Goal: Task Accomplishment & Management: Use online tool/utility

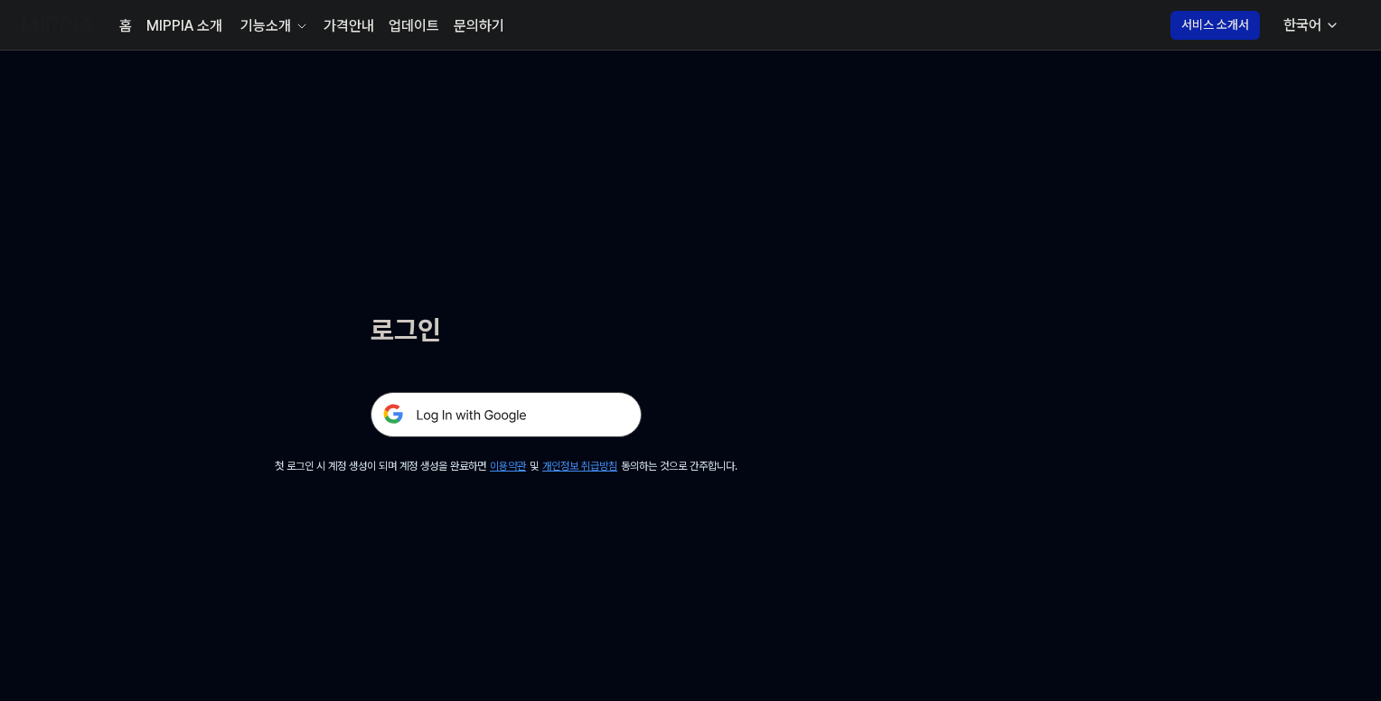
click at [524, 403] on img at bounding box center [506, 414] width 271 height 45
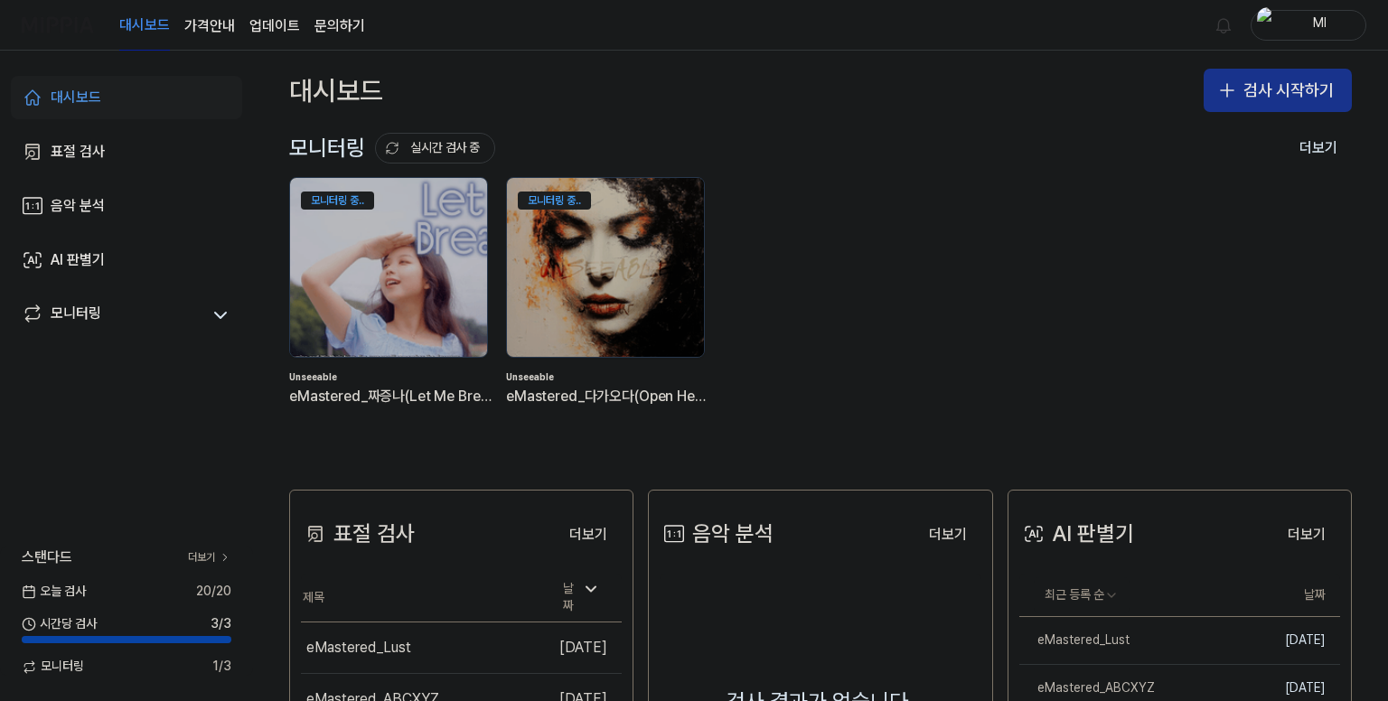
click at [1276, 95] on button "검사 시작하기" at bounding box center [1278, 90] width 148 height 43
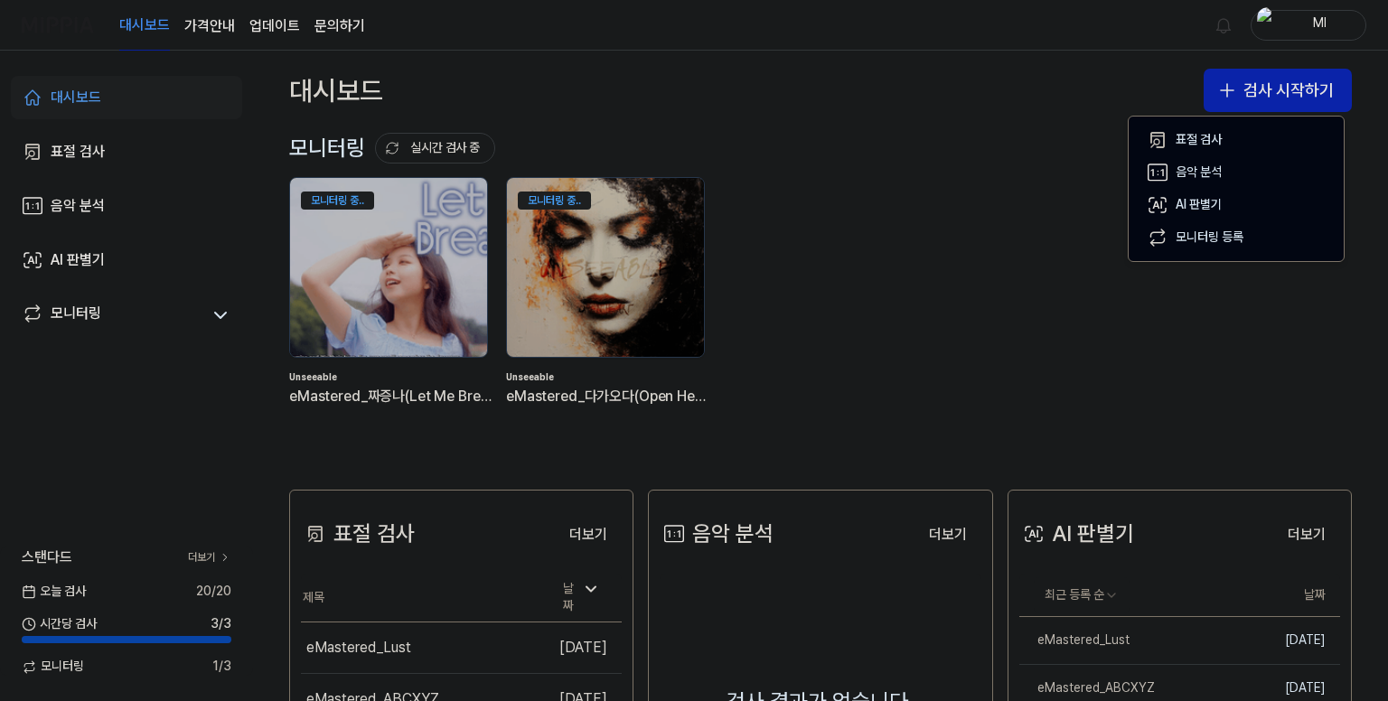
click at [933, 105] on div "대시보드 검사 시작하기" at bounding box center [820, 91] width 1135 height 80
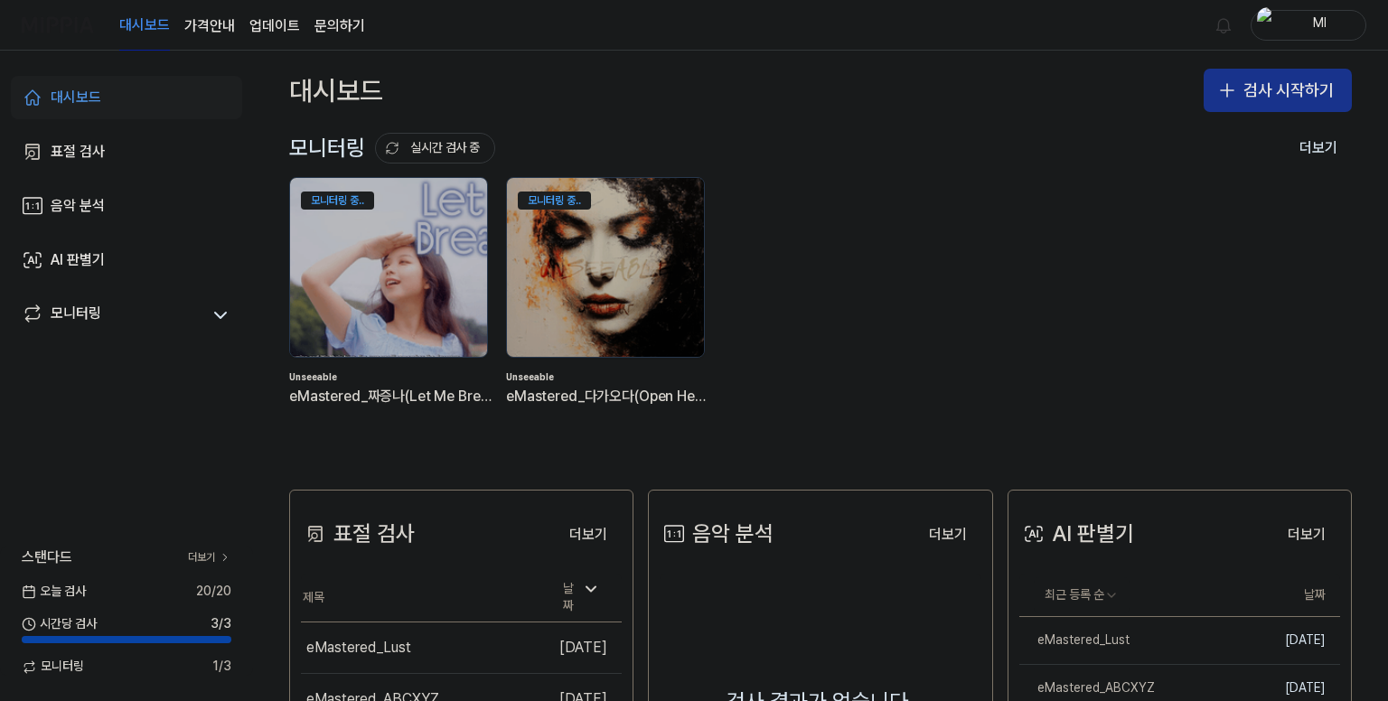
click at [1264, 81] on button "검사 시작하기" at bounding box center [1278, 90] width 148 height 43
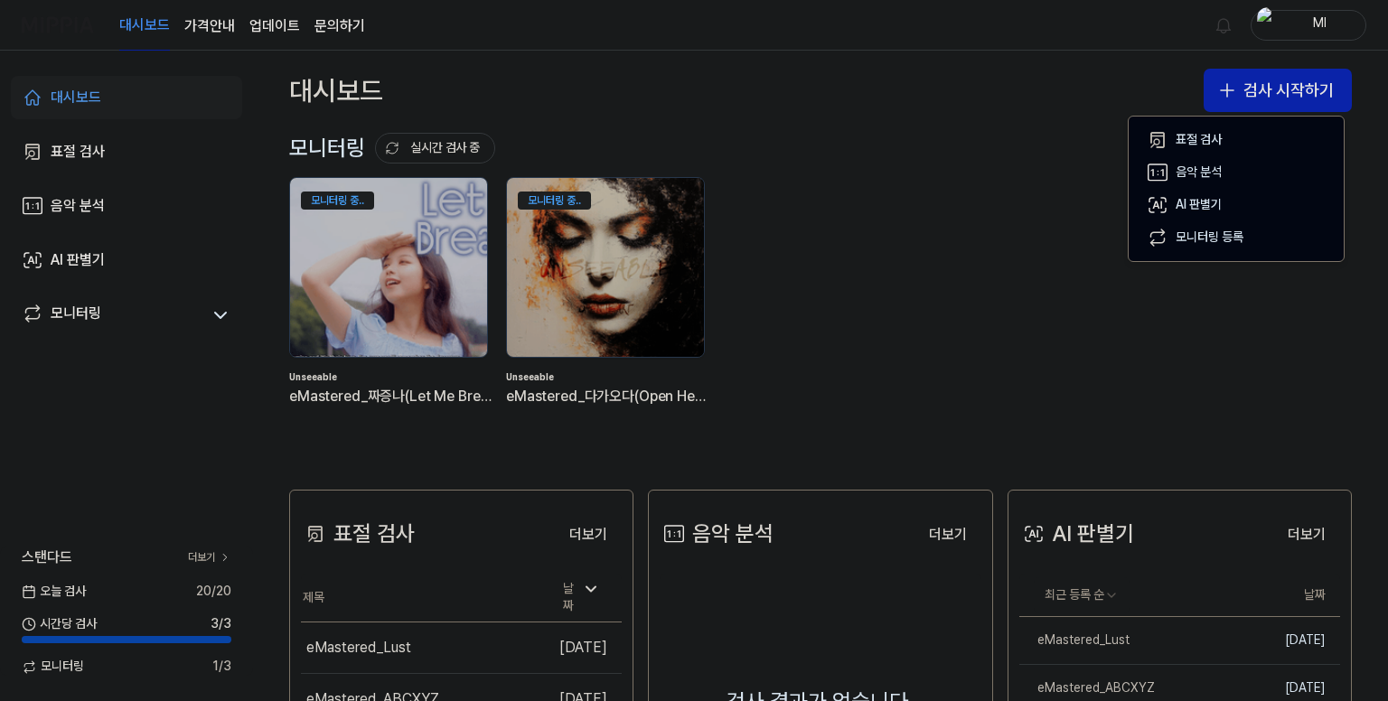
click at [948, 99] on div "대시보드 검사 시작하기" at bounding box center [820, 91] width 1135 height 80
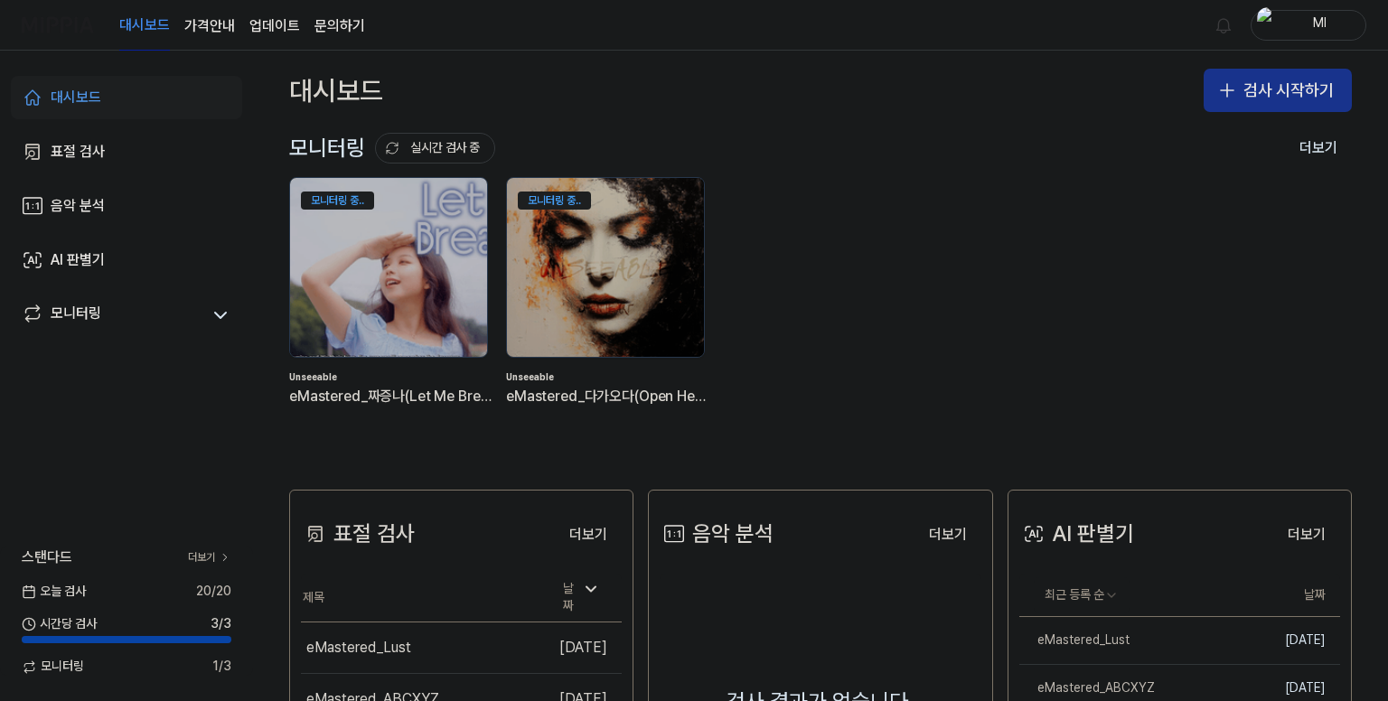
click at [1263, 95] on button "검사 시작하기" at bounding box center [1278, 90] width 148 height 43
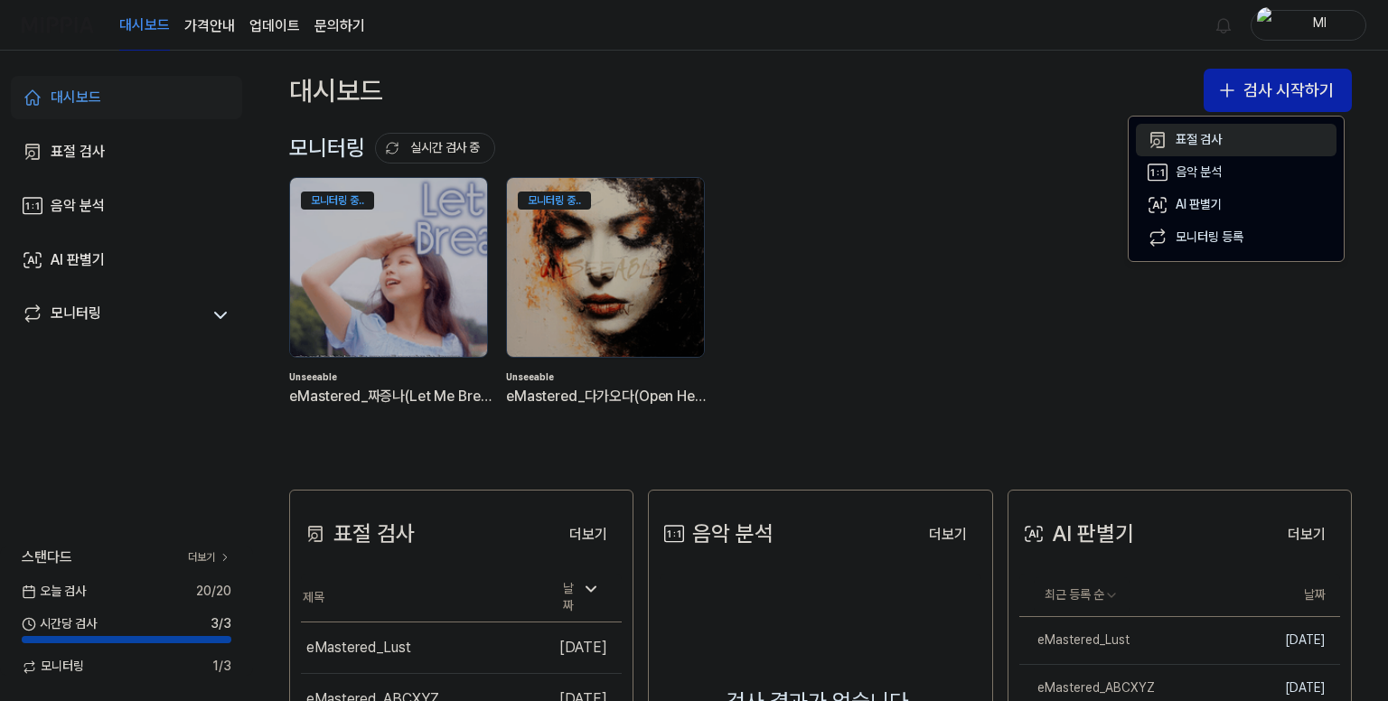
click at [1189, 135] on div "표절 검사" at bounding box center [1199, 140] width 46 height 18
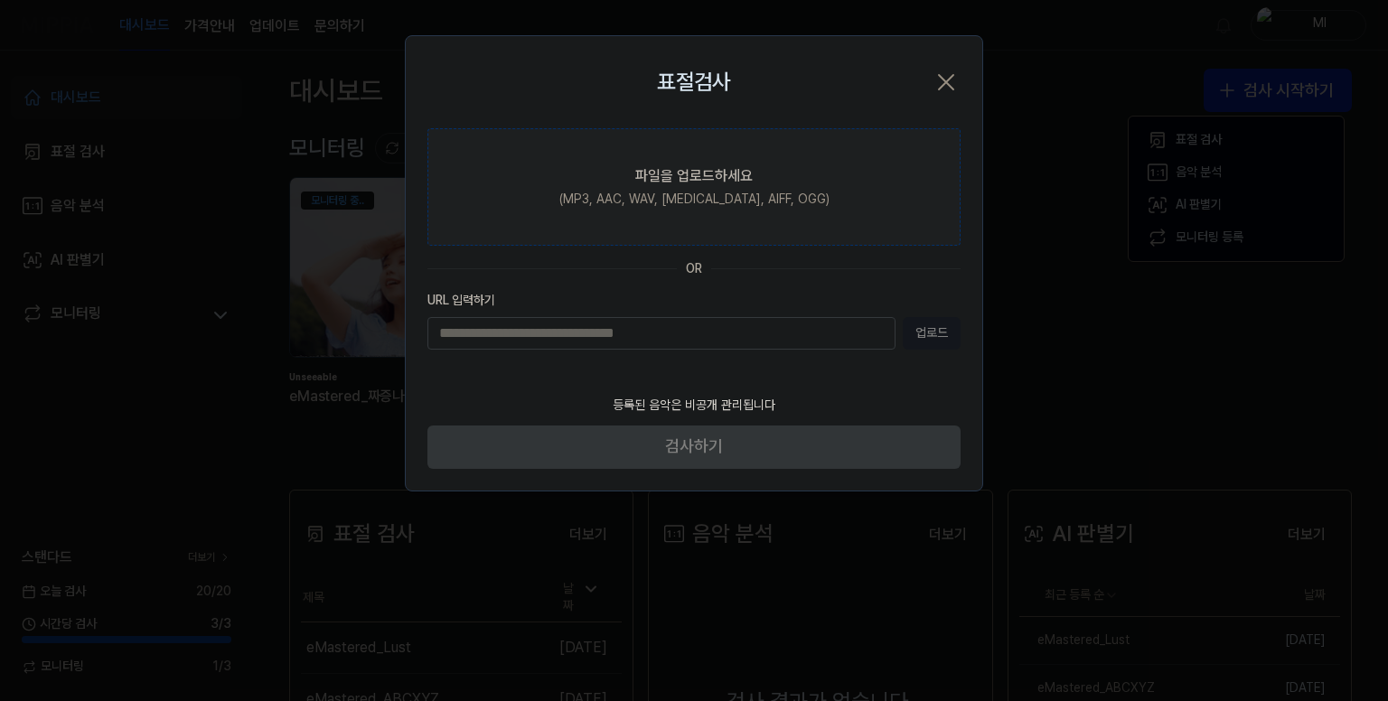
click at [710, 183] on div "파일을 업로드하세요" at bounding box center [693, 176] width 117 height 22
click at [0, 0] on input "파일을 업로드하세요 (MP3, AAC, WAV, [MEDICAL_DATA], AIFF, OGG)" at bounding box center [0, 0] width 0 height 0
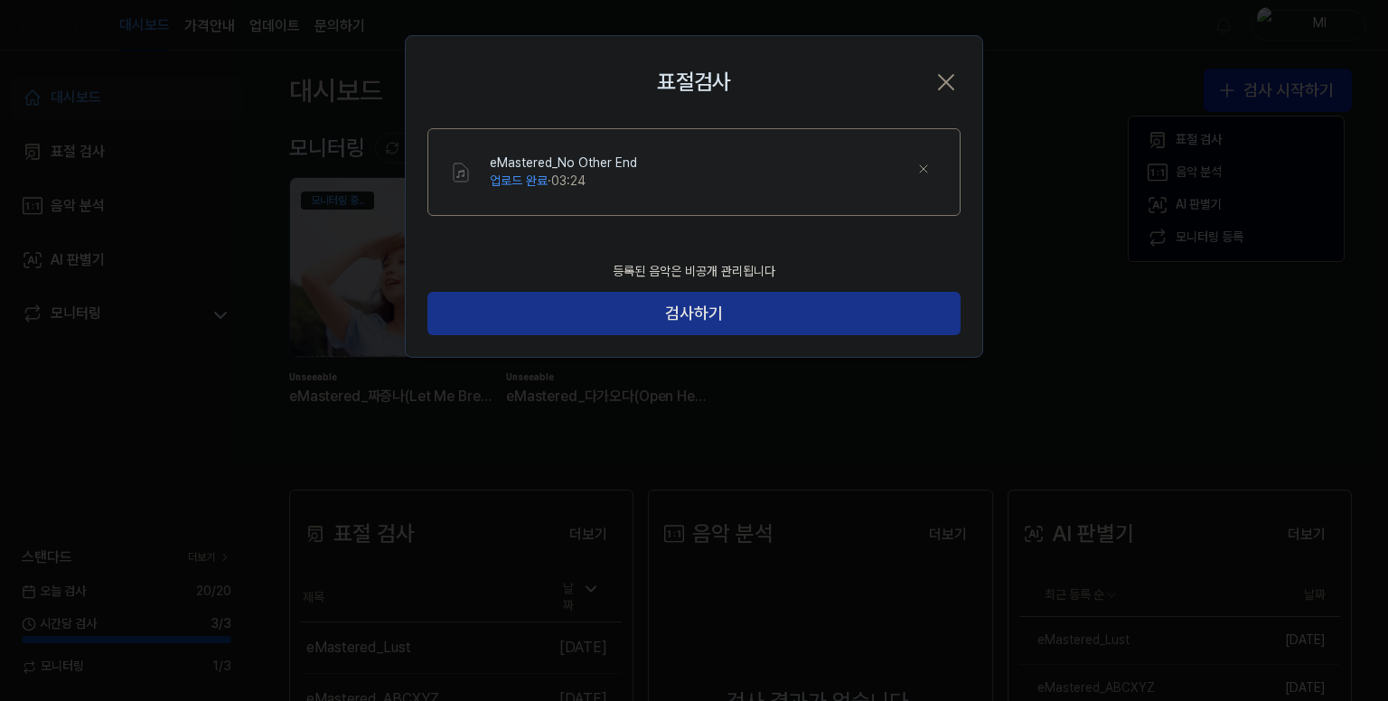
click at [728, 294] on button "검사하기" at bounding box center [693, 313] width 533 height 43
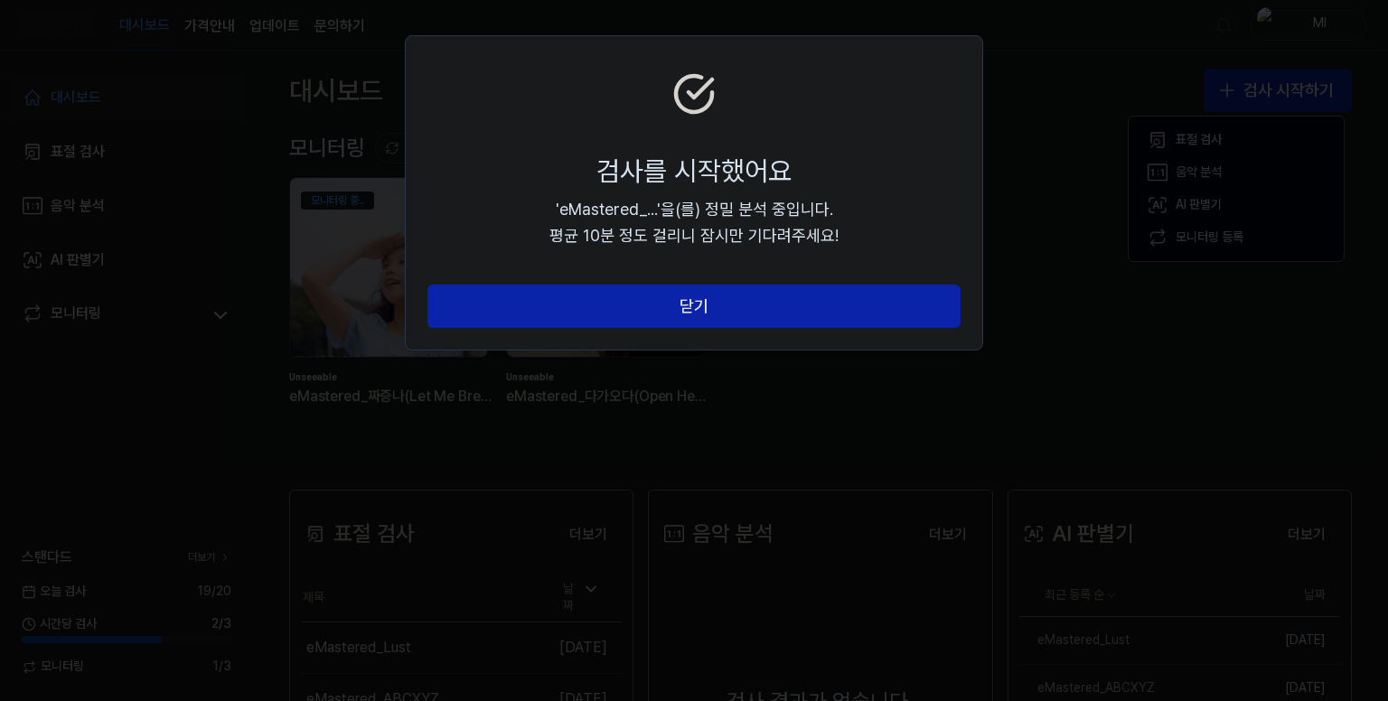
click at [728, 294] on button "닫기" at bounding box center [693, 306] width 533 height 43
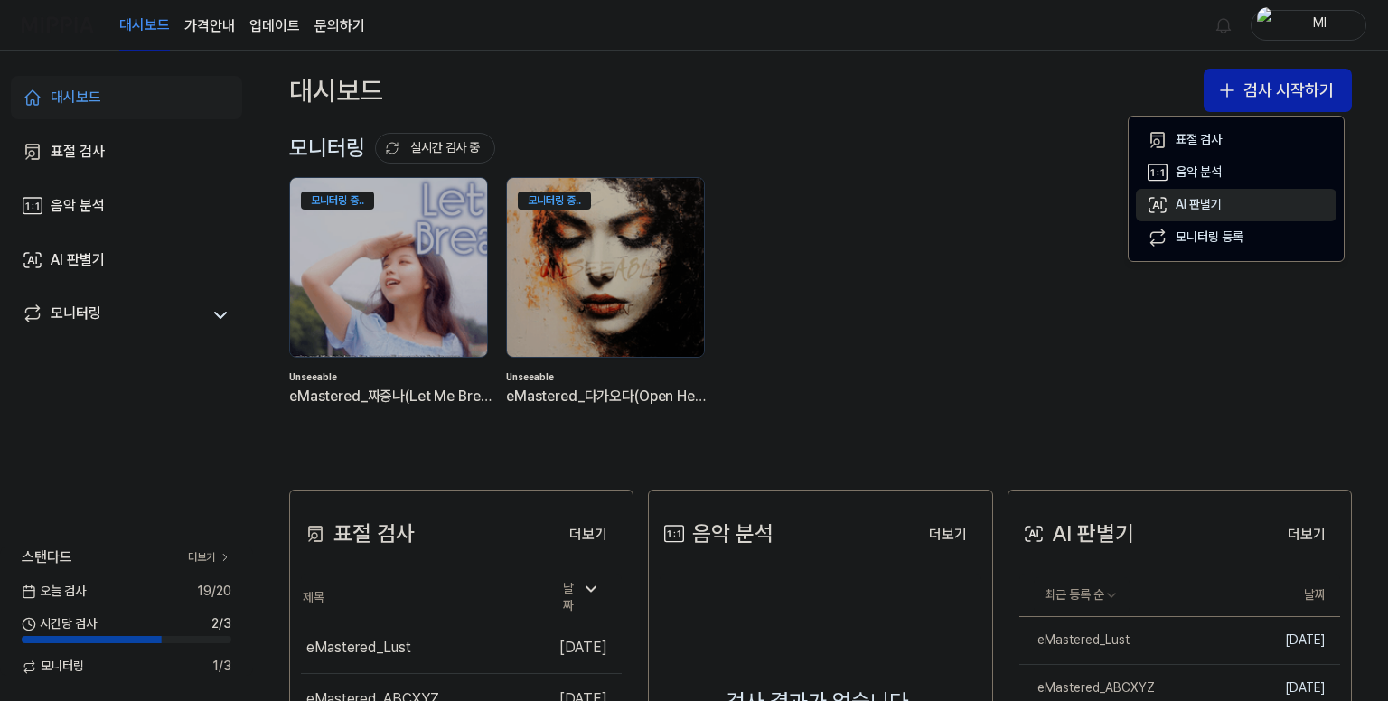
click at [1194, 200] on div "AI 판별기" at bounding box center [1199, 205] width 46 height 18
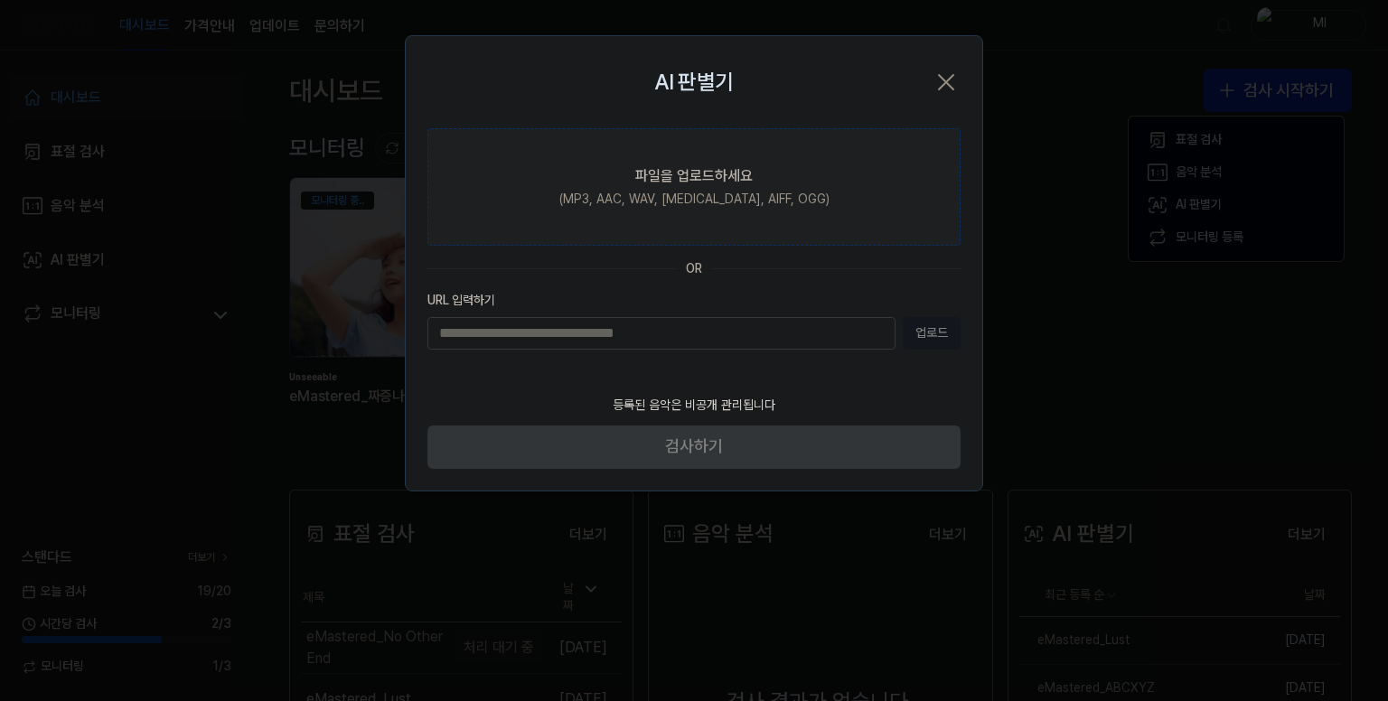
click at [665, 184] on div "파일을 업로드하세요" at bounding box center [693, 176] width 117 height 22
click at [0, 0] on input "파일을 업로드하세요 (MP3, AAC, WAV, [MEDICAL_DATA], AIFF, OGG)" at bounding box center [0, 0] width 0 height 0
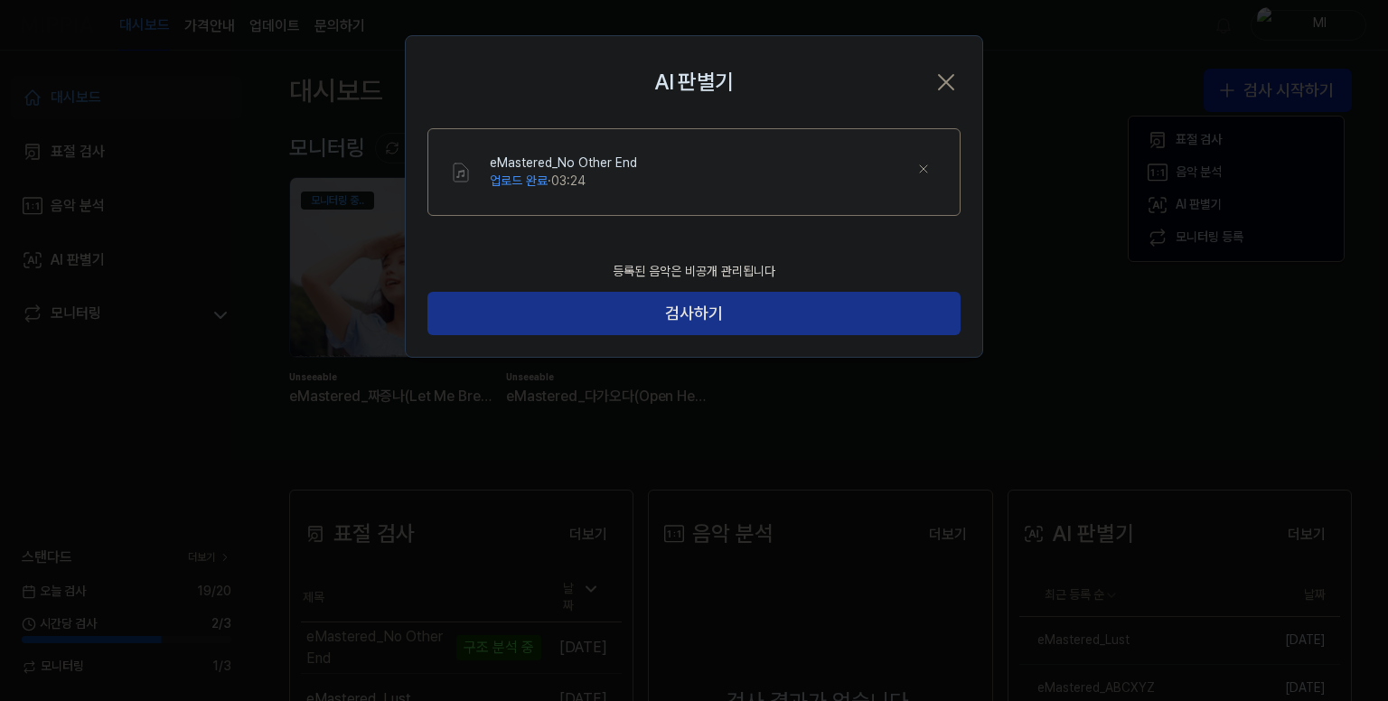
click at [679, 315] on button "검사하기" at bounding box center [693, 313] width 533 height 43
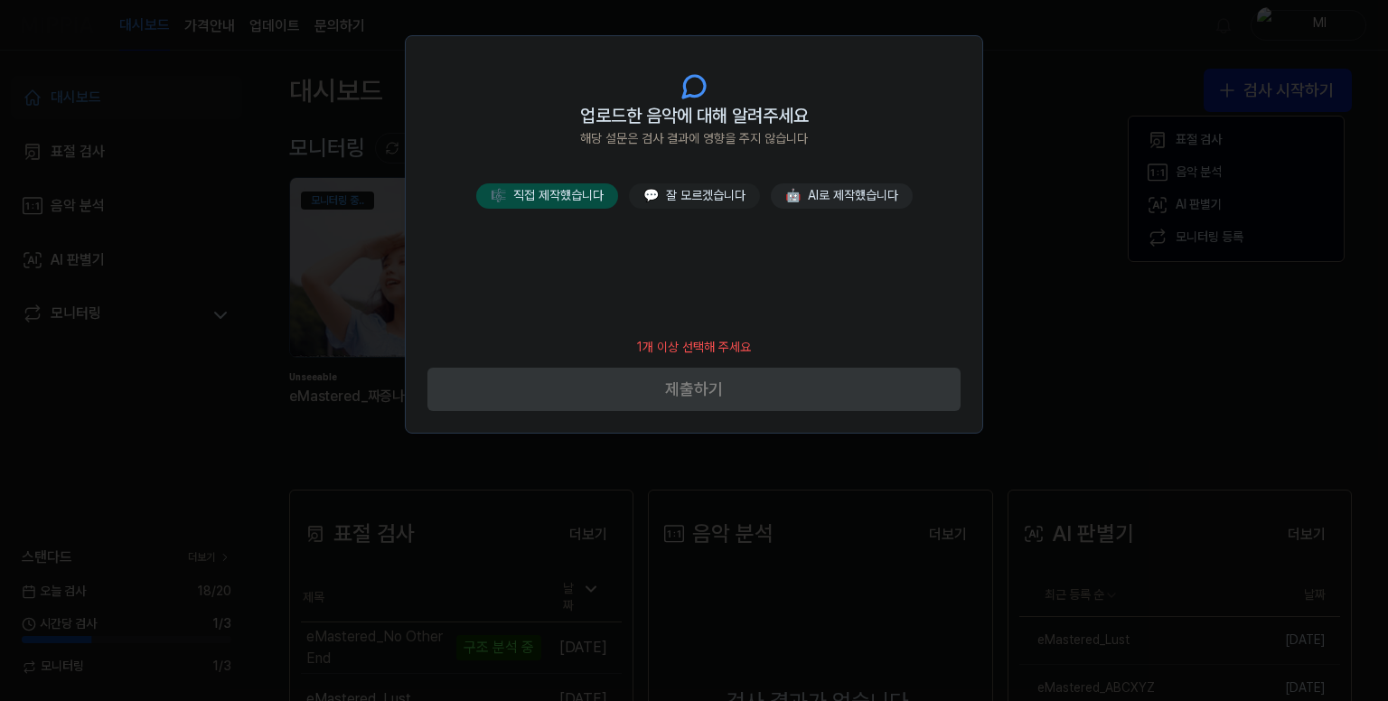
click at [575, 189] on button "🎼 직접 제작했습니다" at bounding box center [547, 195] width 142 height 25
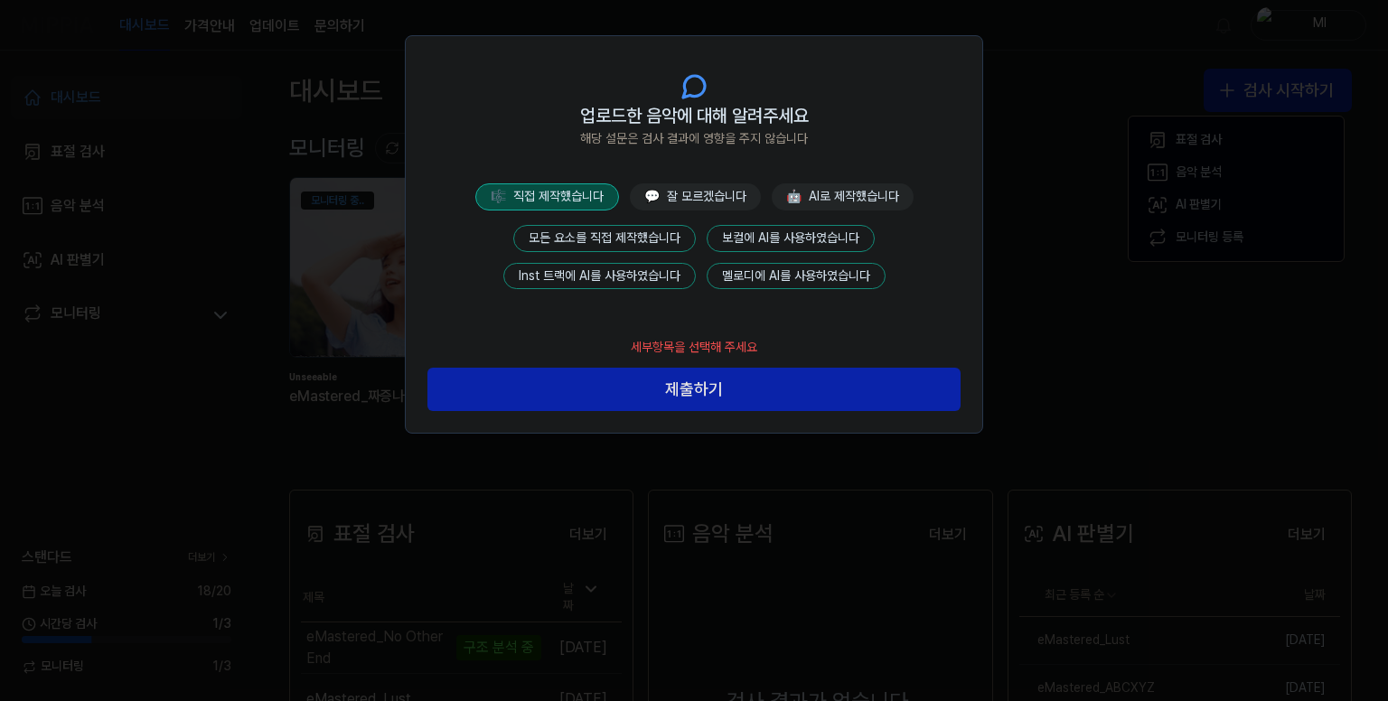
click at [602, 225] on button "모든 요소를 직접 제작했습니다" at bounding box center [604, 238] width 183 height 27
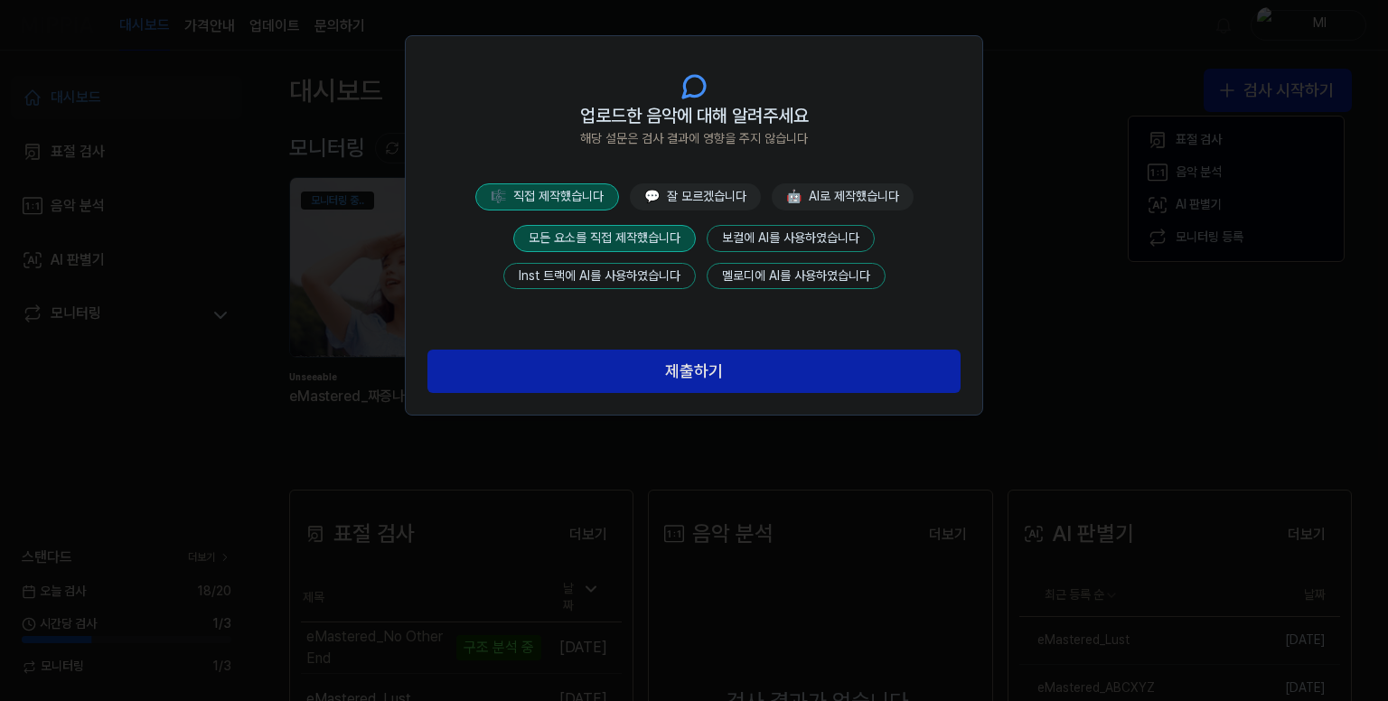
drag, startPoint x: 671, startPoint y: 364, endPoint x: 680, endPoint y: 352, distance: 15.5
click at [672, 363] on button "제출하기" at bounding box center [693, 371] width 533 height 43
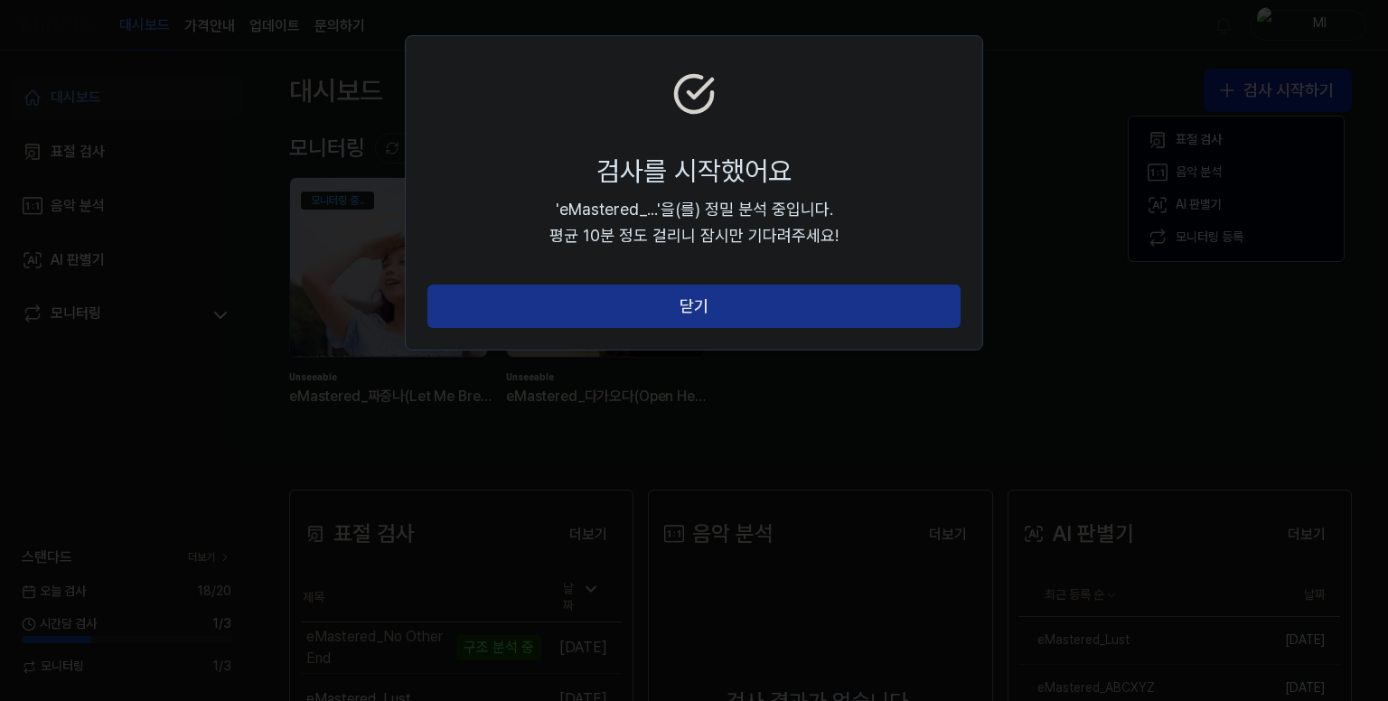
click at [700, 296] on button "닫기" at bounding box center [693, 306] width 533 height 43
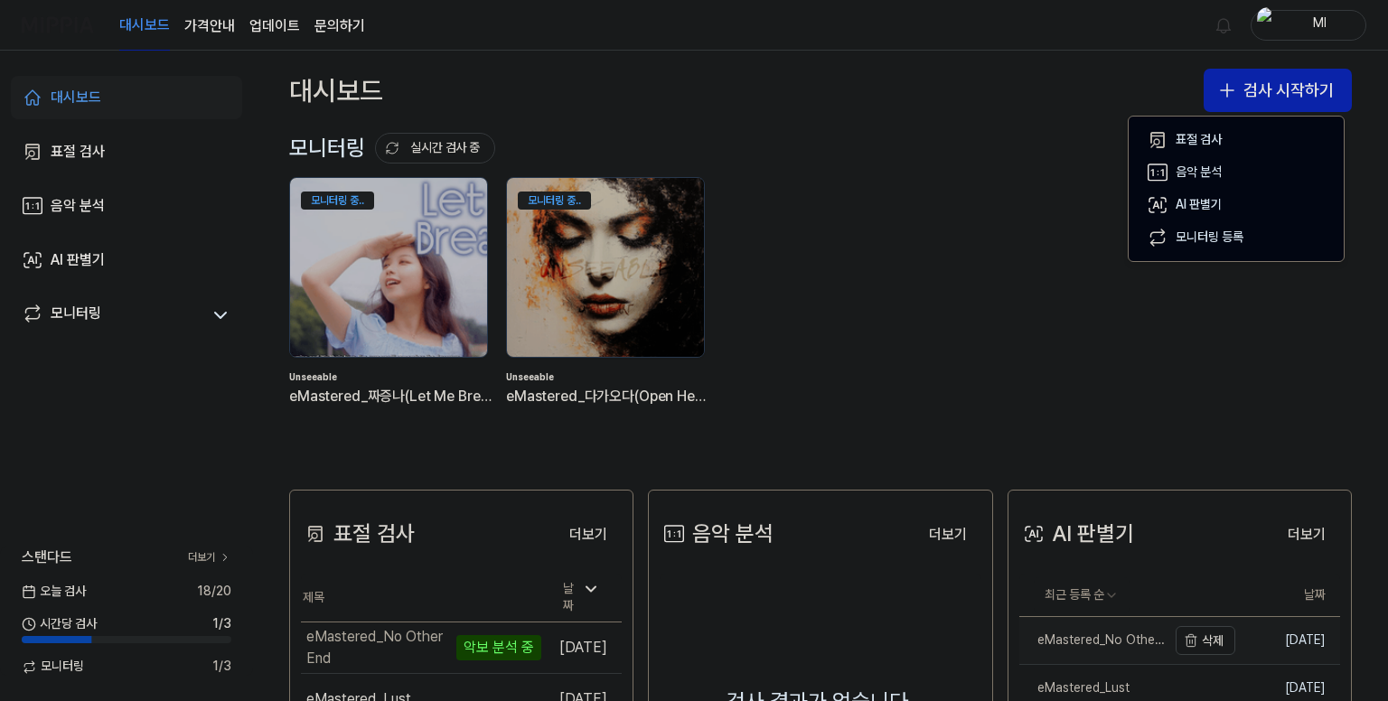
click at [1085, 641] on div "eMastered_No Other End" at bounding box center [1092, 641] width 147 height 18
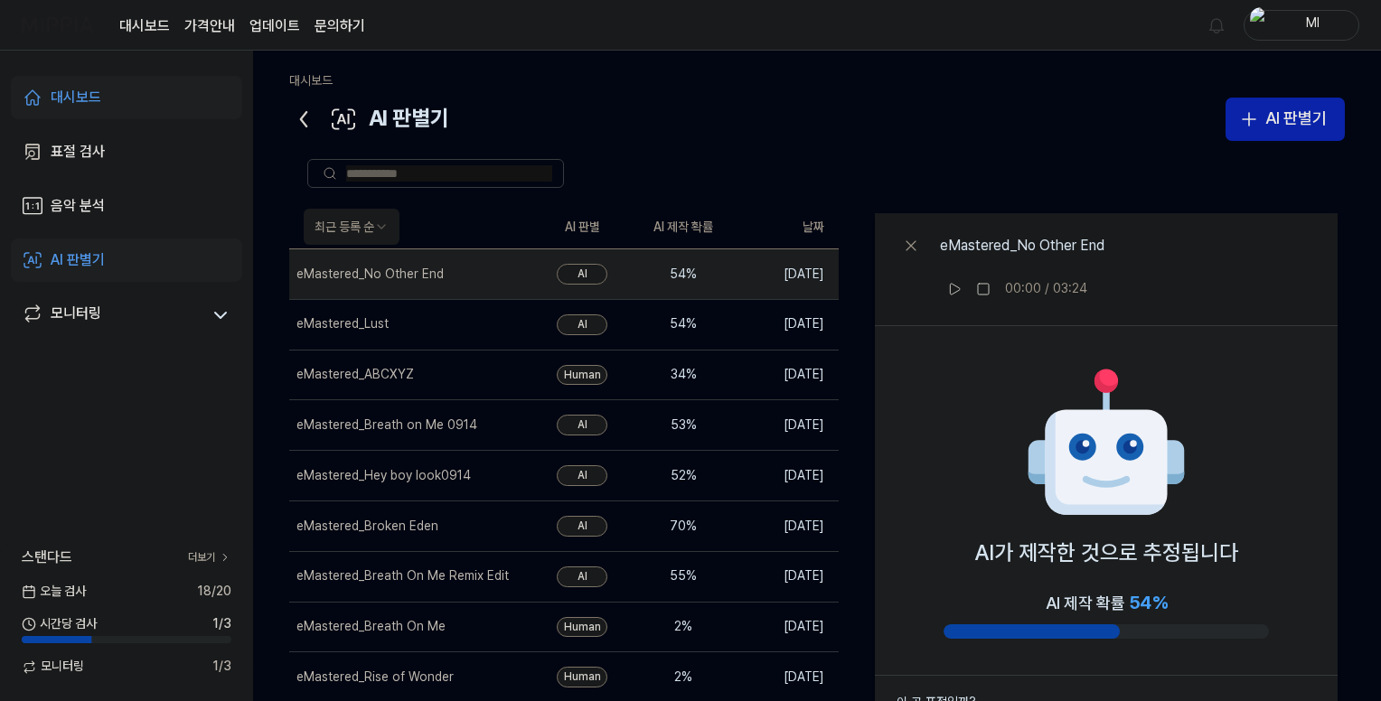
click at [300, 116] on icon at bounding box center [303, 119] width 29 height 29
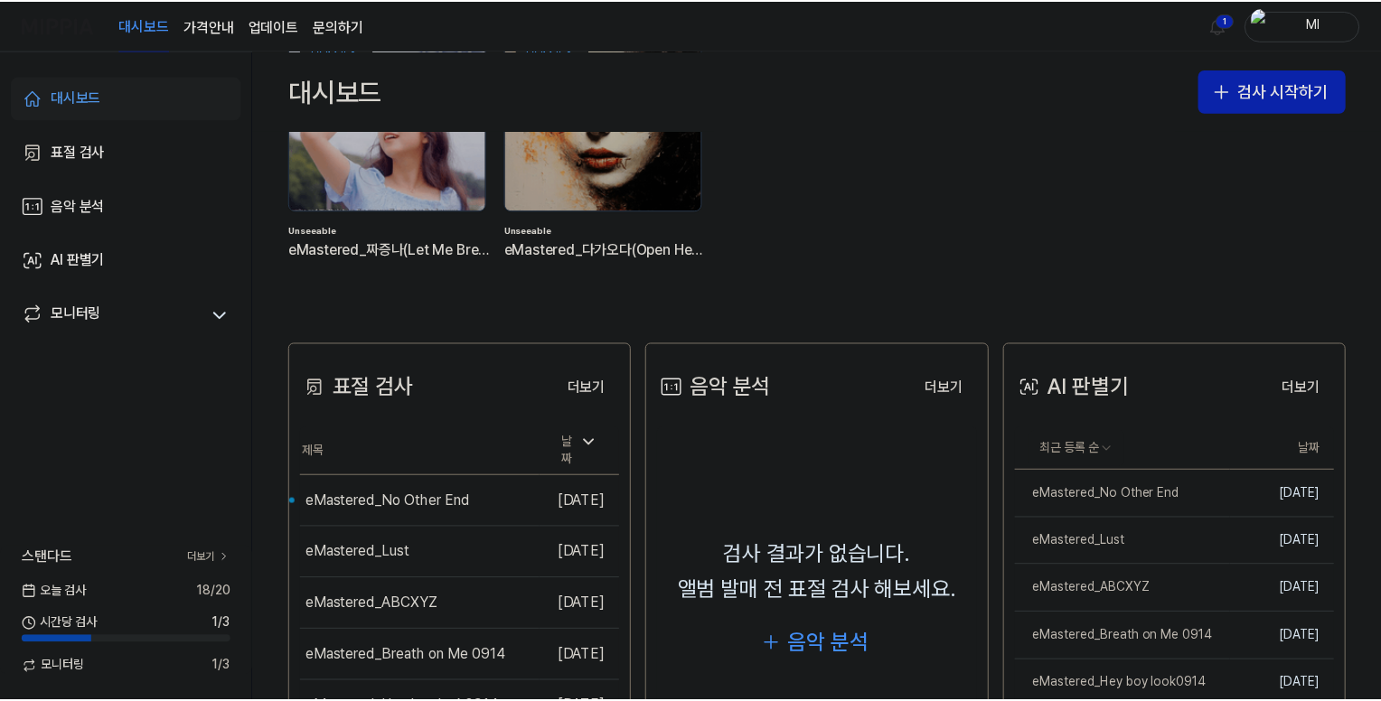
scroll to position [75, 0]
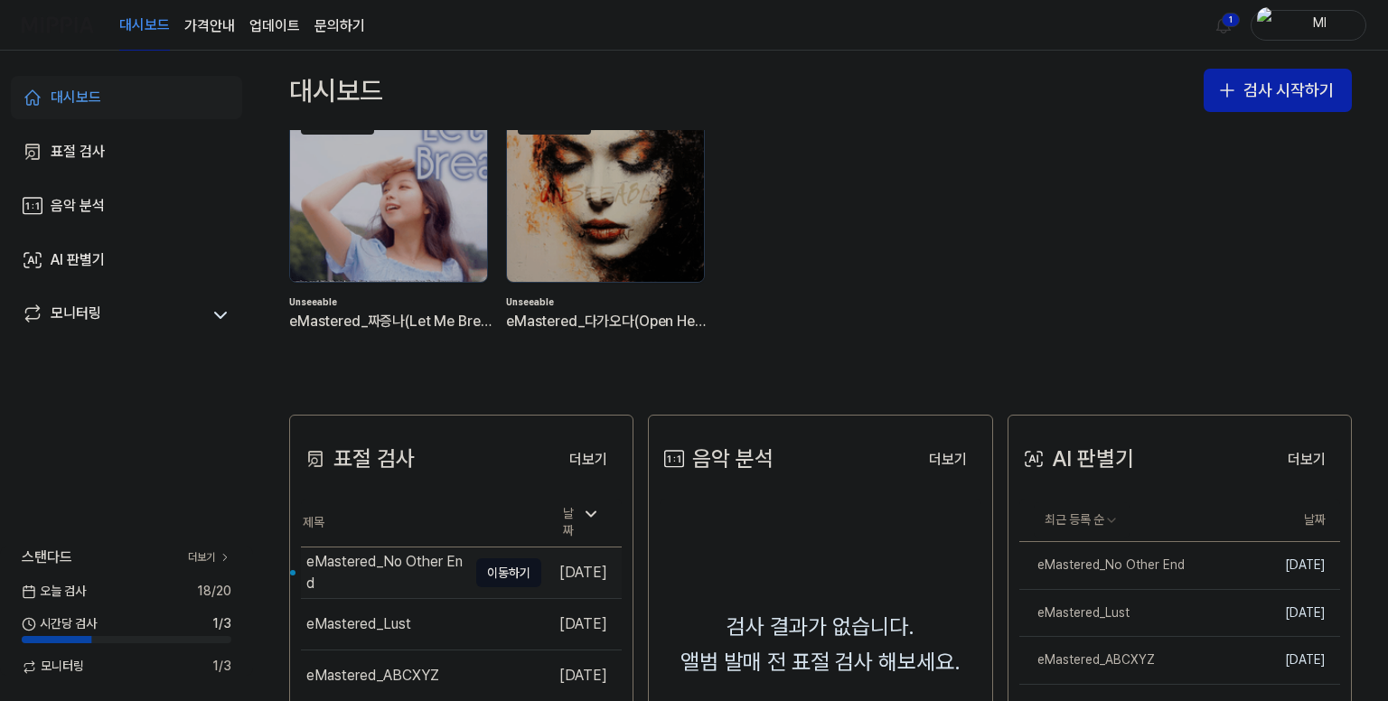
click at [376, 569] on div "eMastered_No Other End" at bounding box center [386, 572] width 161 height 43
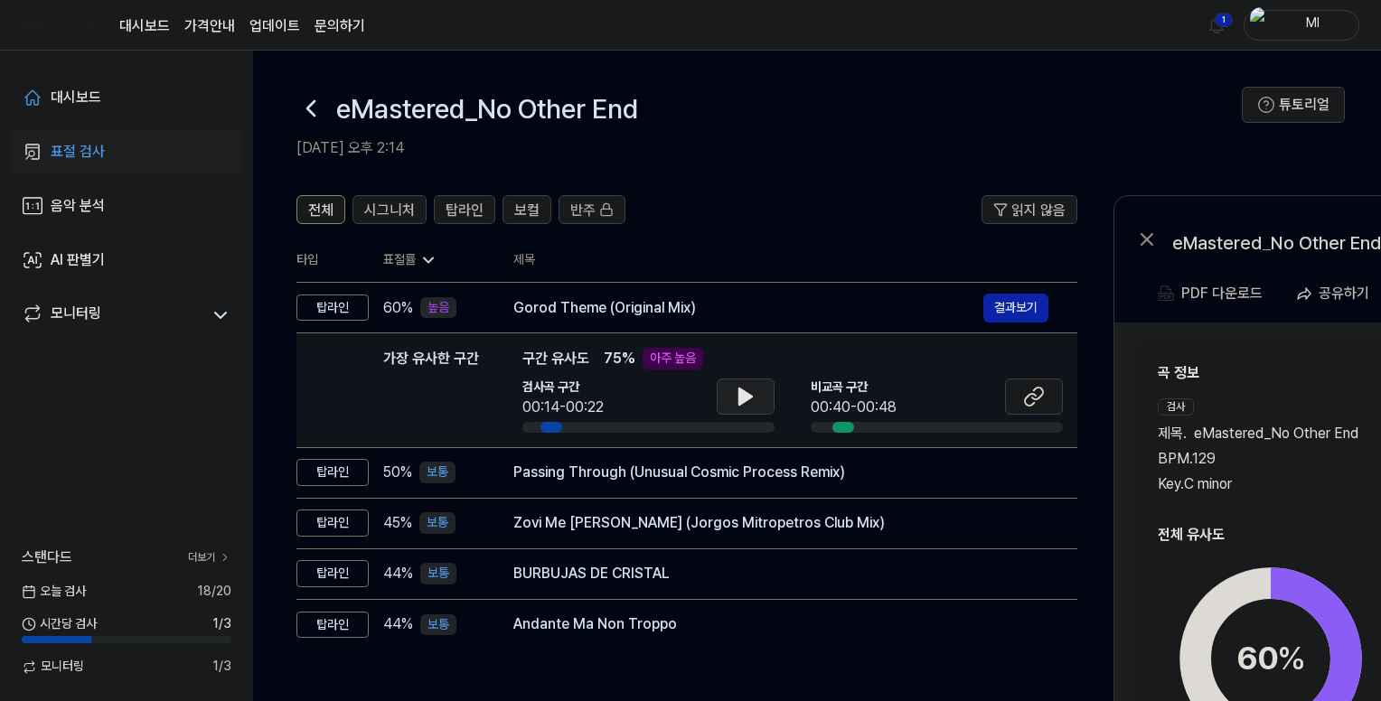
click at [746, 399] on icon at bounding box center [745, 397] width 13 height 16
click at [1033, 399] on icon at bounding box center [1034, 397] width 22 height 22
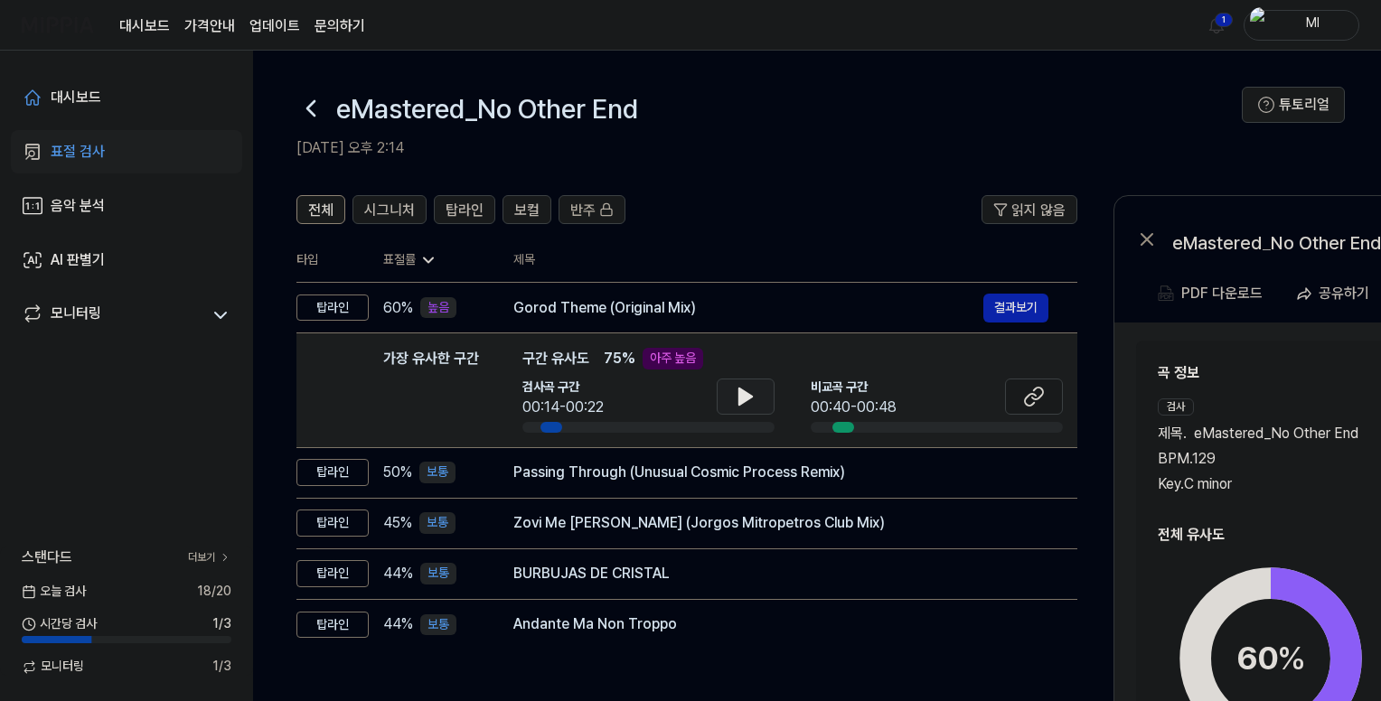
click at [735, 396] on icon at bounding box center [746, 397] width 22 height 22
click at [741, 394] on icon at bounding box center [742, 396] width 4 height 14
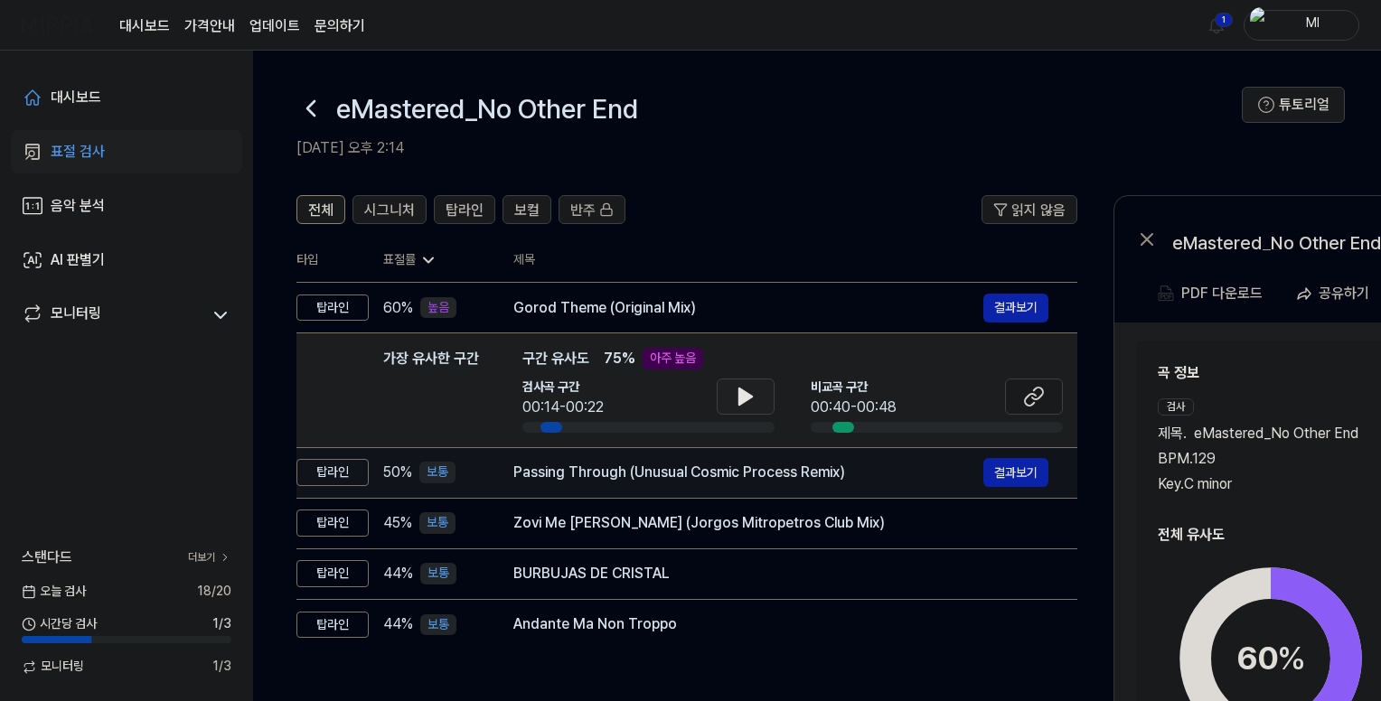
click at [718, 478] on div "Passing Through (Unusual Cosmic Process Remix)" at bounding box center [748, 473] width 470 height 22
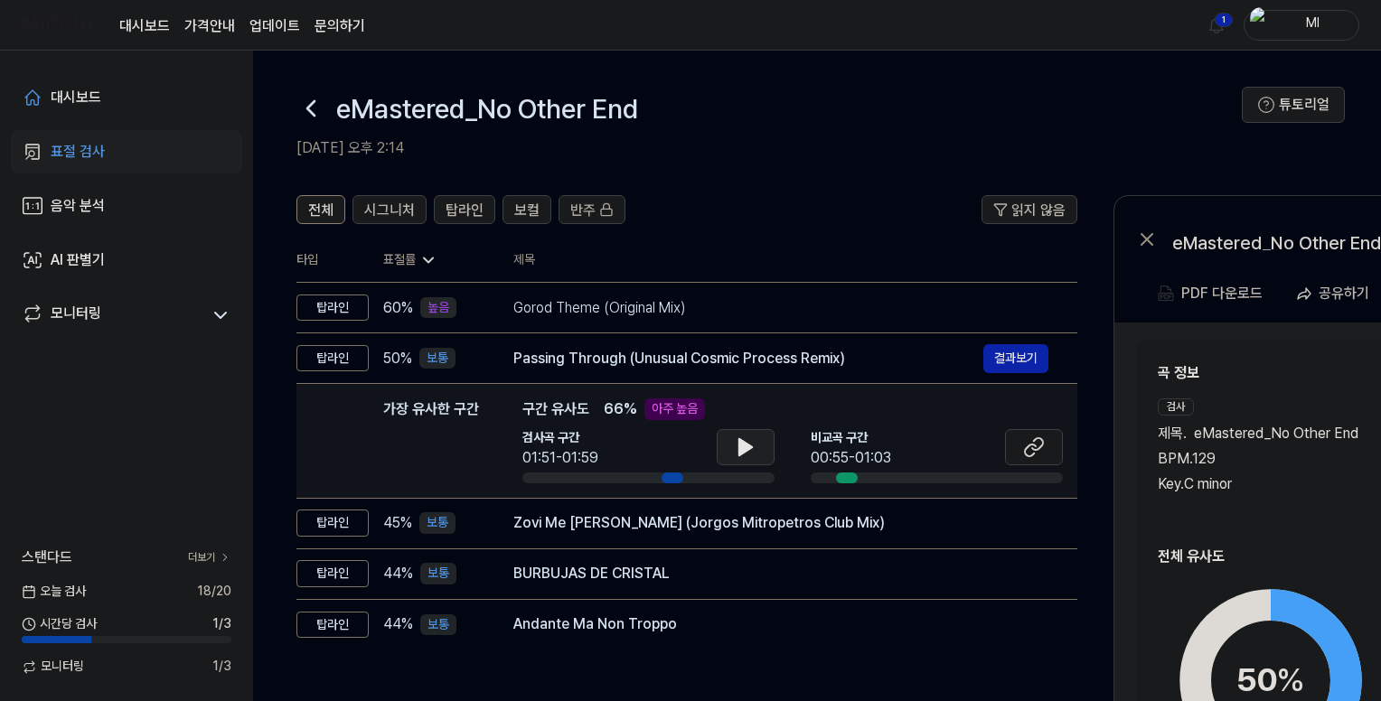
click at [743, 448] on icon at bounding box center [745, 447] width 13 height 16
click at [743, 443] on icon at bounding box center [742, 447] width 4 height 14
click at [1037, 442] on icon at bounding box center [1034, 447] width 22 height 22
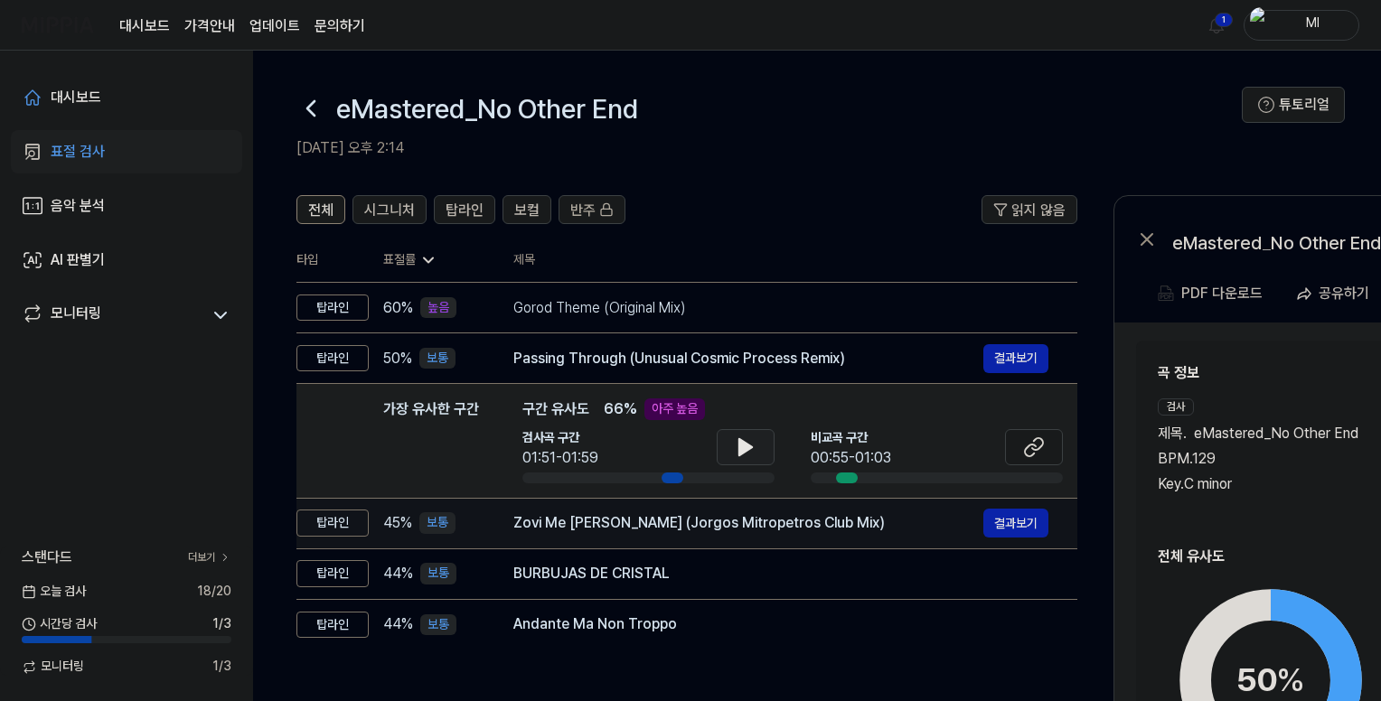
click at [685, 527] on div "Zovi Me [PERSON_NAME] (Jorgos Mitropetros Club Mix)" at bounding box center [748, 523] width 470 height 22
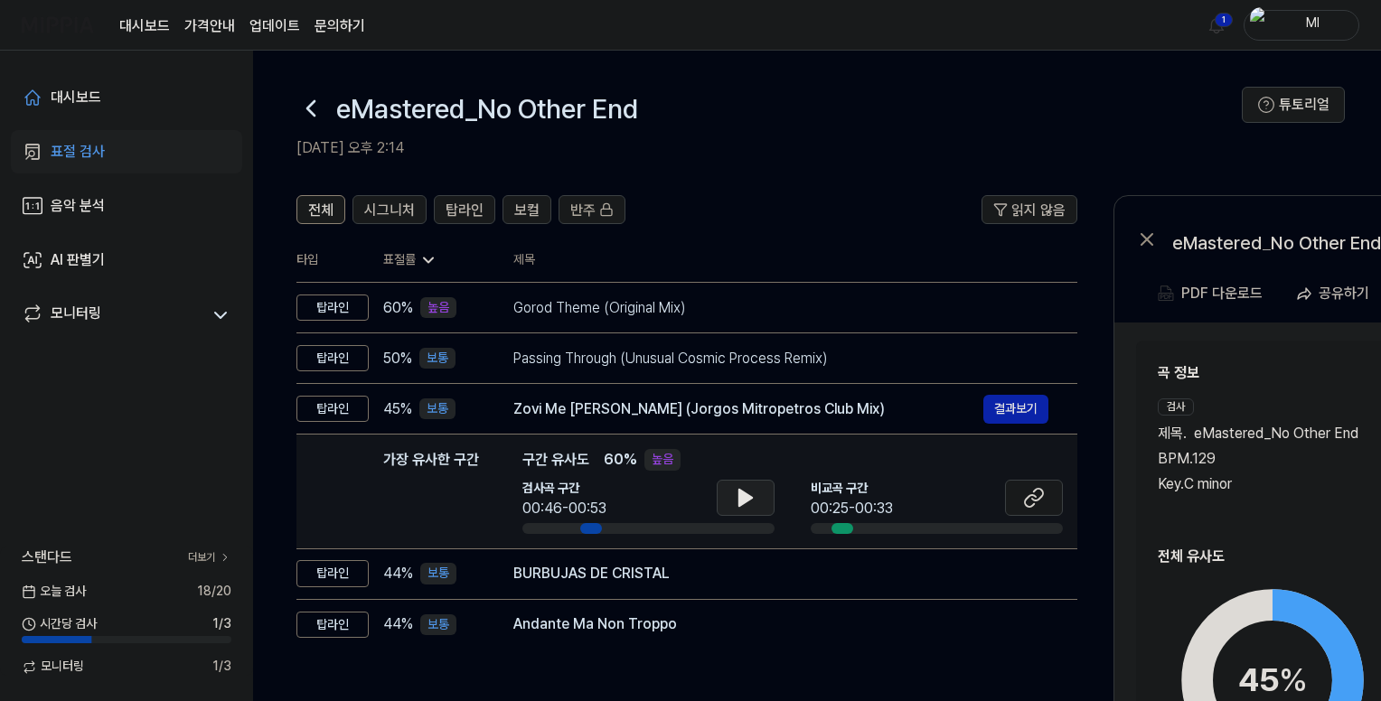
click at [739, 493] on icon at bounding box center [745, 498] width 13 height 16
click at [1033, 500] on icon at bounding box center [1037, 495] width 11 height 12
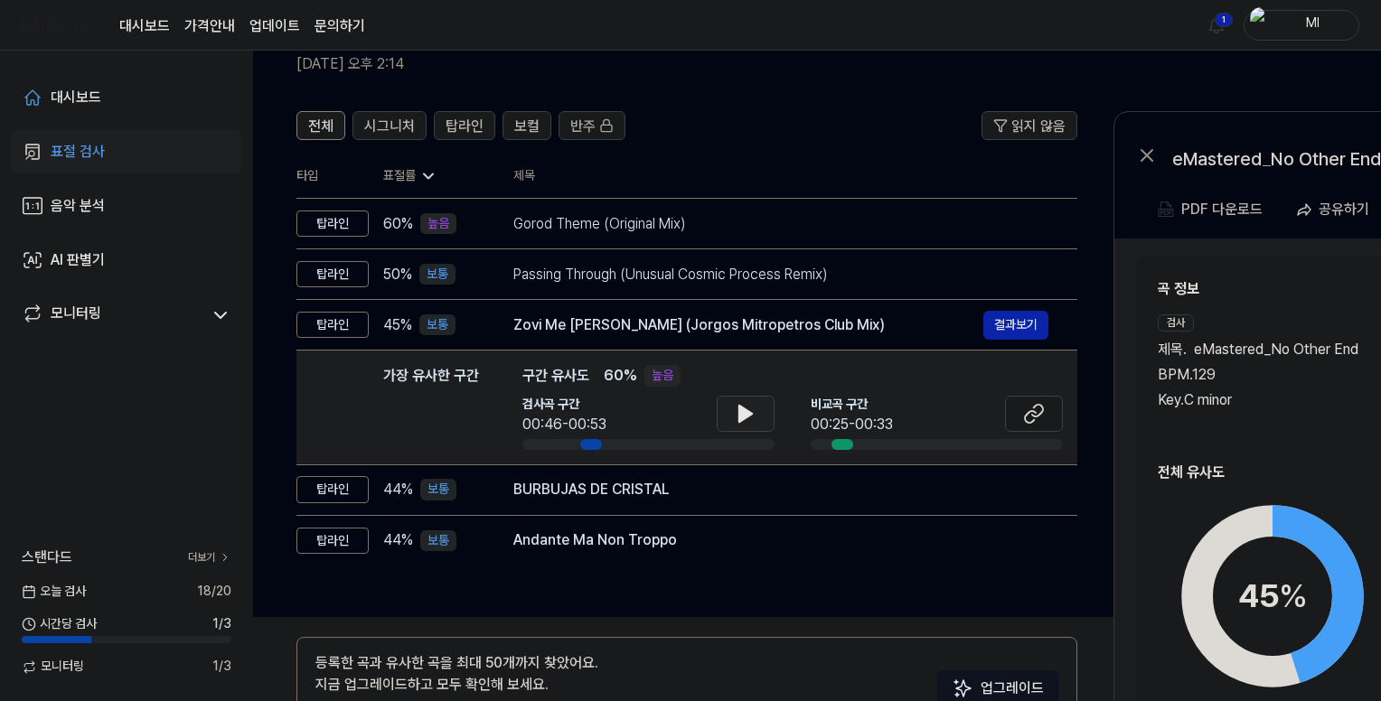
scroll to position [181, 0]
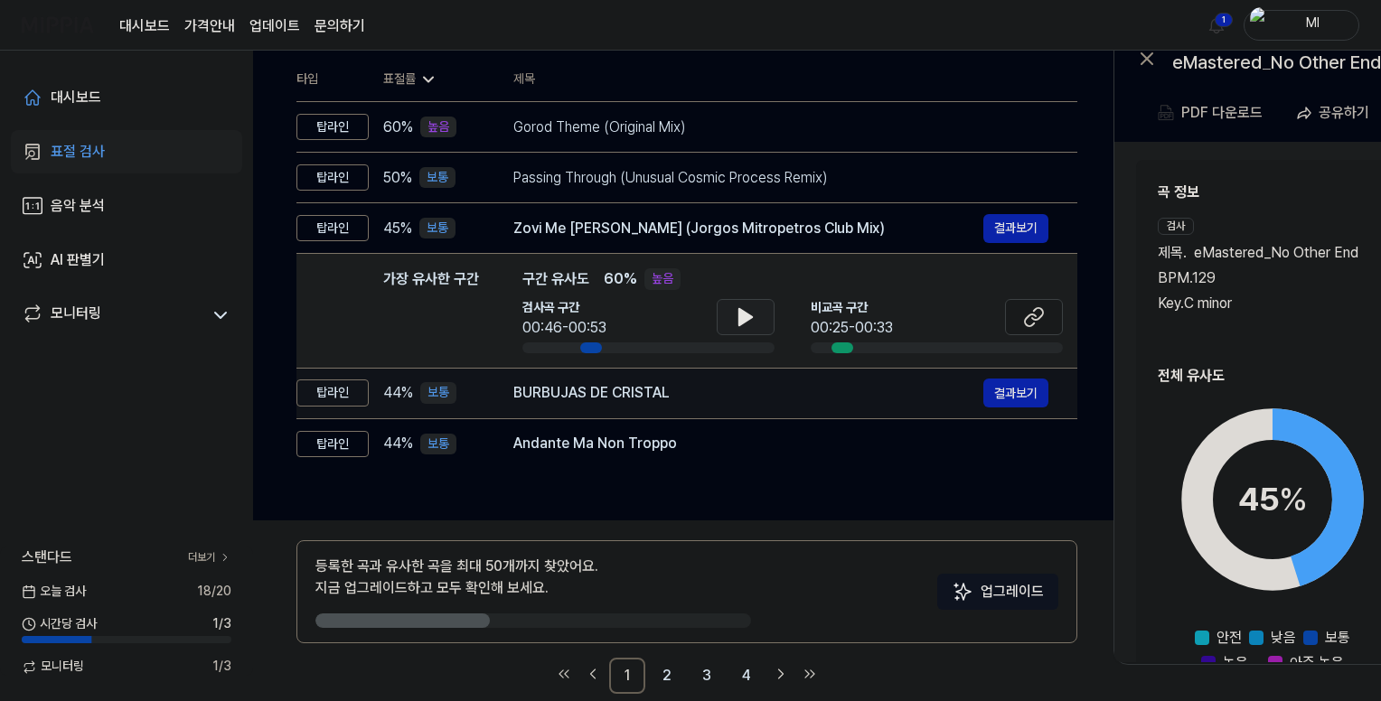
click at [680, 394] on div "BURBUJAS DE CRISTAL" at bounding box center [748, 393] width 470 height 22
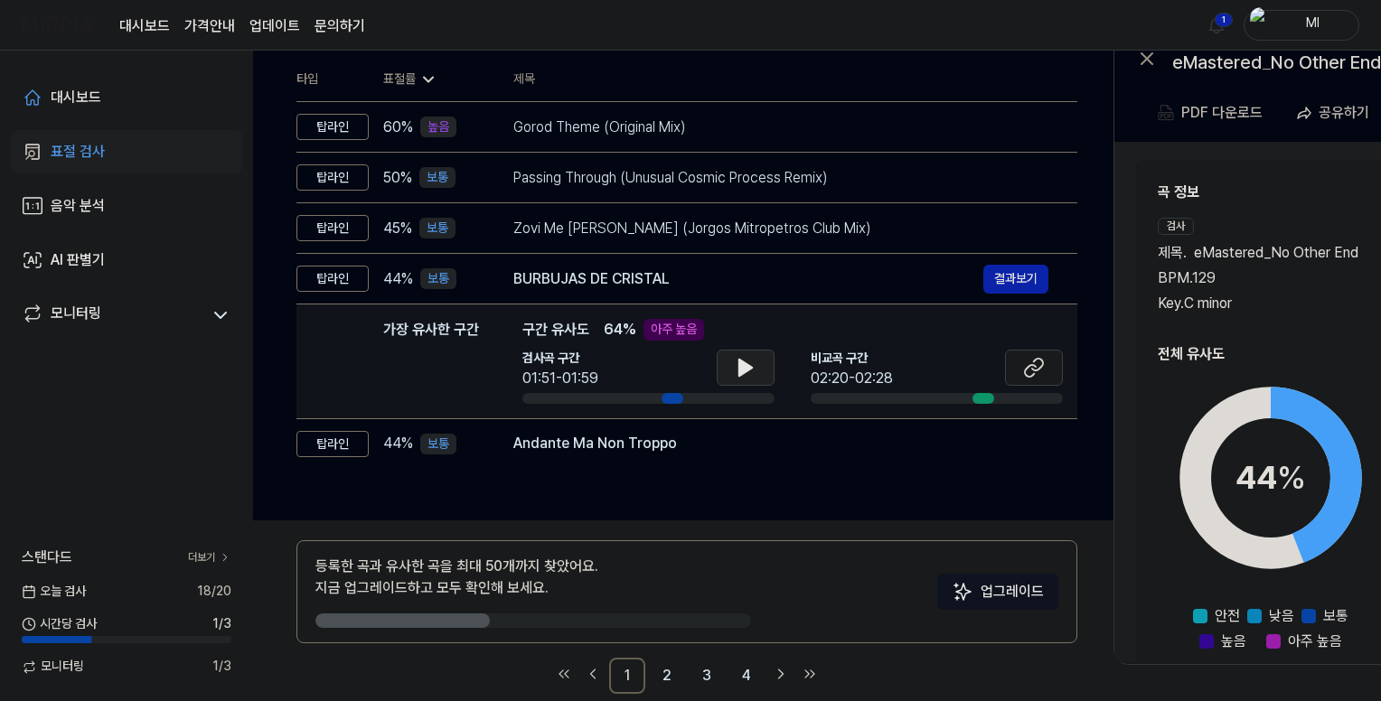
click at [748, 365] on icon at bounding box center [745, 368] width 13 height 16
click at [1034, 366] on icon at bounding box center [1030, 371] width 11 height 12
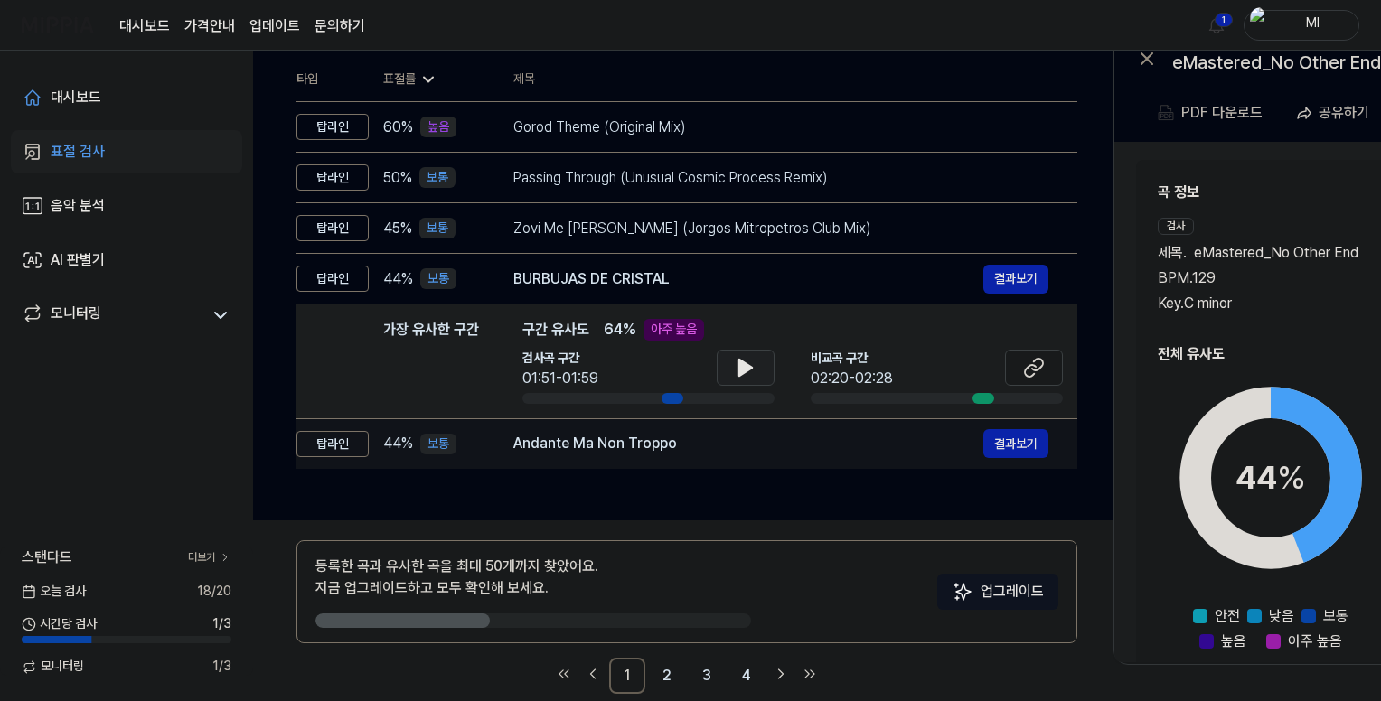
click at [627, 444] on div "Andante Ma Non Troppo" at bounding box center [748, 444] width 470 height 22
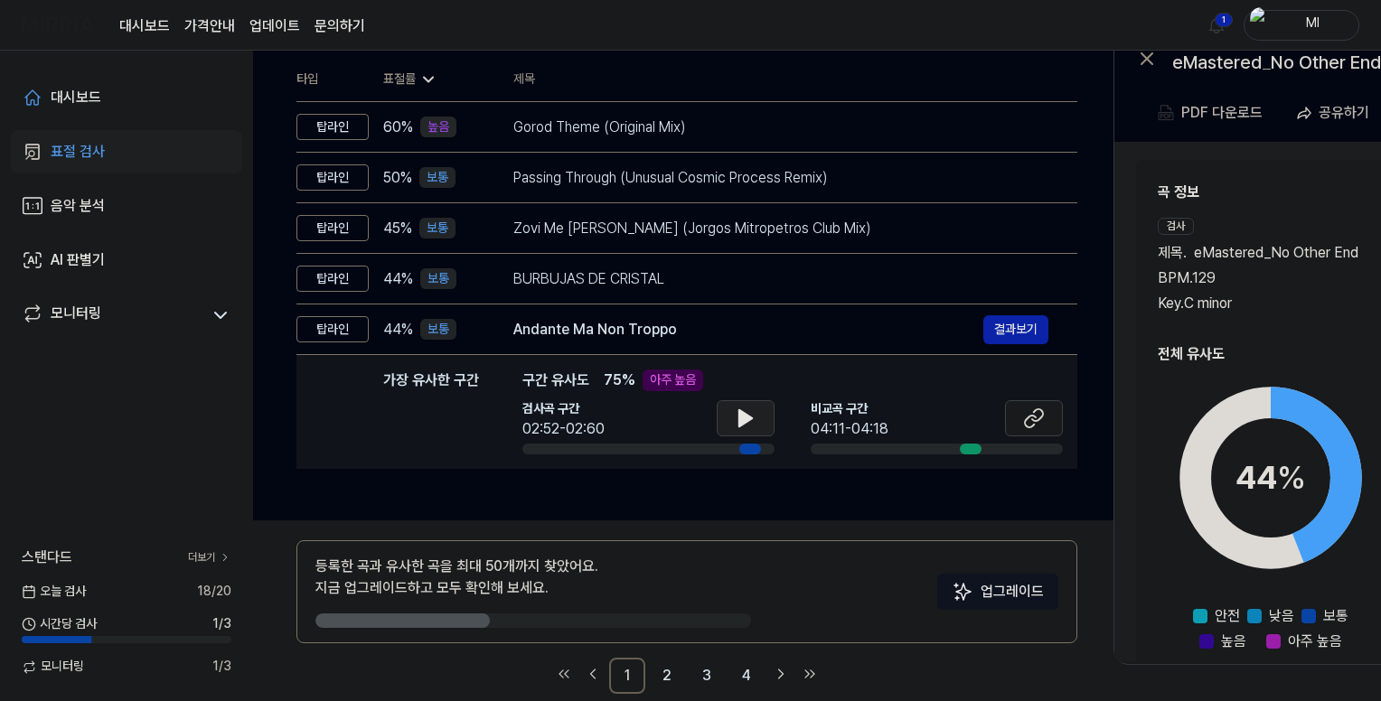
click at [740, 413] on icon at bounding box center [745, 418] width 13 height 16
click at [751, 413] on icon at bounding box center [746, 419] width 22 height 22
click at [1033, 408] on icon at bounding box center [1034, 419] width 22 height 22
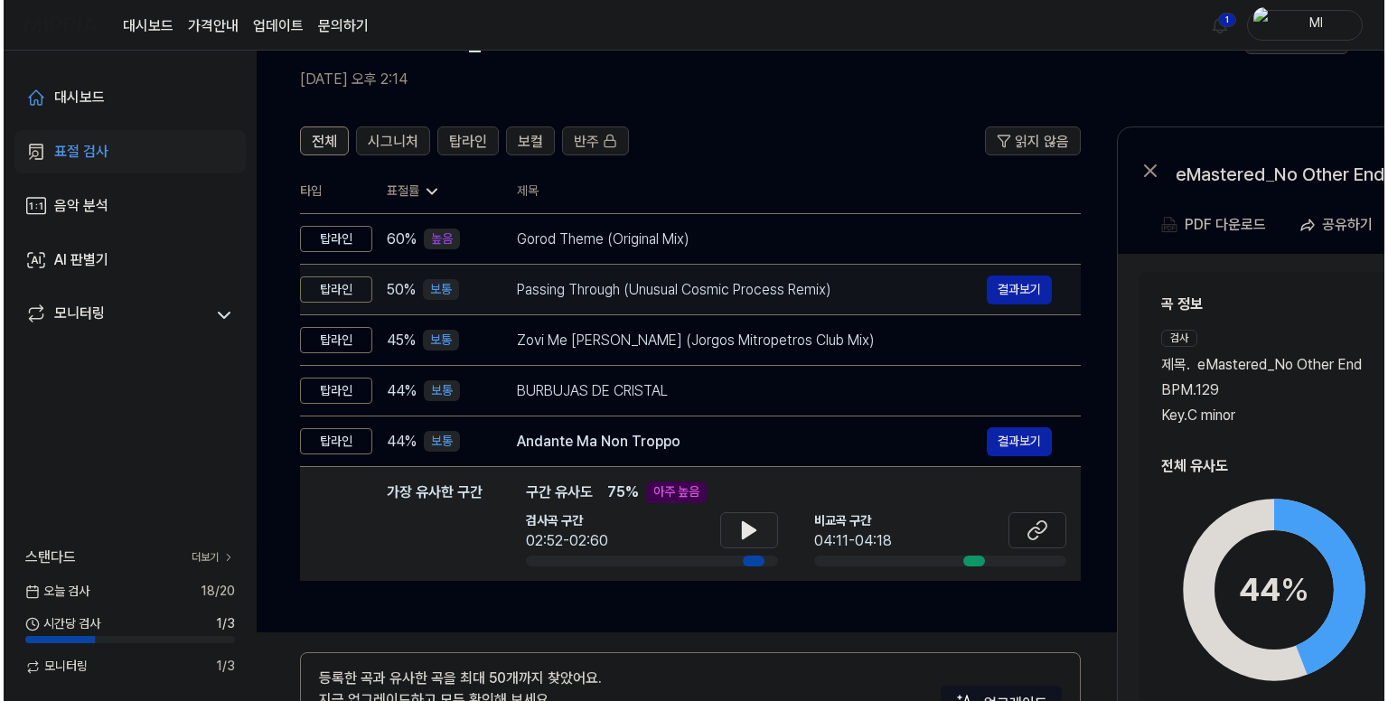
scroll to position [0, 0]
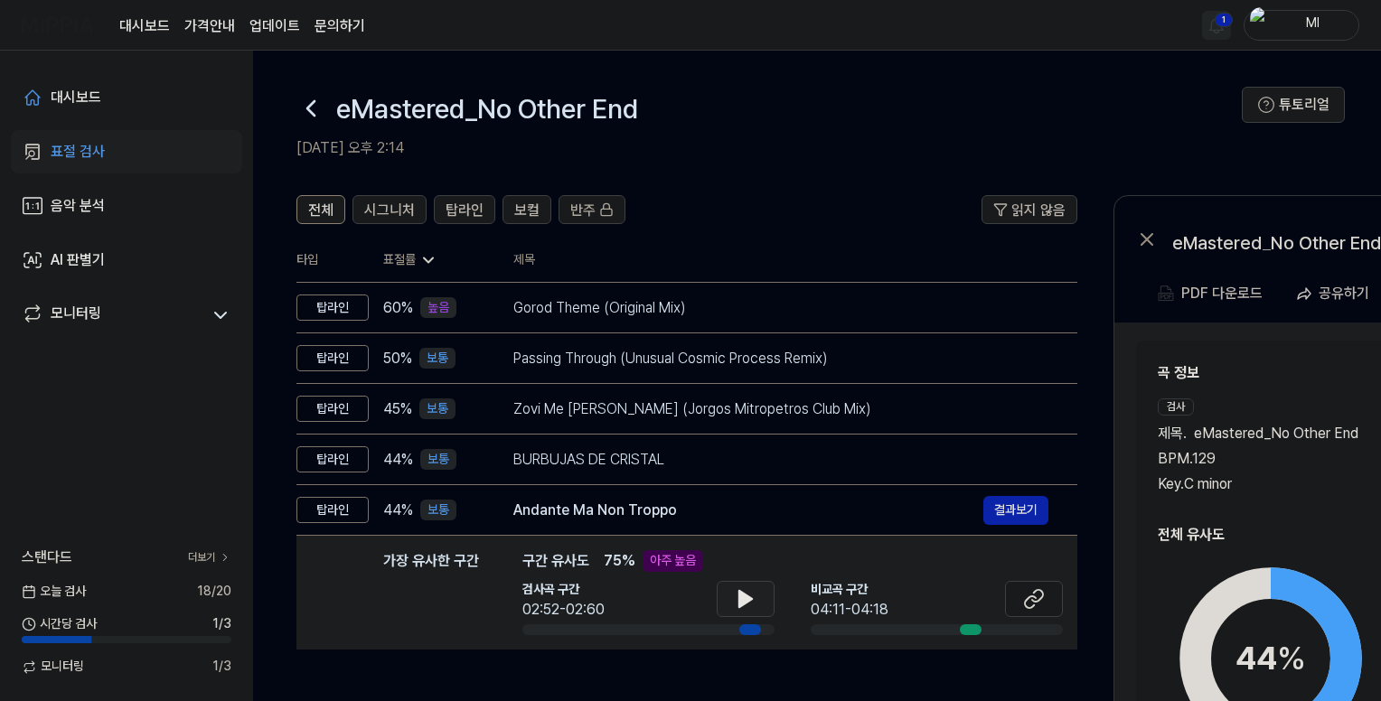
click at [1224, 13] on html "대시보드 가격안내 업데이트 문의하기 1 Ml 대시보드 표절 검사 음악 분석 AI 판별기 모니터링 스탠다드 더보기 [DATE] 검사 18 / 2…" at bounding box center [690, 350] width 1381 height 701
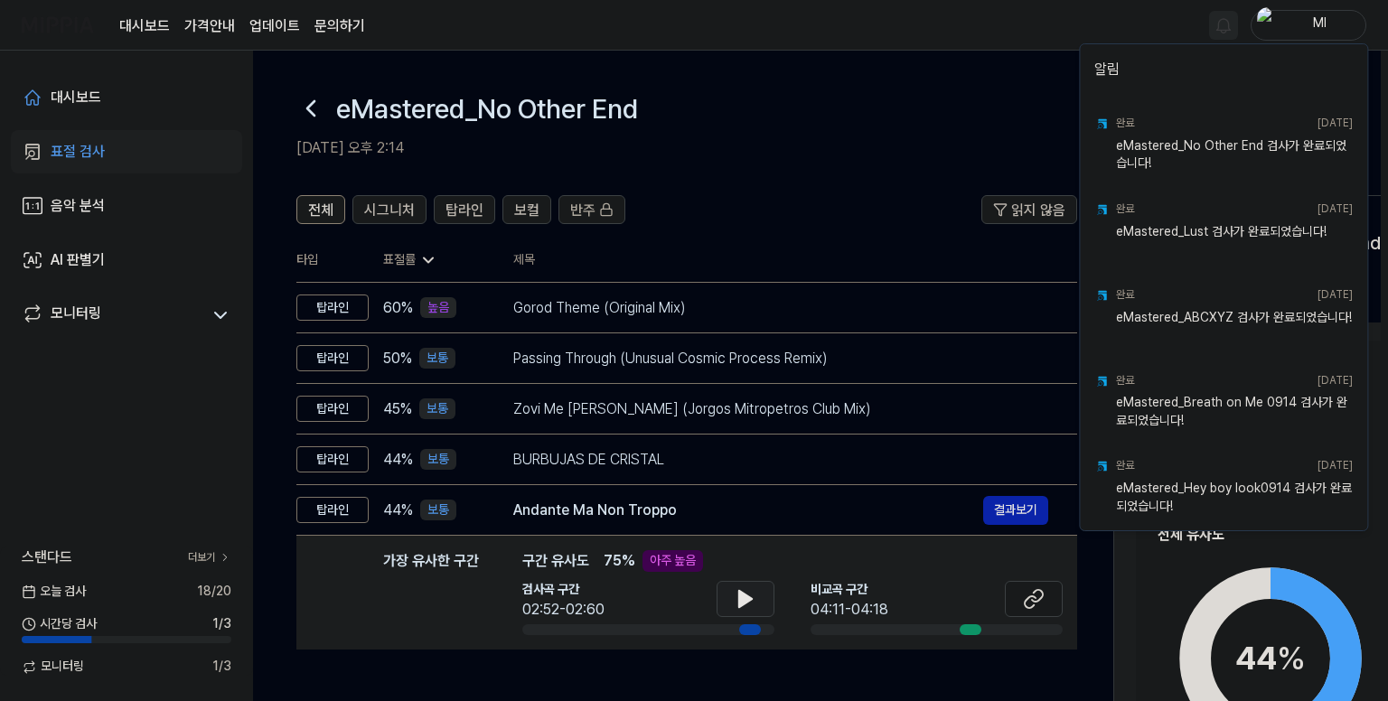
click at [994, 37] on html "대시보드 가격안내 업데이트 문의하기 Ml 대시보드 표절 검사 음악 분석 AI 판별기 모니터링 스탠다드 더보기 [DATE] 검사 18 / 20 …" at bounding box center [694, 350] width 1388 height 701
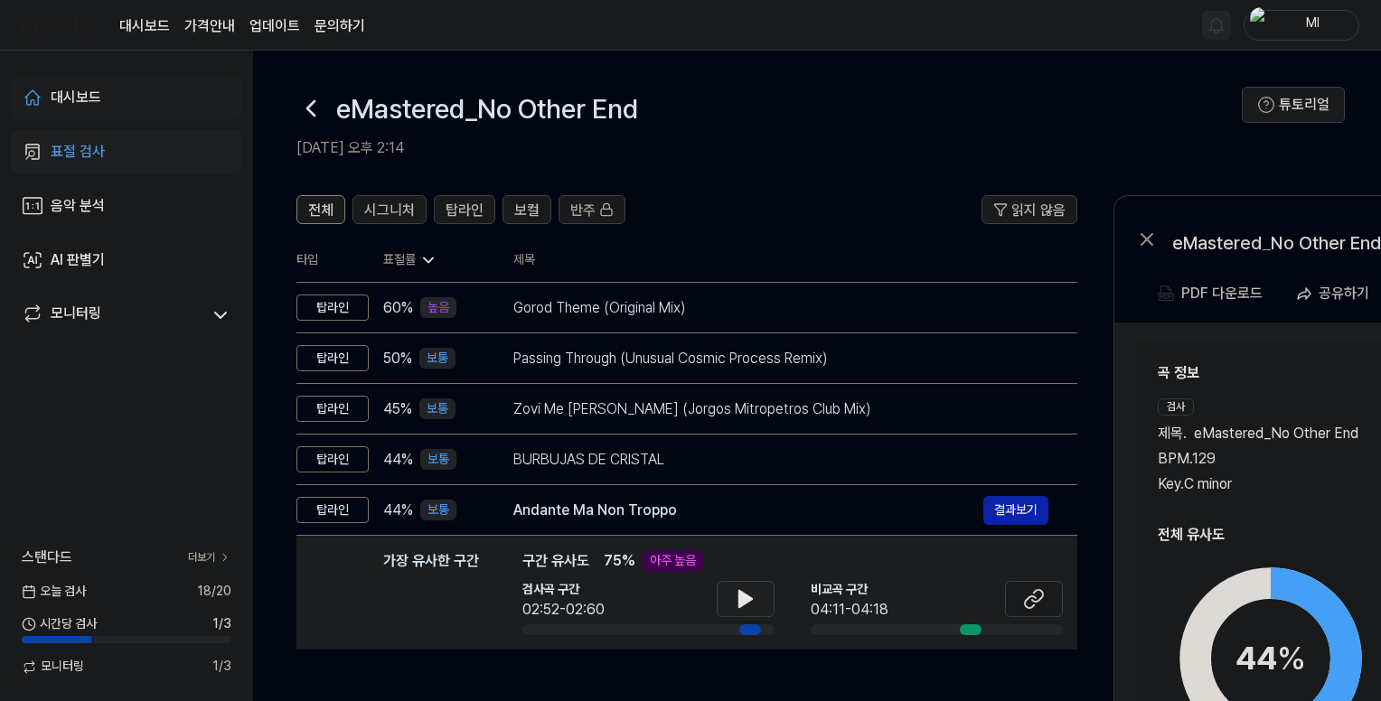
click at [61, 88] on div "대시보드" at bounding box center [76, 98] width 51 height 22
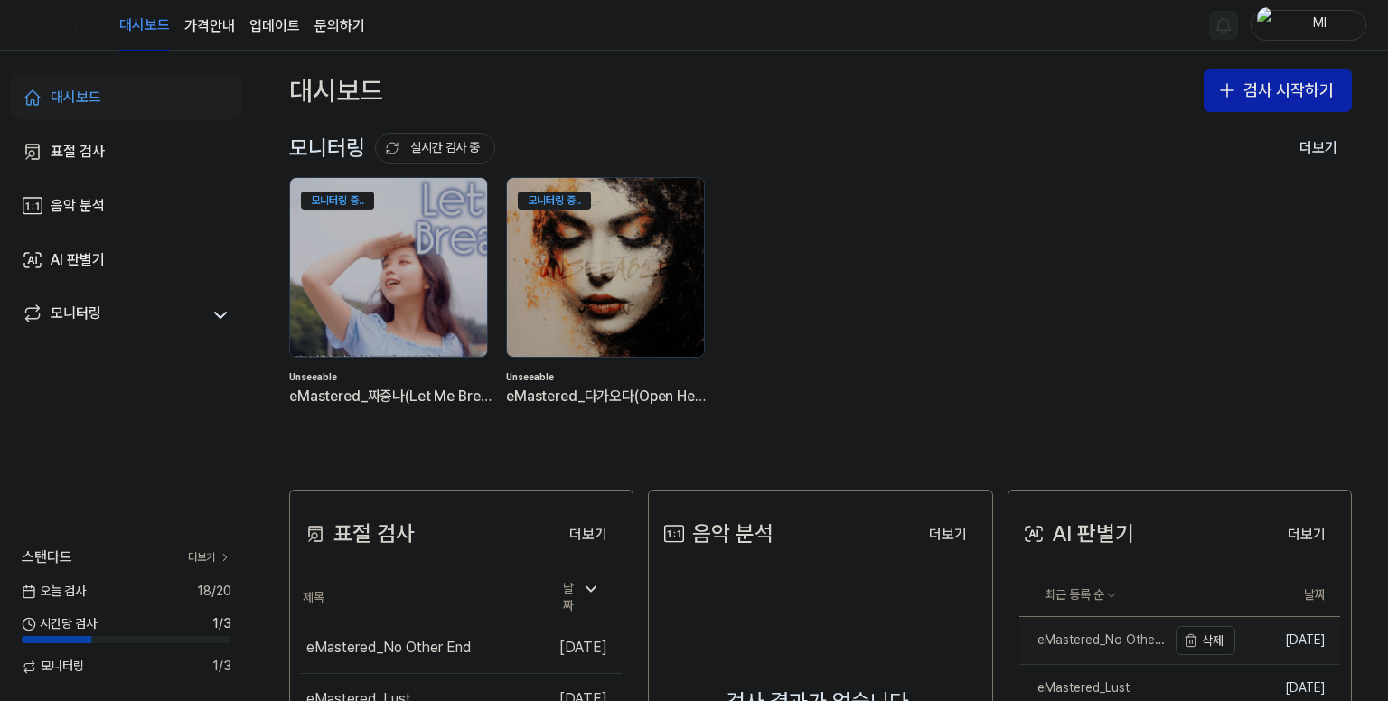
click at [1083, 633] on div "eMastered_No Other End" at bounding box center [1092, 641] width 147 height 18
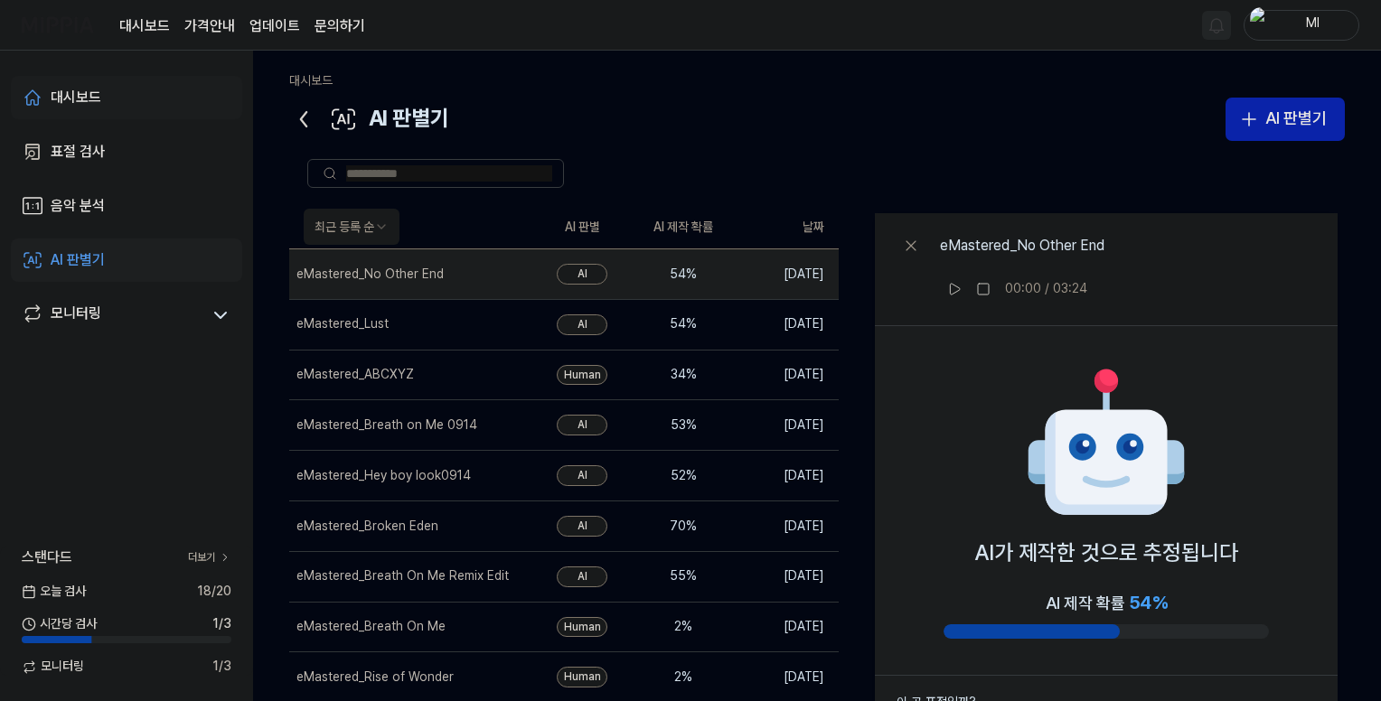
click at [107, 88] on link "대시보드" at bounding box center [126, 97] width 231 height 43
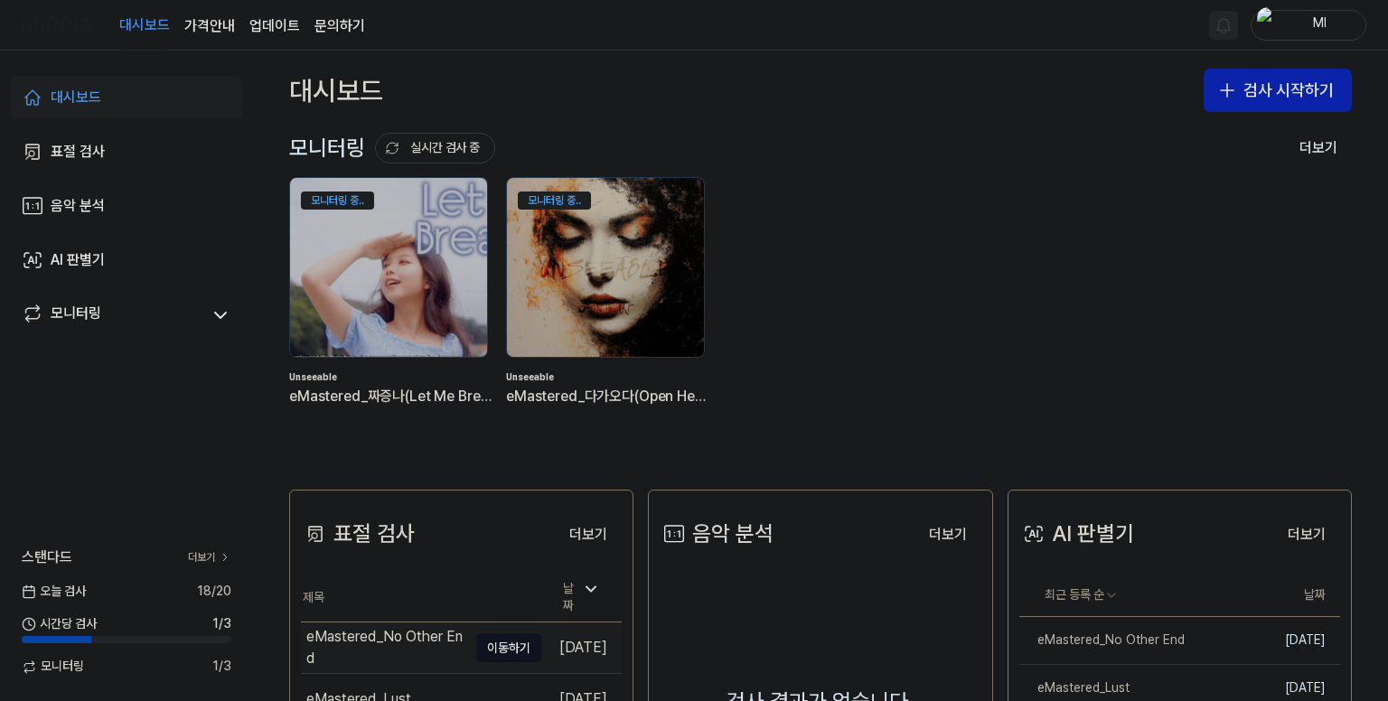
click at [381, 645] on div "eMastered_No Other End" at bounding box center [386, 647] width 161 height 43
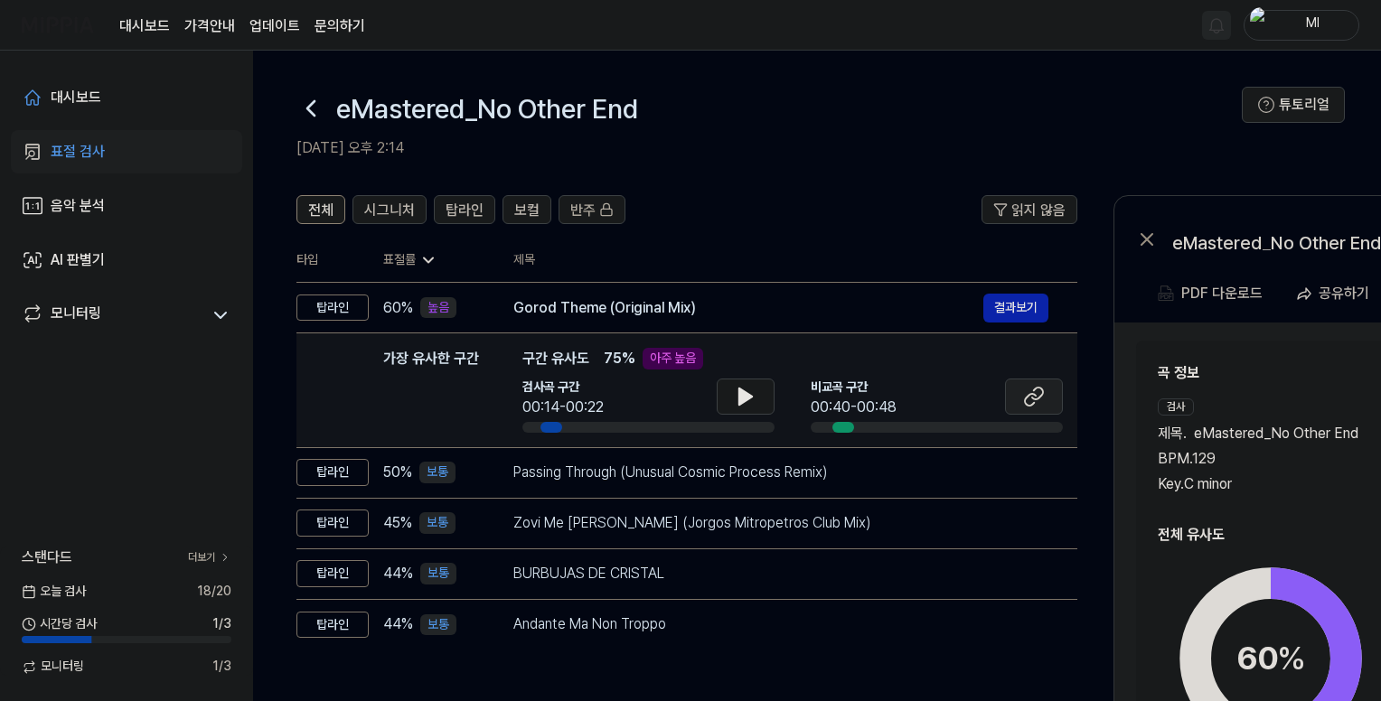
click at [1028, 398] on icon at bounding box center [1034, 397] width 22 height 22
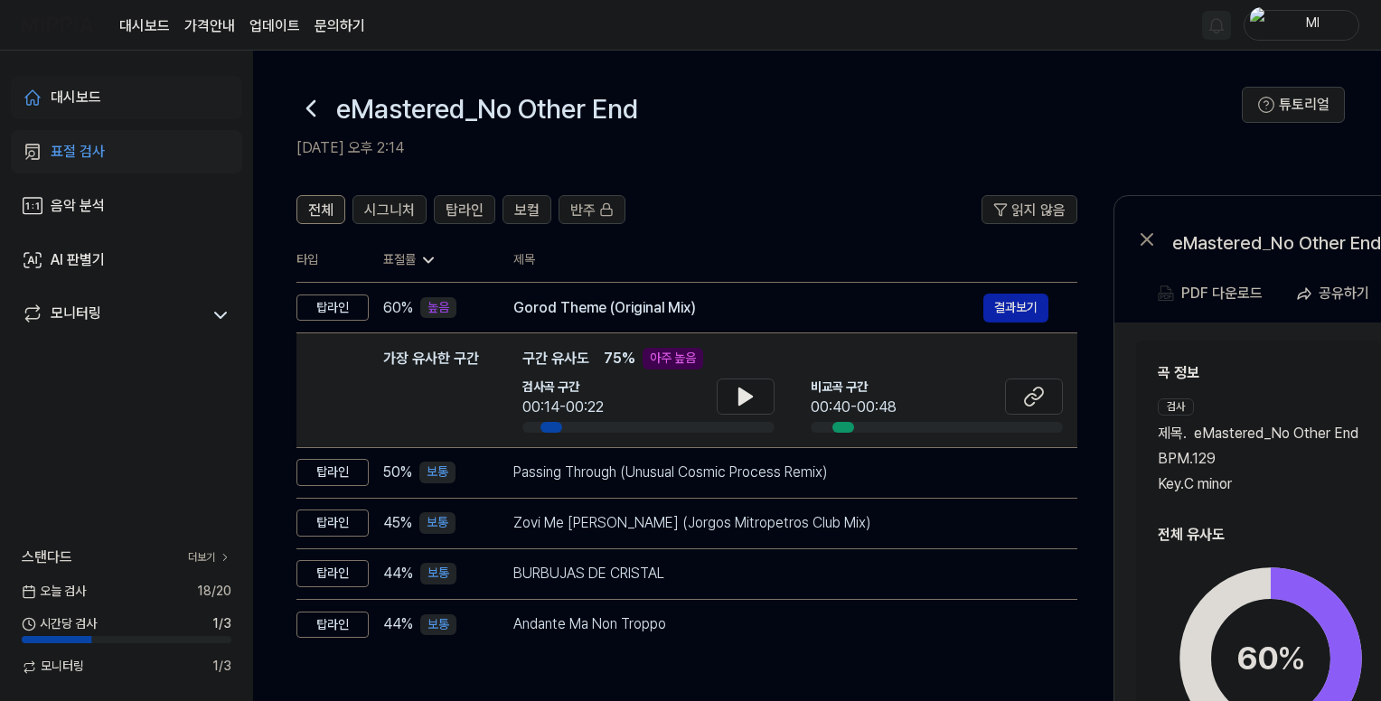
click at [94, 94] on div "대시보드" at bounding box center [76, 98] width 51 height 22
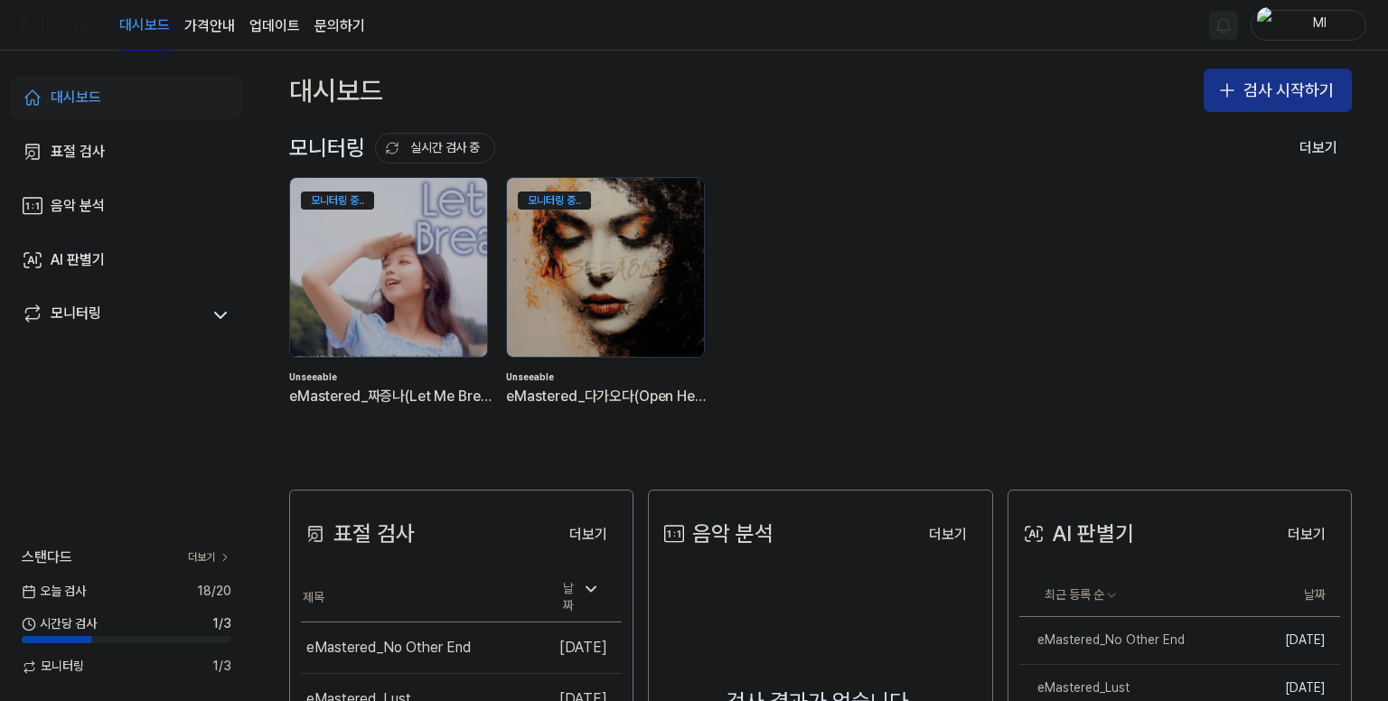
click at [1259, 88] on button "검사 시작하기" at bounding box center [1278, 90] width 148 height 43
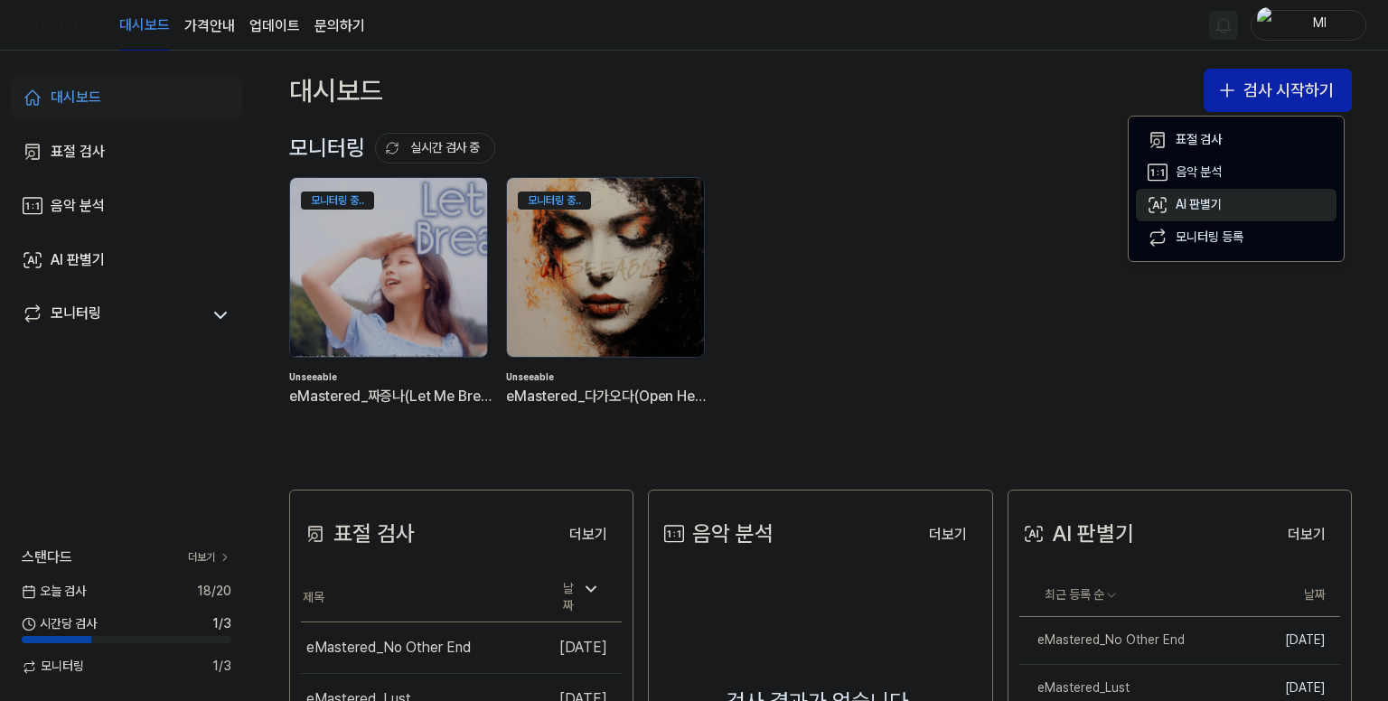
click at [1204, 206] on div "AI 판별기" at bounding box center [1199, 205] width 46 height 18
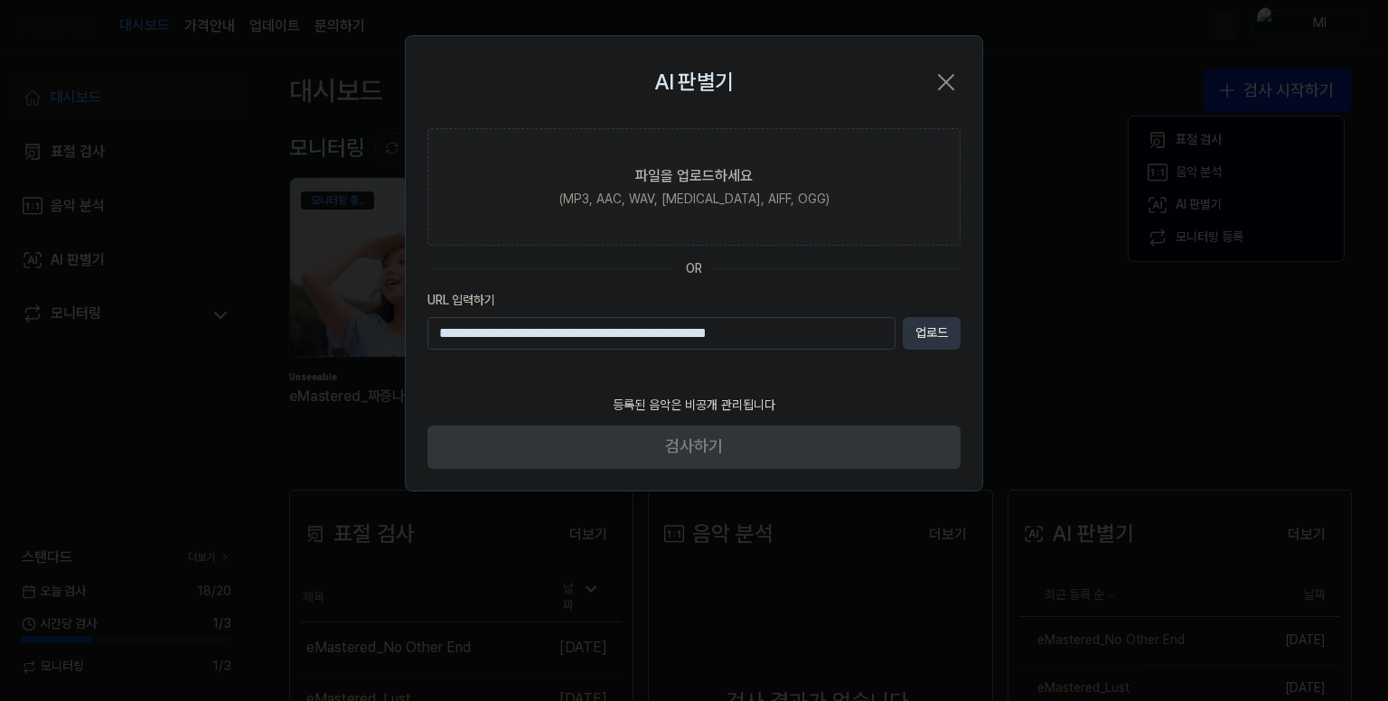
type input "**********"
click at [927, 333] on button "업로드" at bounding box center [932, 333] width 58 height 33
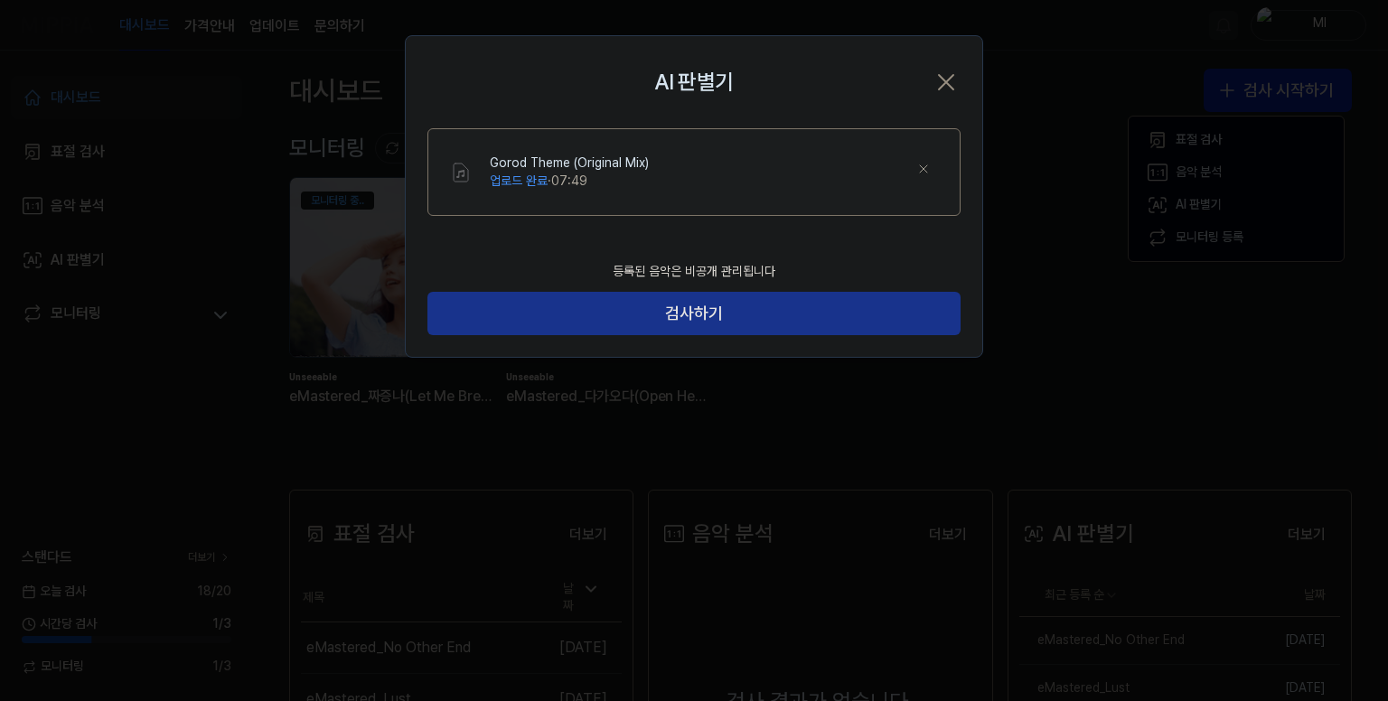
click at [687, 302] on button "검사하기" at bounding box center [693, 313] width 533 height 43
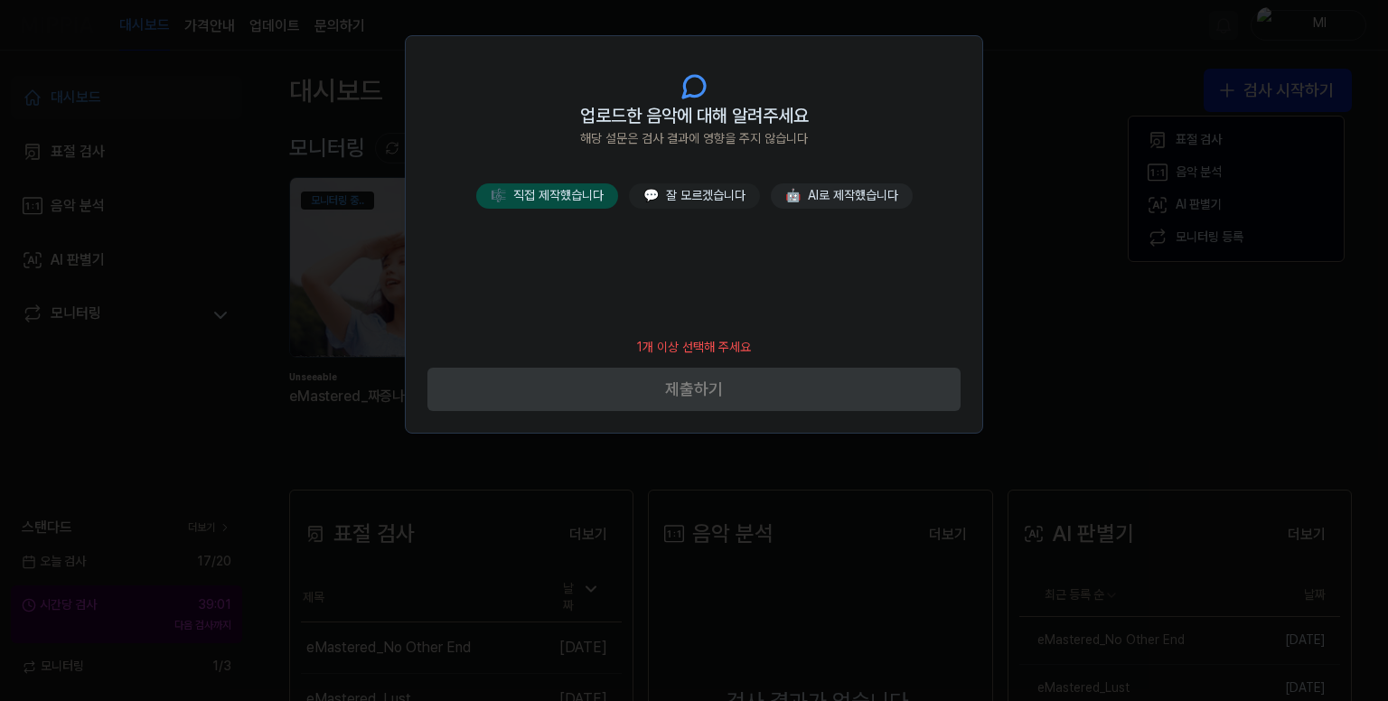
click at [553, 200] on button "🎼 직접 제작했습니다" at bounding box center [547, 195] width 142 height 25
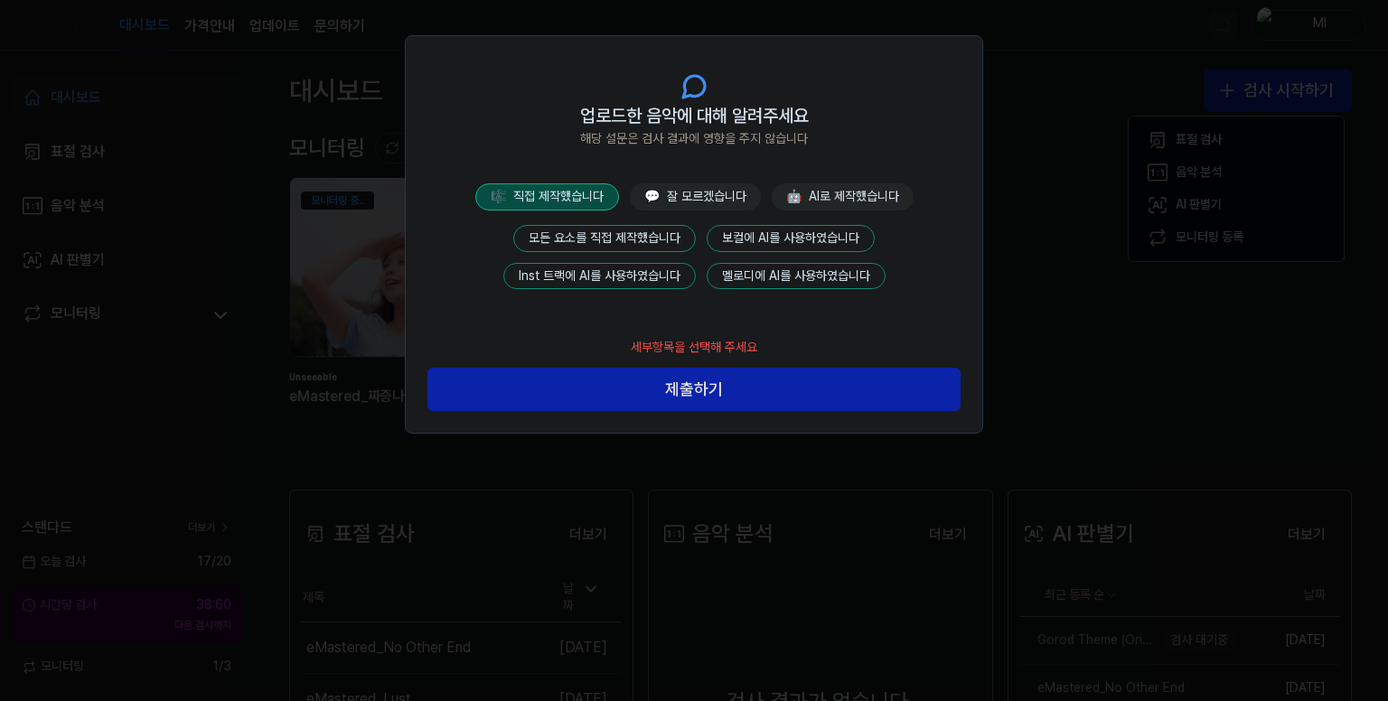
click at [605, 229] on button "모든 요소를 직접 제작했습니다" at bounding box center [604, 238] width 183 height 27
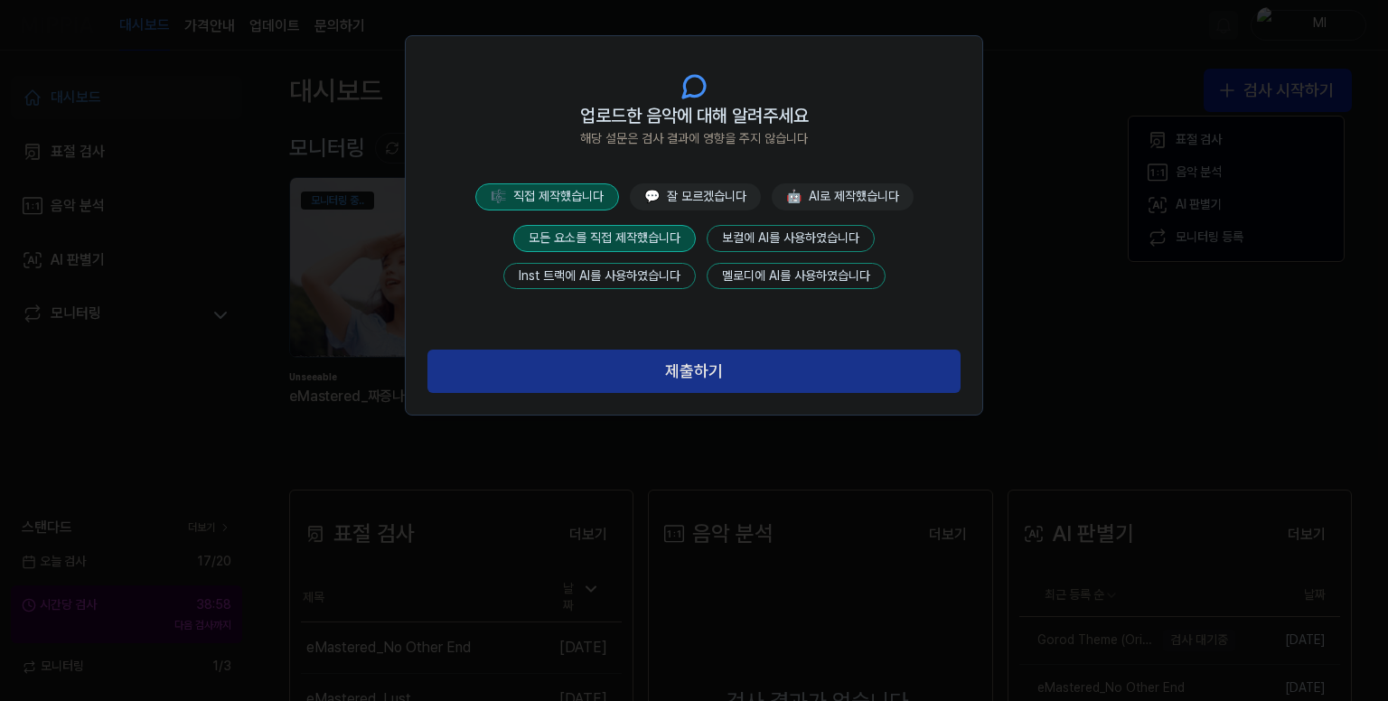
click at [716, 377] on button "제출하기" at bounding box center [693, 371] width 533 height 43
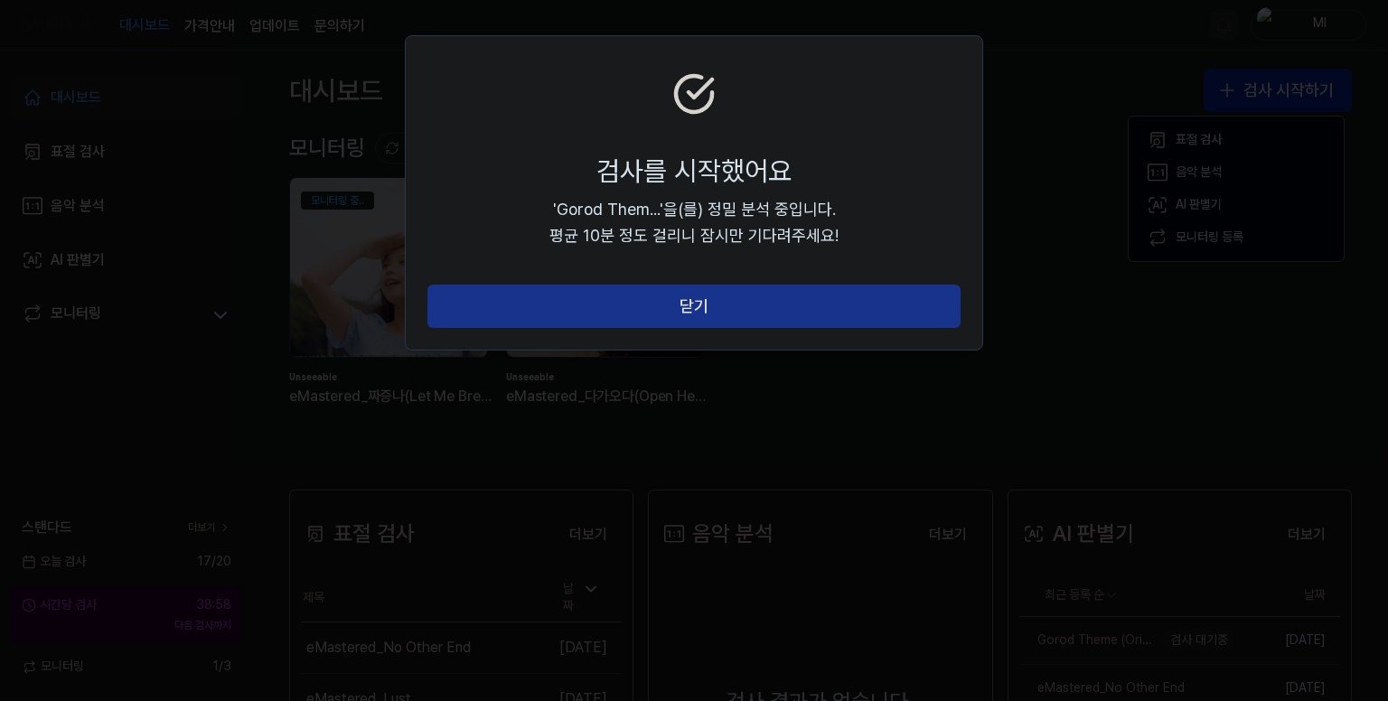
click at [745, 301] on button "닫기" at bounding box center [693, 306] width 533 height 43
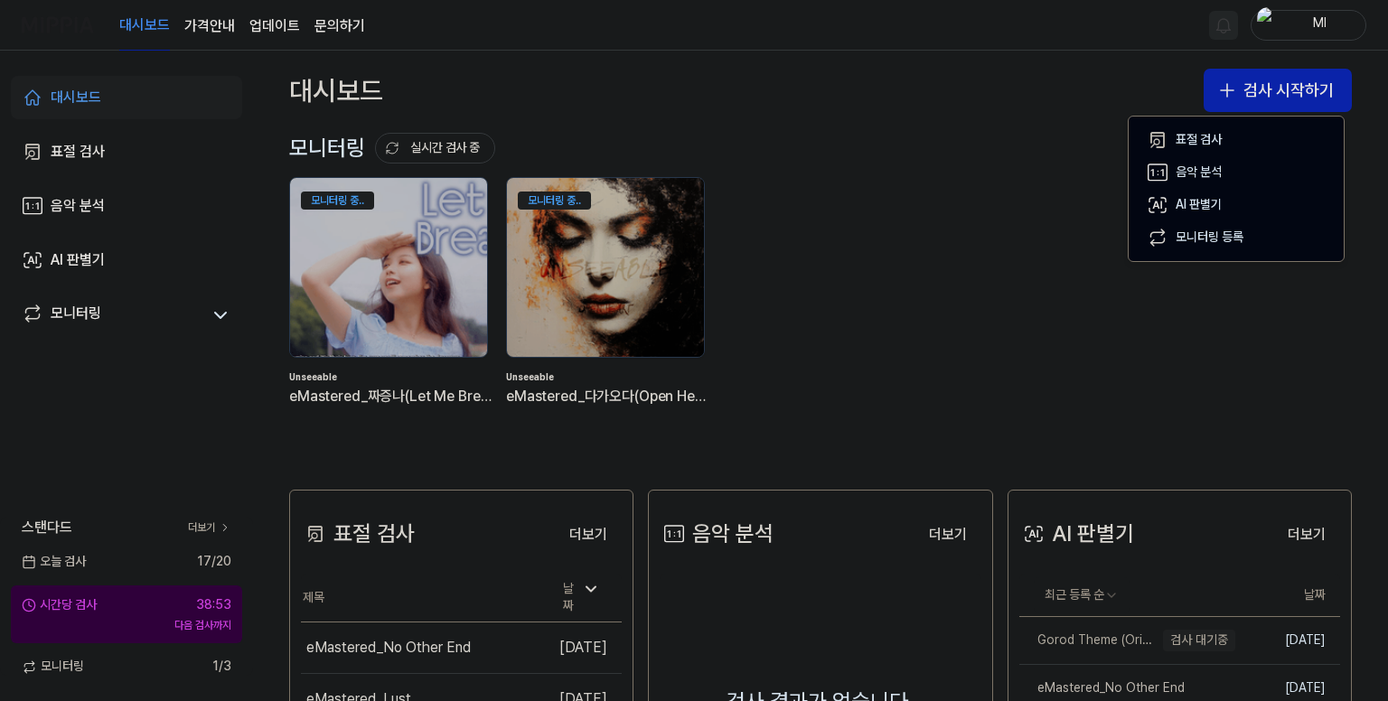
click at [1005, 42] on div "대시보드 가격안내 업데이트 문의하기 Ml" at bounding box center [694, 25] width 1345 height 50
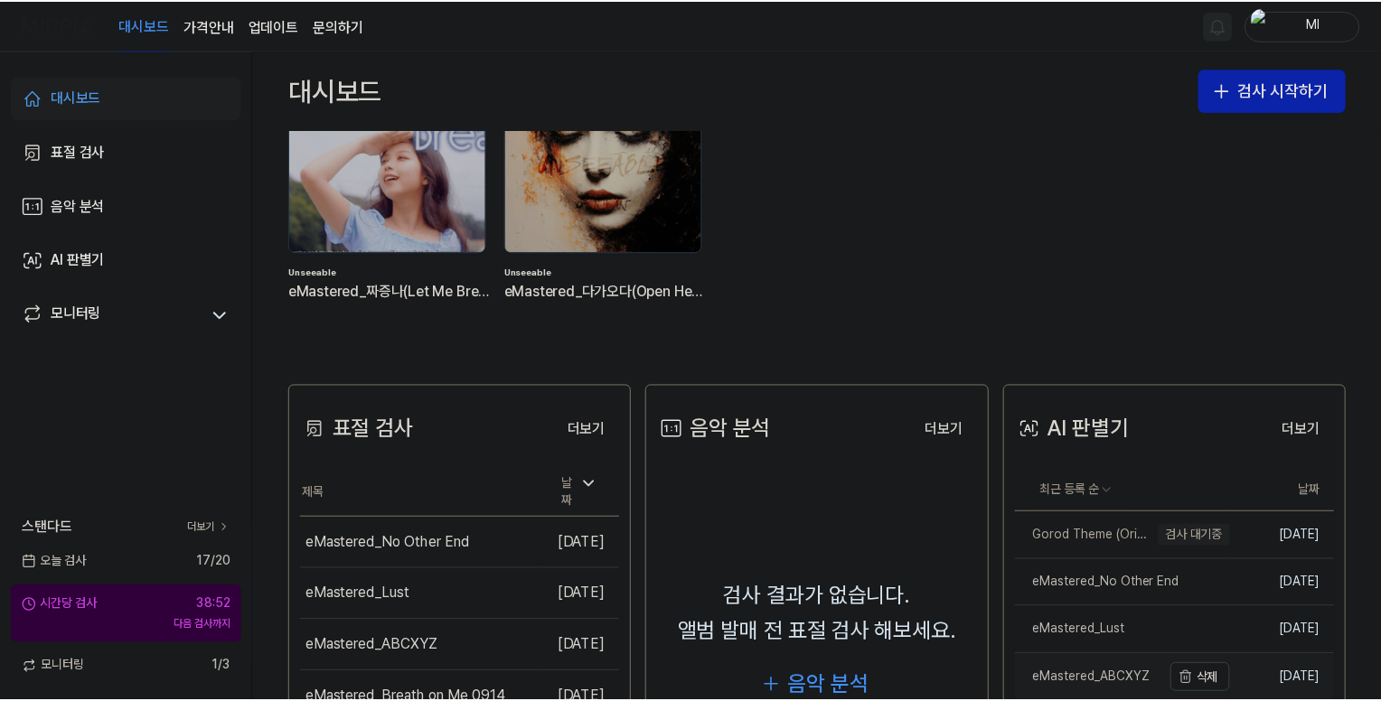
scroll to position [271, 0]
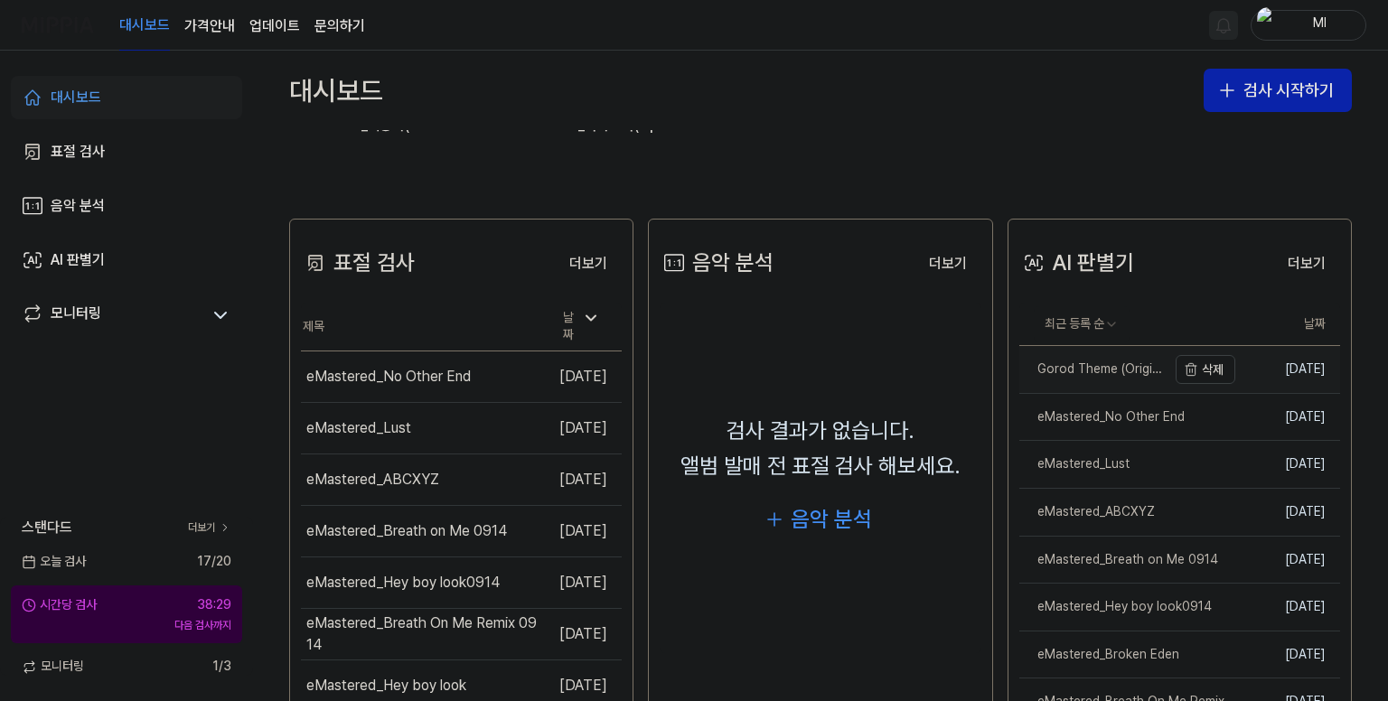
click at [1077, 367] on div "Gorod Theme (Original Mix)" at bounding box center [1092, 370] width 147 height 18
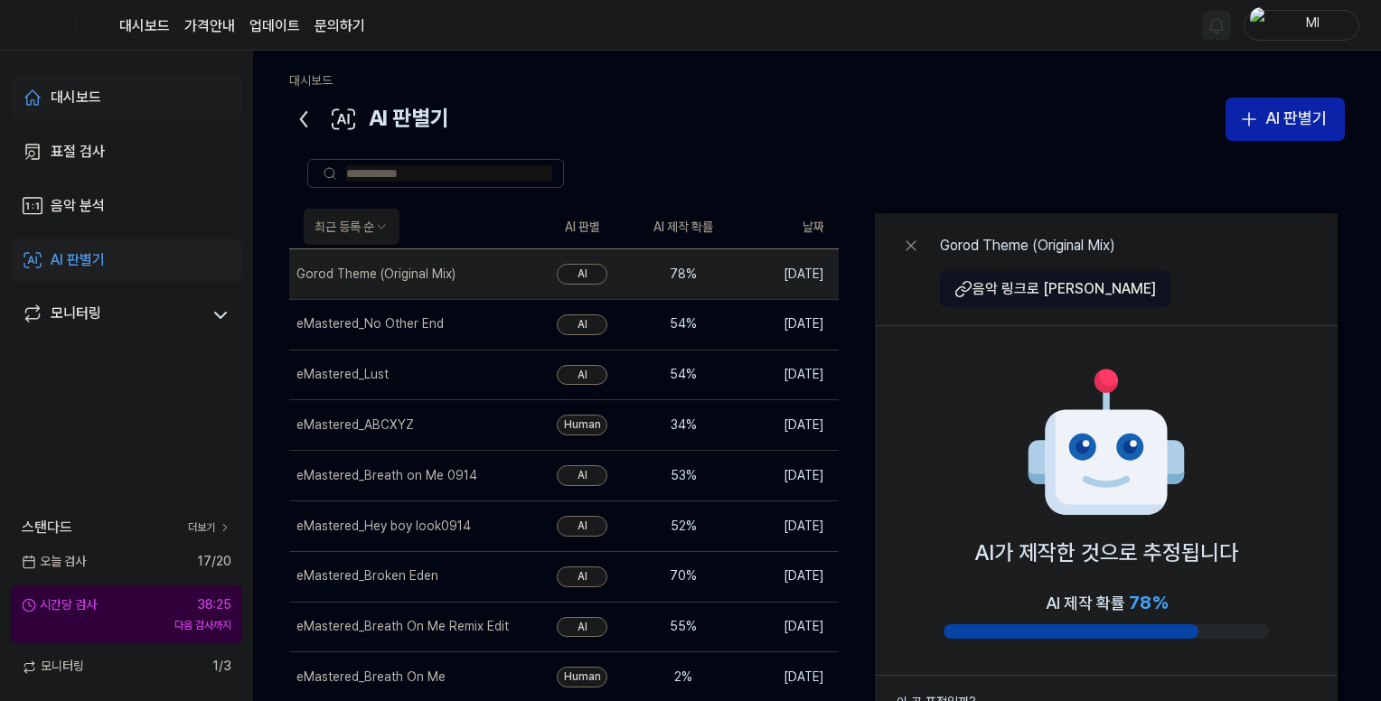
click at [89, 89] on div "대시보드" at bounding box center [76, 98] width 51 height 22
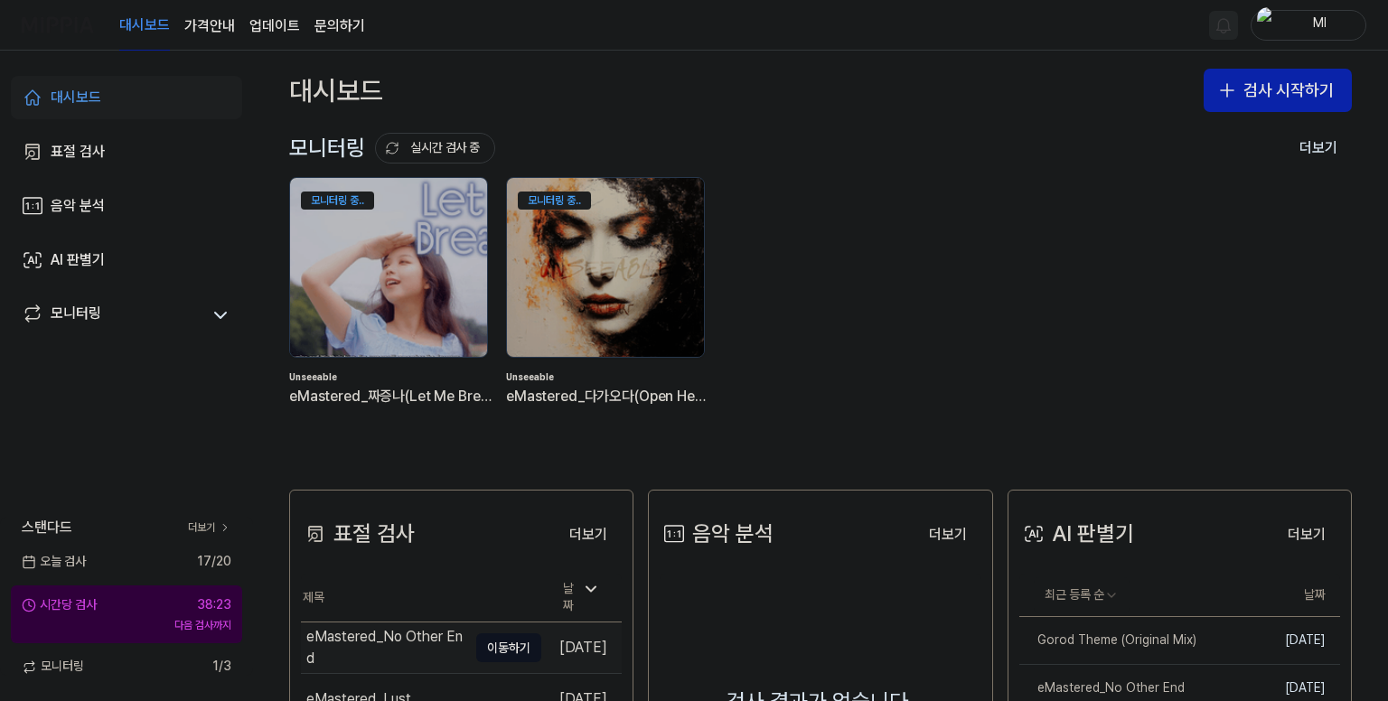
click at [367, 640] on div "eMastered_No Other End" at bounding box center [386, 647] width 161 height 43
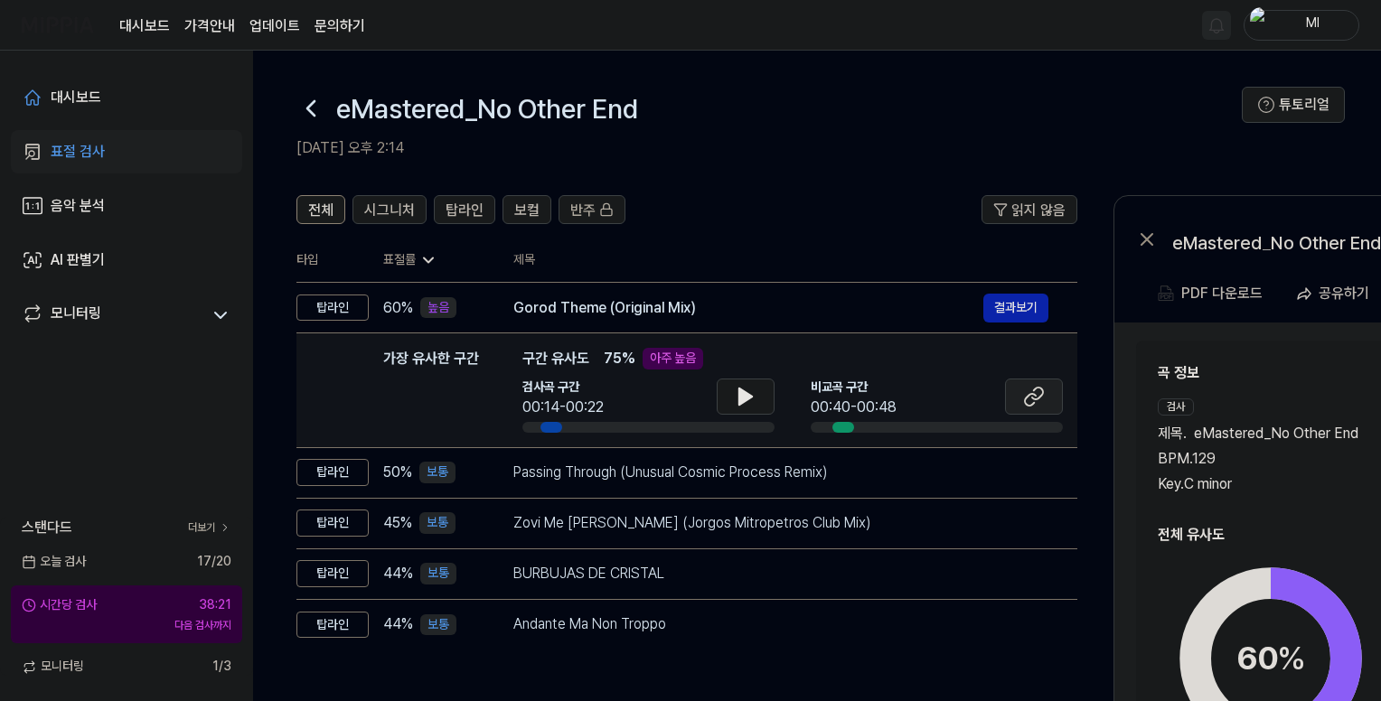
click at [1037, 396] on icon at bounding box center [1034, 397] width 22 height 22
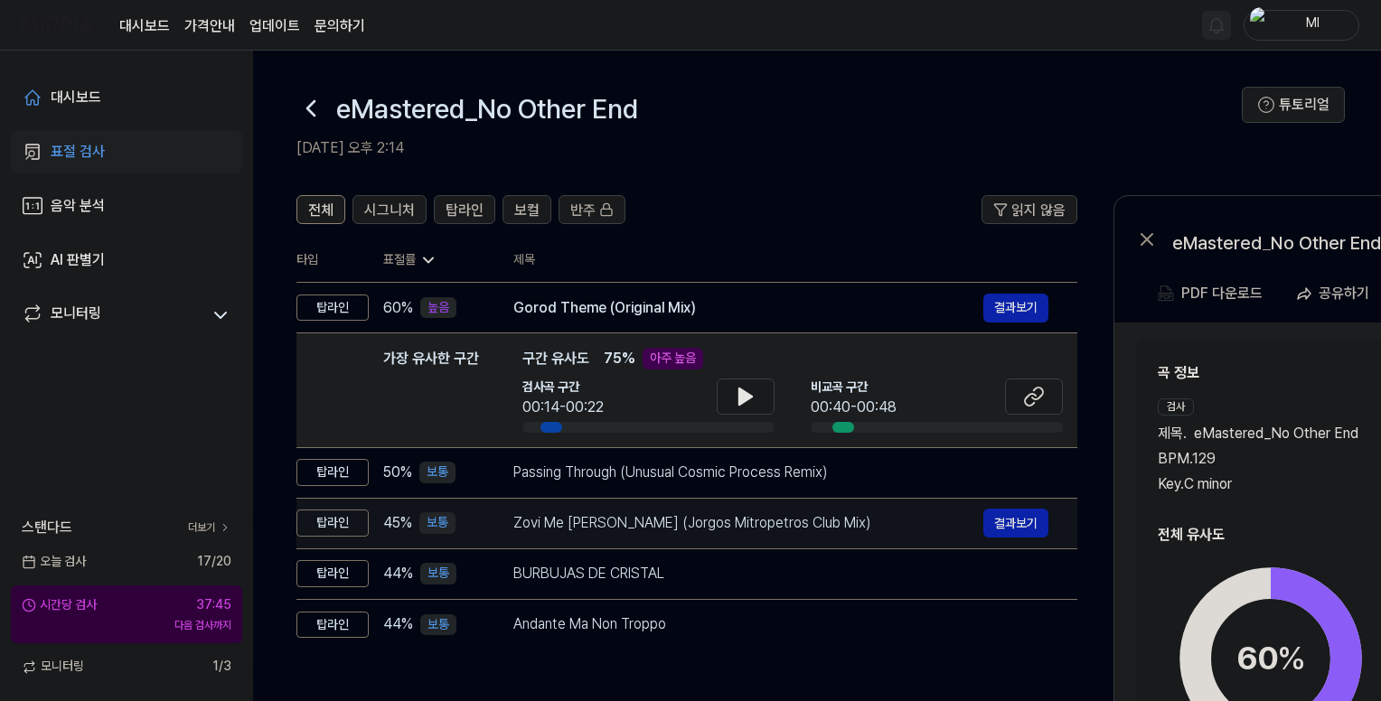
click at [568, 526] on div "Zovi Me [PERSON_NAME] (Jorgos Mitropetros Club Mix)" at bounding box center [748, 523] width 470 height 22
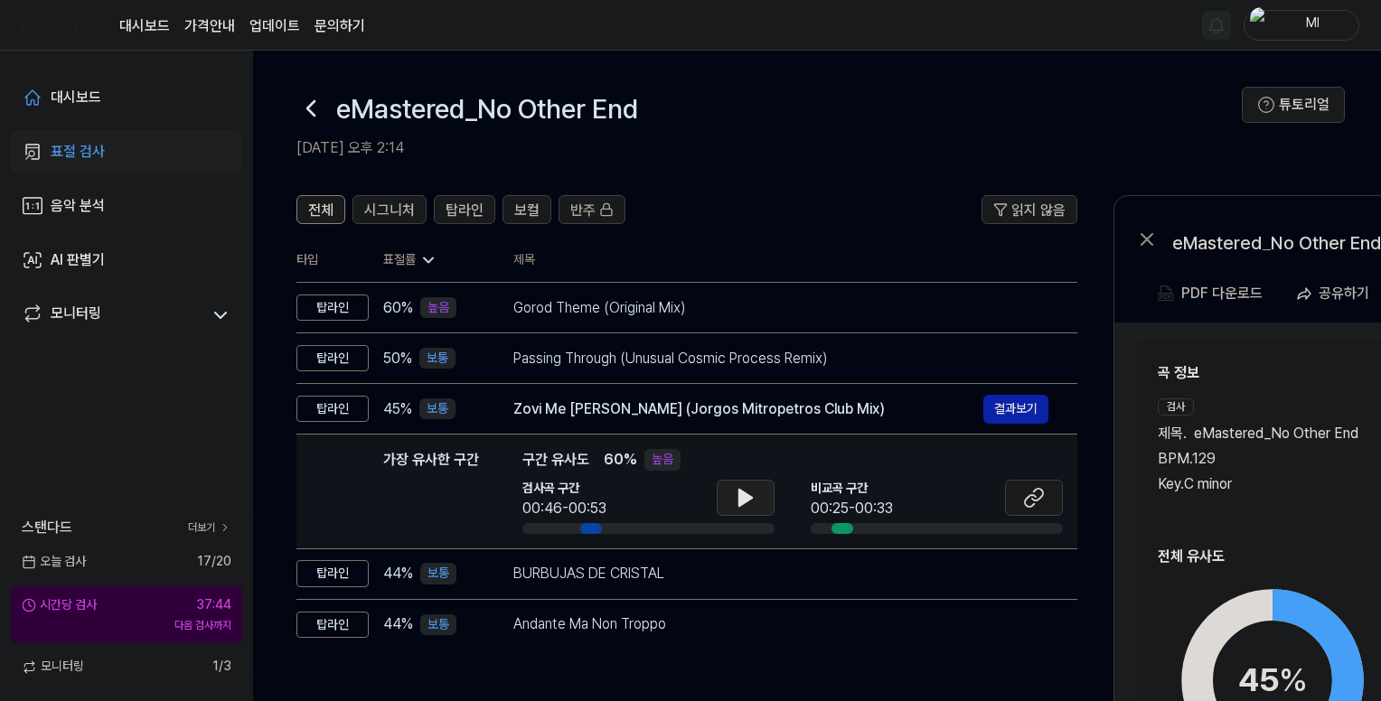
click at [755, 503] on button at bounding box center [746, 498] width 58 height 36
click at [752, 503] on icon at bounding box center [746, 498] width 22 height 22
click at [1023, 498] on icon at bounding box center [1034, 498] width 22 height 22
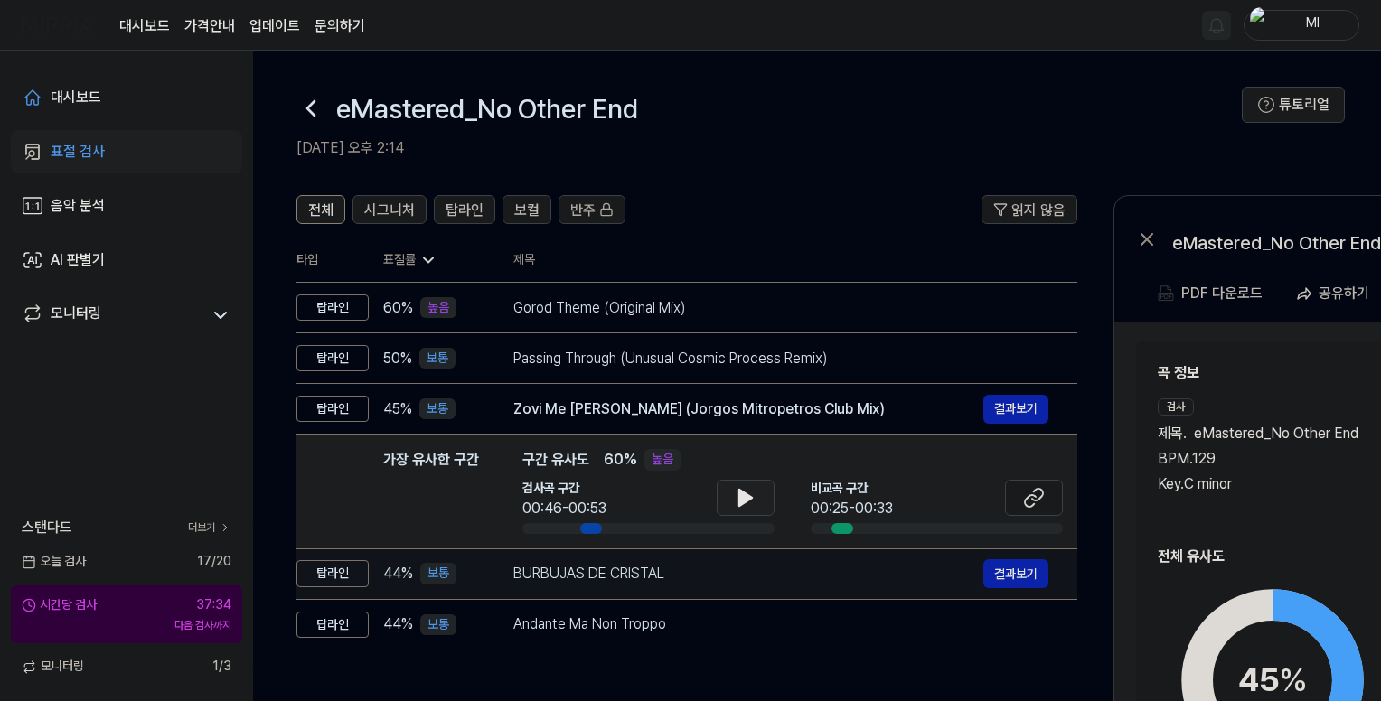
click at [604, 588] on td "BURBUJAS DE CRISTAL 결과보기" at bounding box center [780, 574] width 593 height 51
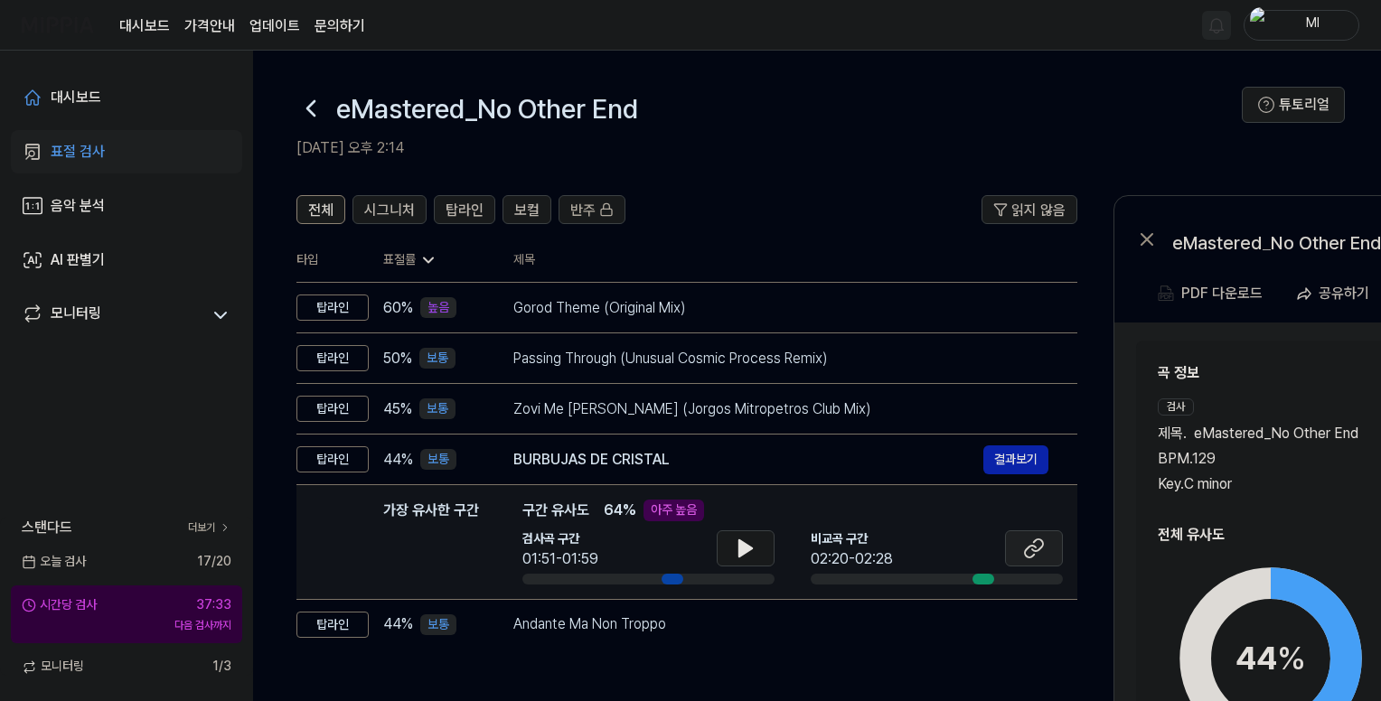
click at [1025, 549] on icon at bounding box center [1034, 549] width 22 height 22
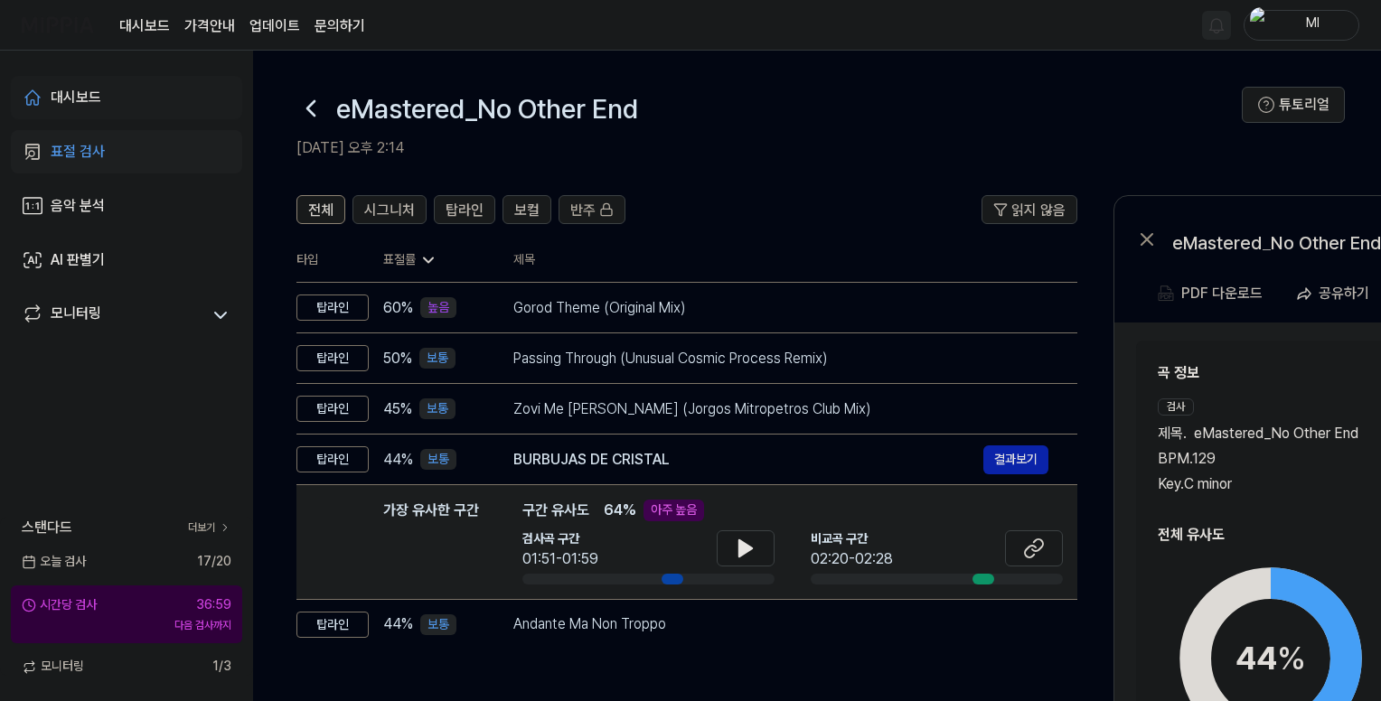
click at [68, 95] on div "대시보드" at bounding box center [76, 98] width 51 height 22
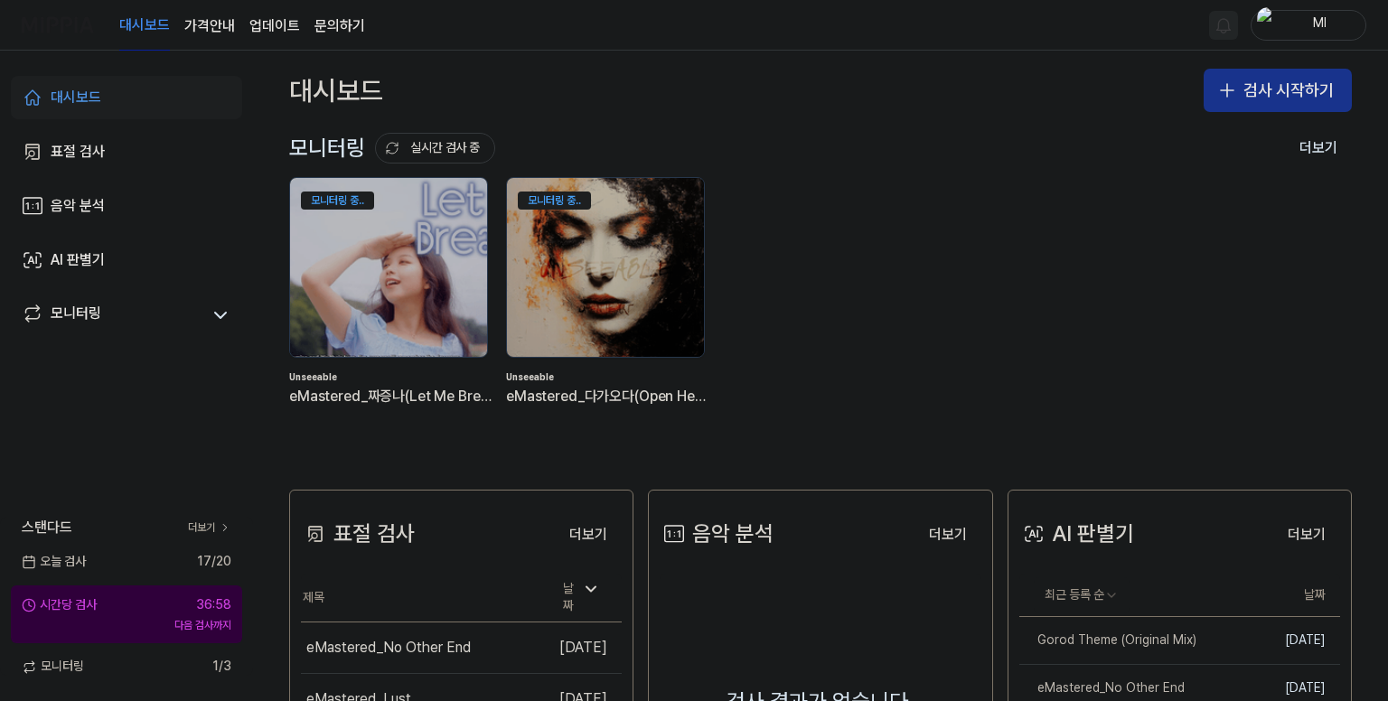
click at [1236, 96] on button "검사 시작하기" at bounding box center [1278, 90] width 148 height 43
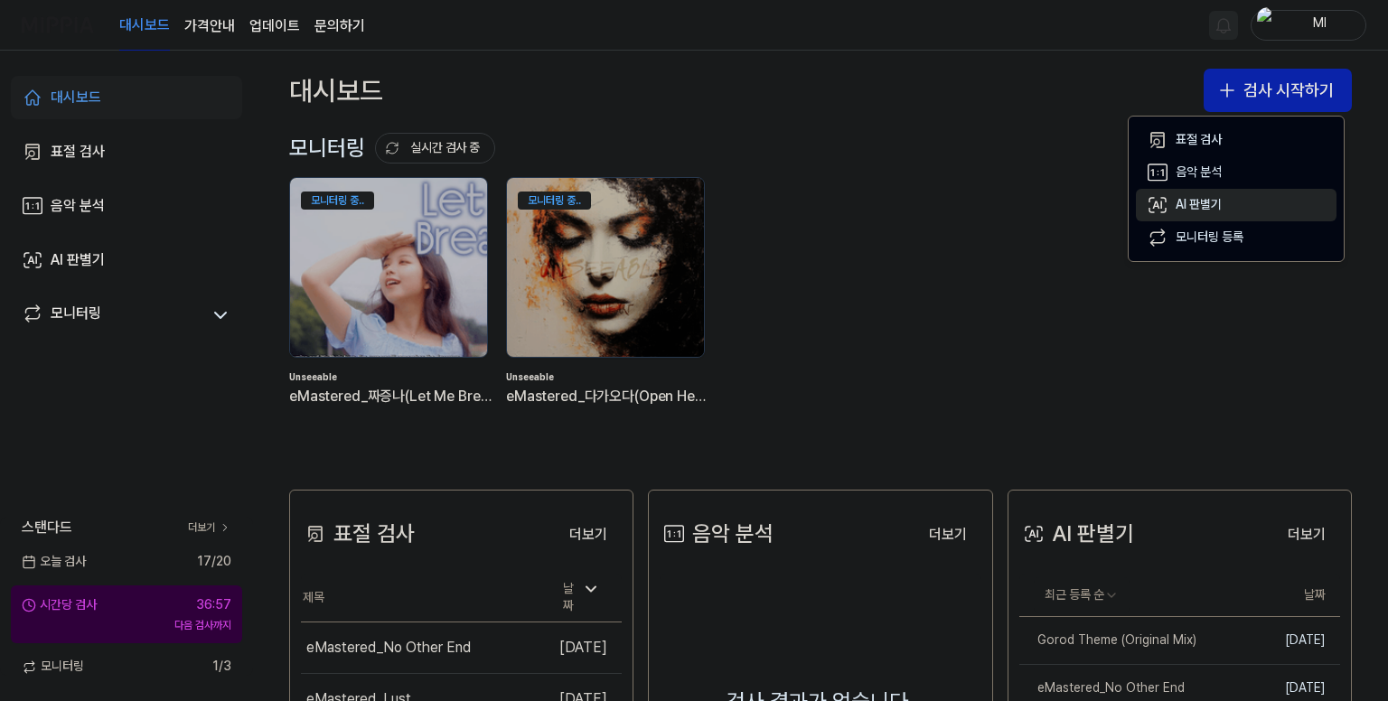
click at [1196, 212] on div "AI 판별기" at bounding box center [1199, 205] width 46 height 18
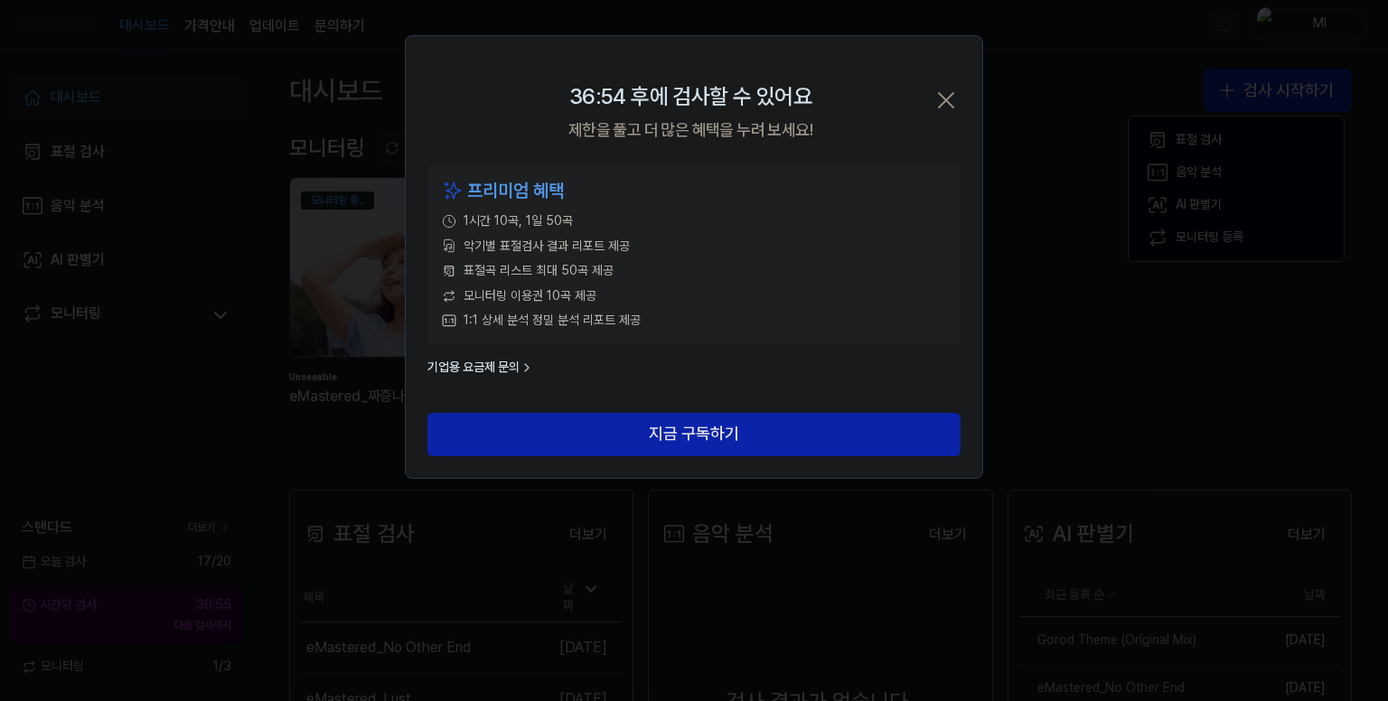
click at [940, 94] on icon "button" at bounding box center [946, 100] width 14 height 14
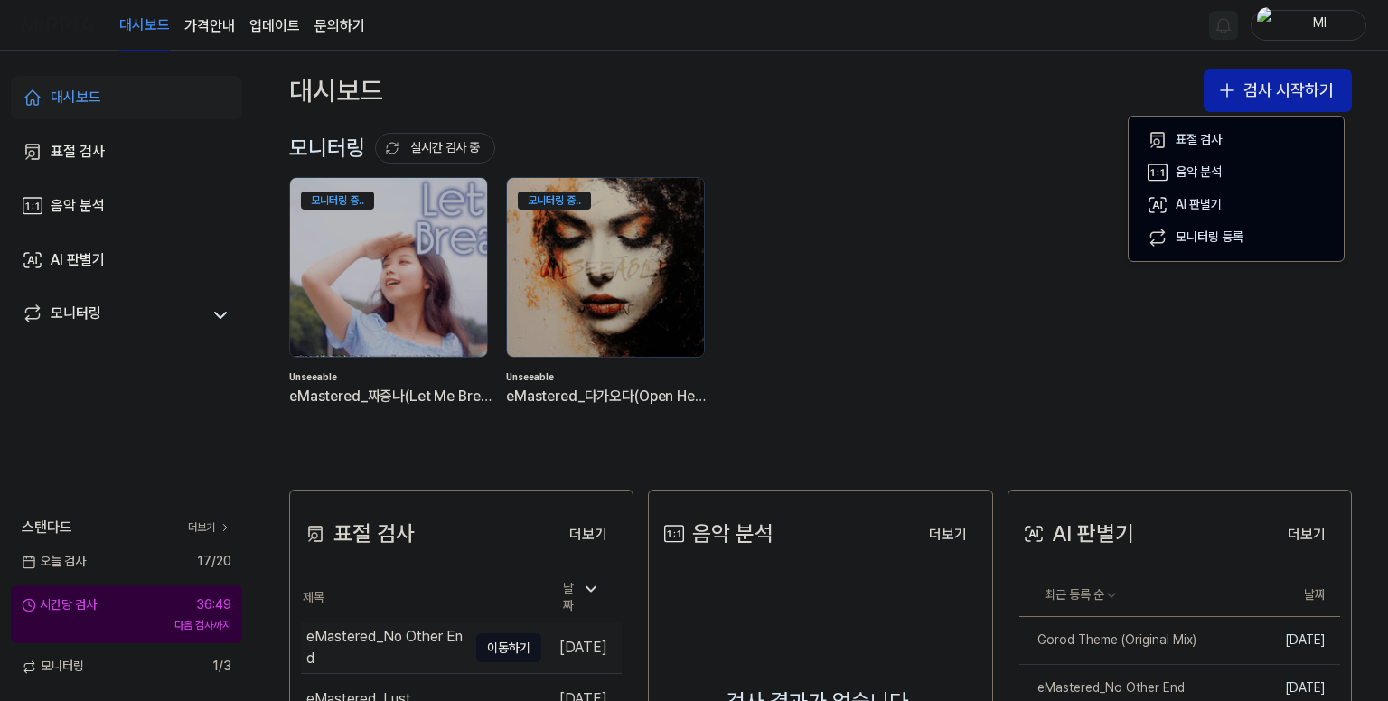
click at [380, 630] on div "eMastered_No Other End" at bounding box center [386, 647] width 161 height 43
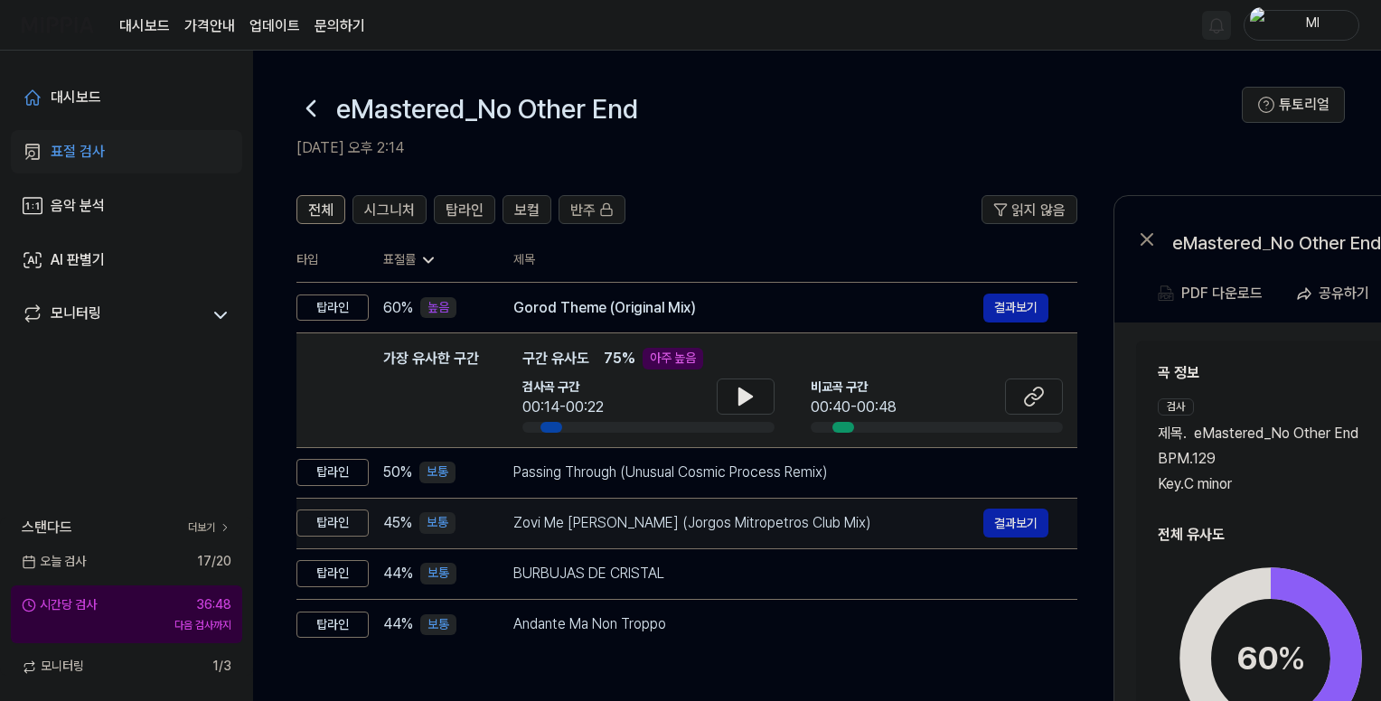
click at [707, 525] on div "Zovi Me [PERSON_NAME] (Jorgos Mitropetros Club Mix)" at bounding box center [748, 523] width 470 height 22
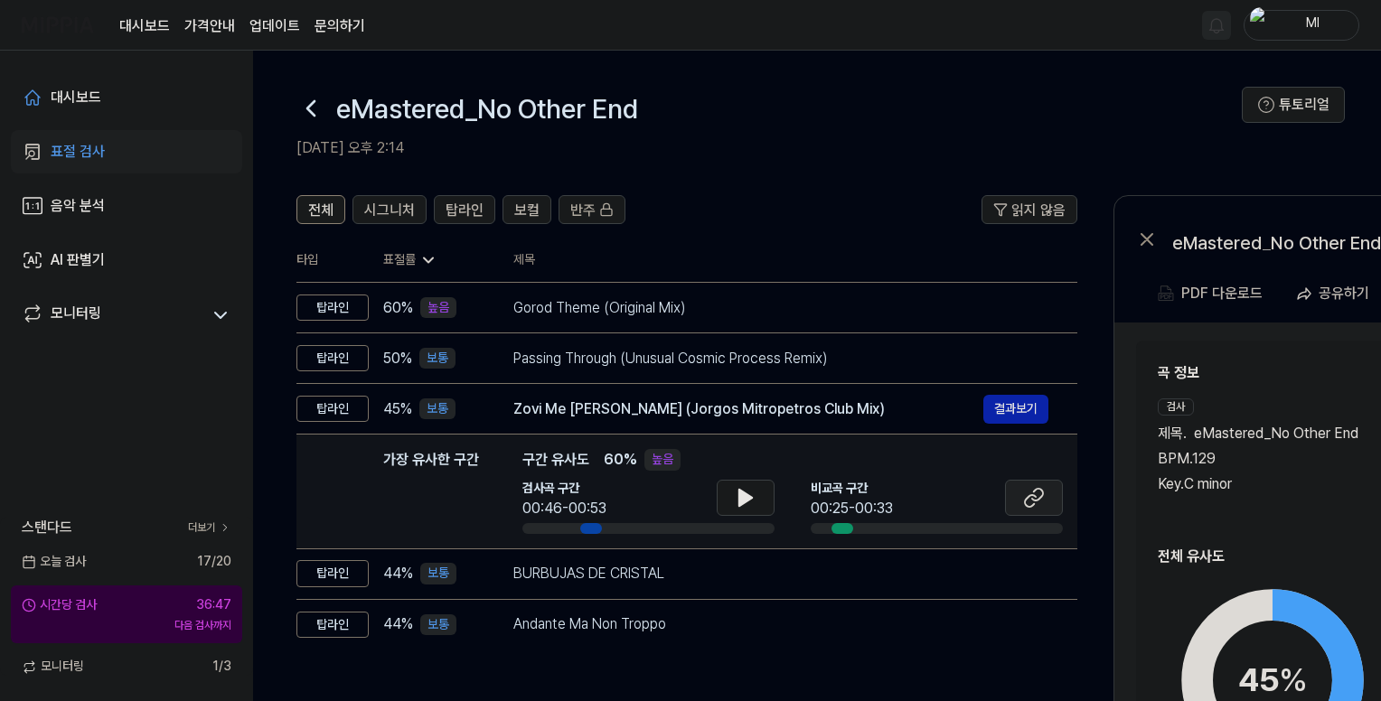
click at [1046, 497] on button at bounding box center [1034, 498] width 58 height 36
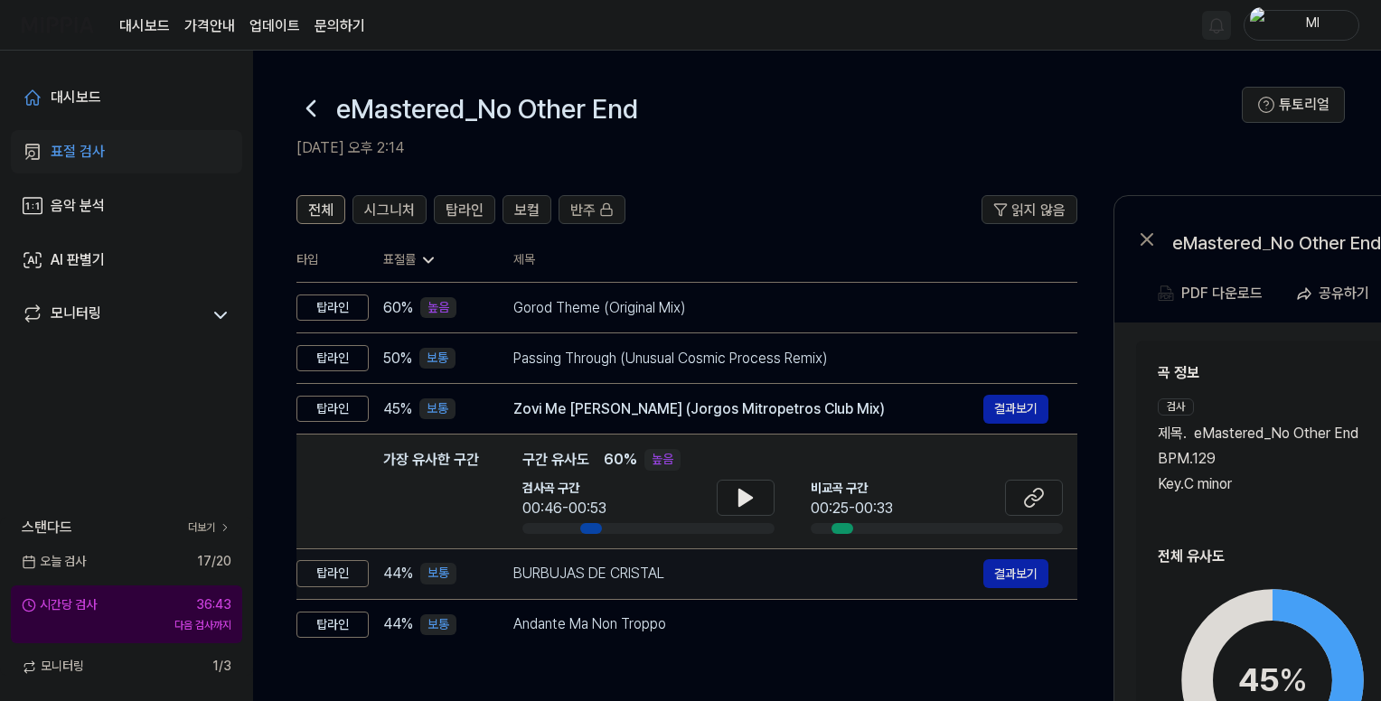
click at [735, 576] on div "BURBUJAS DE CRISTAL" at bounding box center [748, 574] width 470 height 22
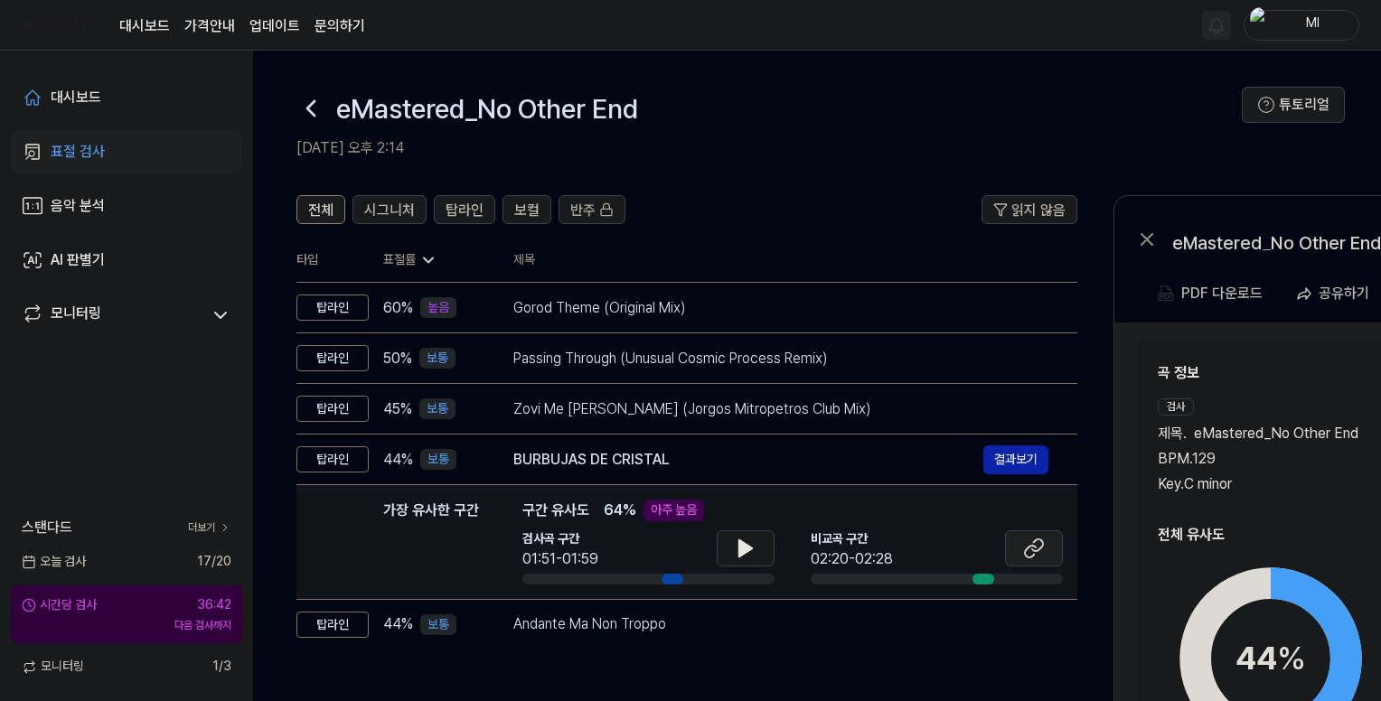
click at [1035, 544] on icon at bounding box center [1034, 549] width 22 height 22
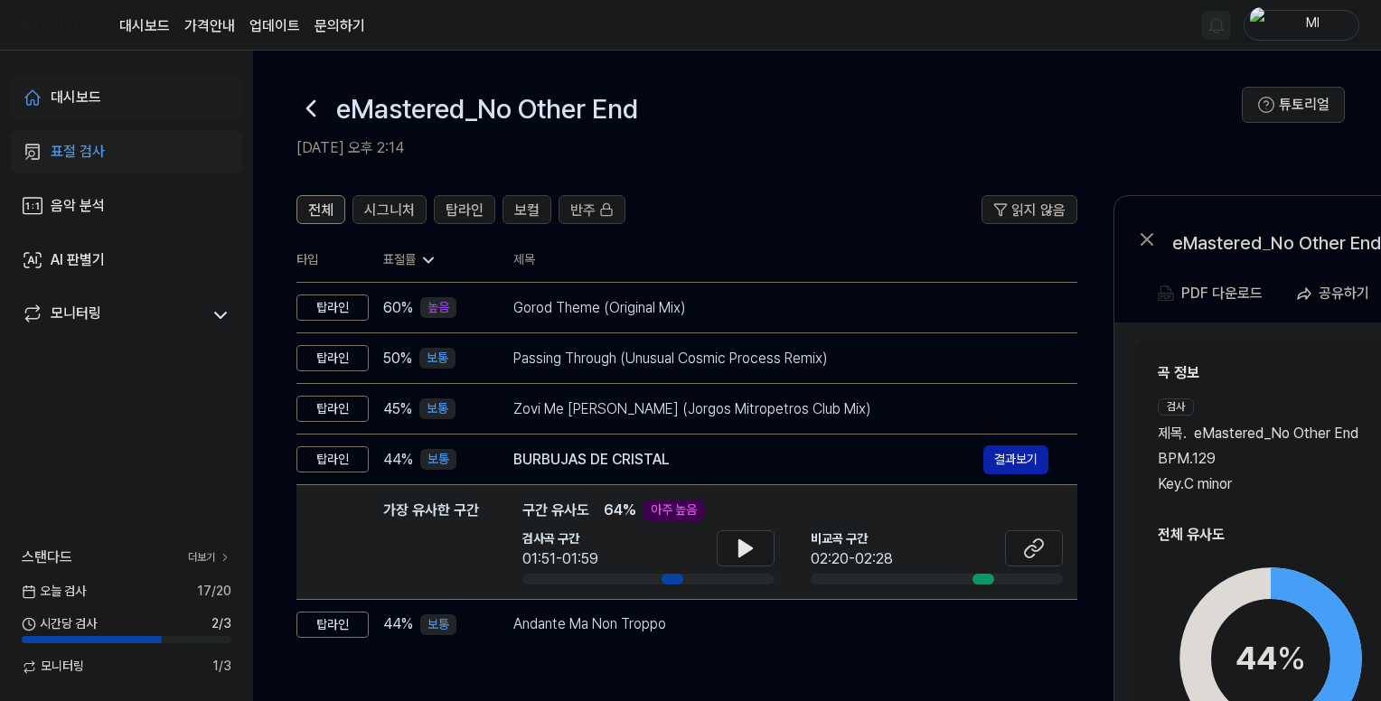
click at [88, 91] on div "대시보드" at bounding box center [76, 98] width 51 height 22
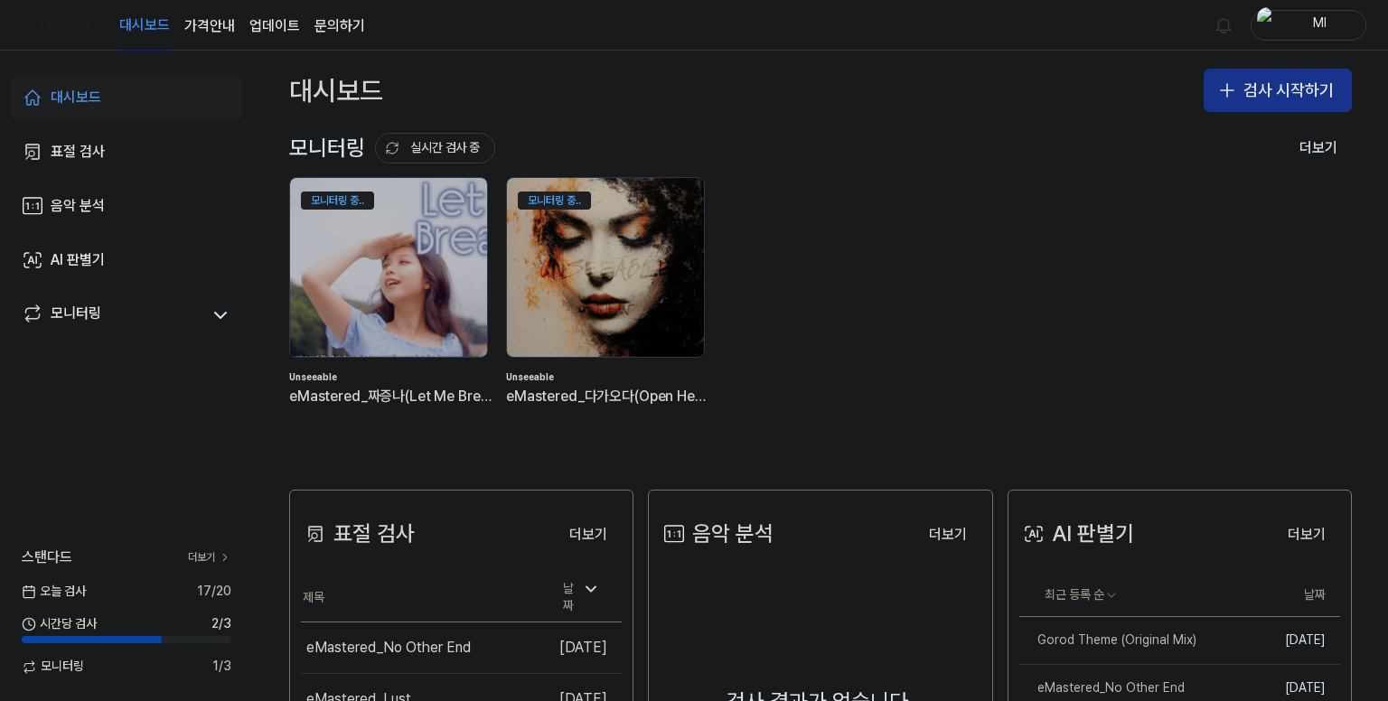
click at [1251, 88] on button "검사 시작하기" at bounding box center [1278, 90] width 148 height 43
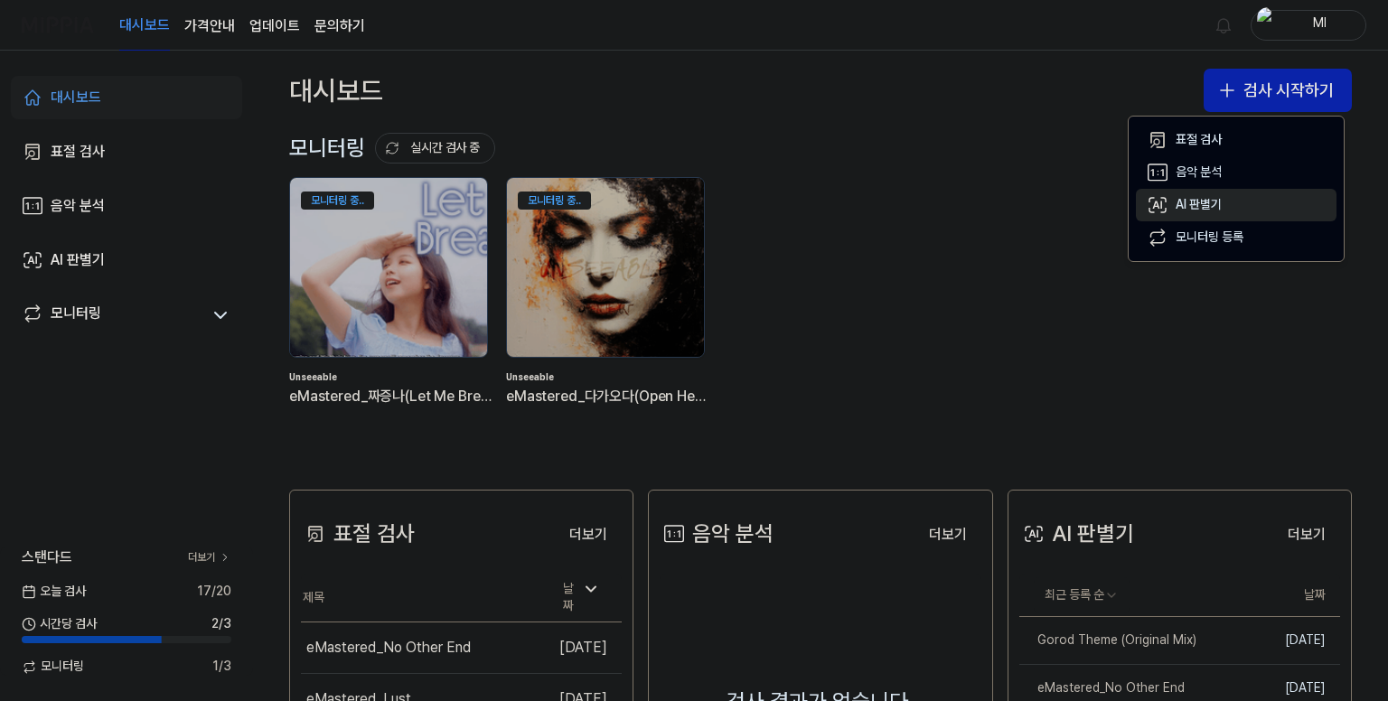
click at [1195, 201] on div "AI 판별기" at bounding box center [1199, 205] width 46 height 18
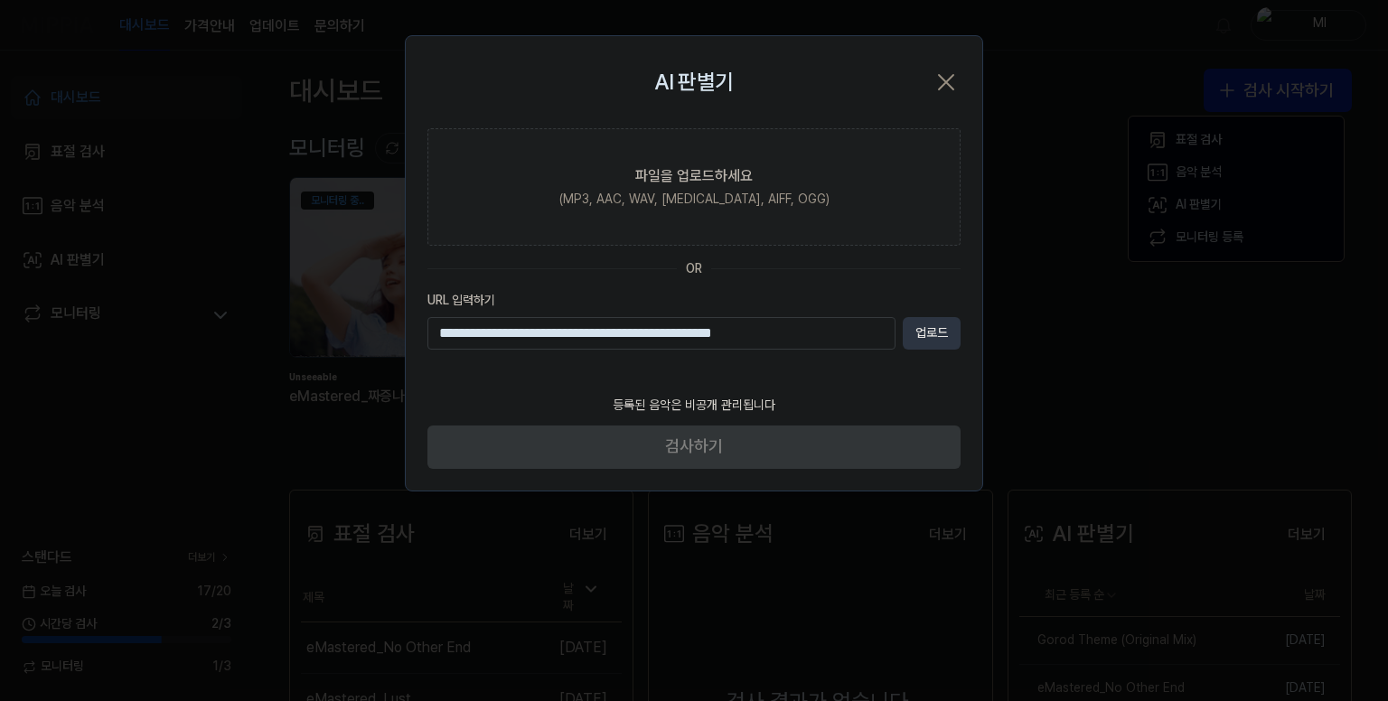
type input "**********"
click at [931, 329] on button "업로드" at bounding box center [932, 333] width 58 height 33
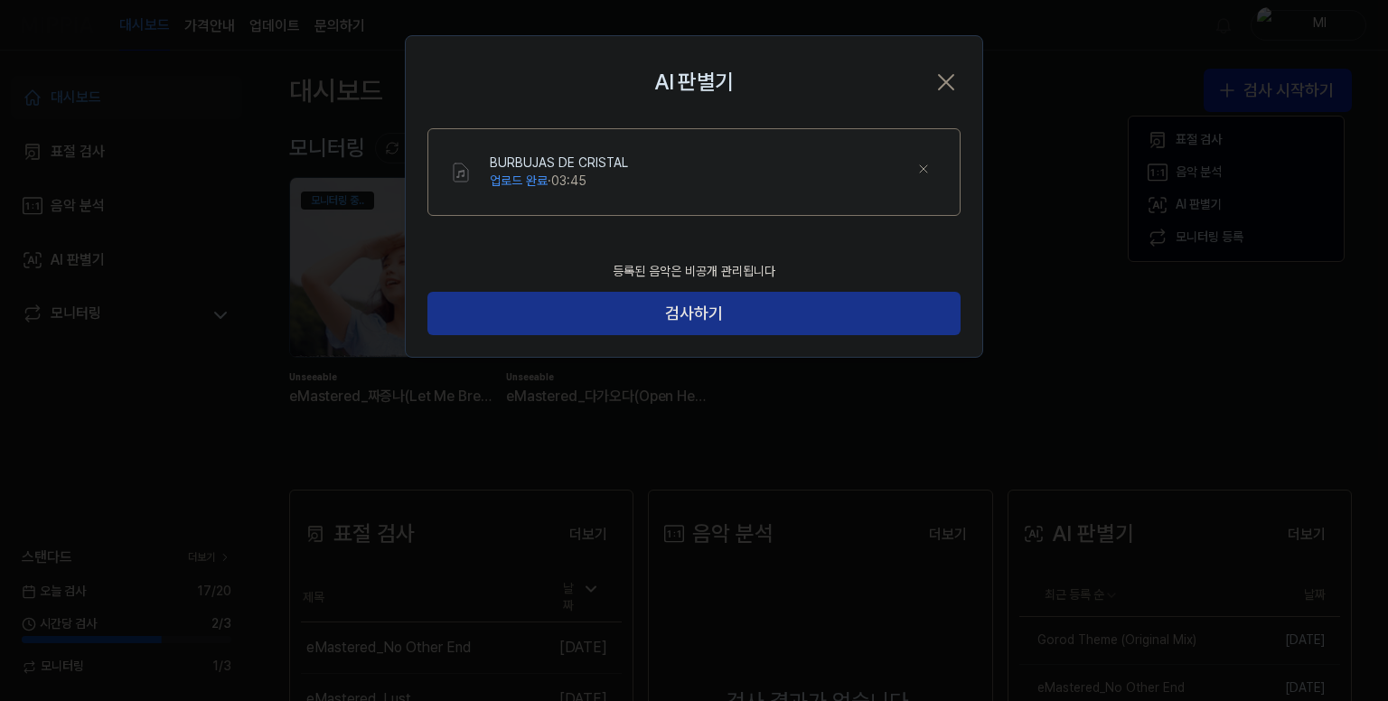
click at [811, 305] on button "검사하기" at bounding box center [693, 313] width 533 height 43
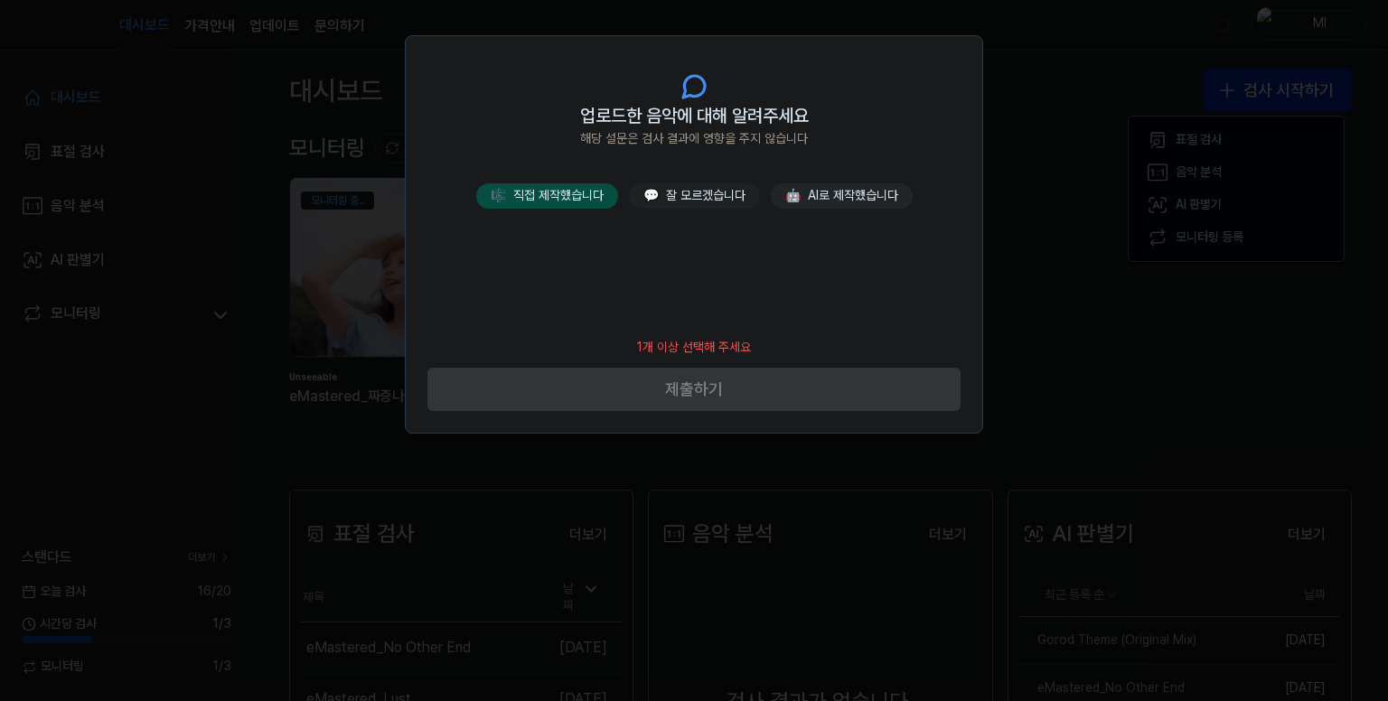
click at [568, 185] on button "🎼 직접 제작했습니다" at bounding box center [547, 195] width 142 height 25
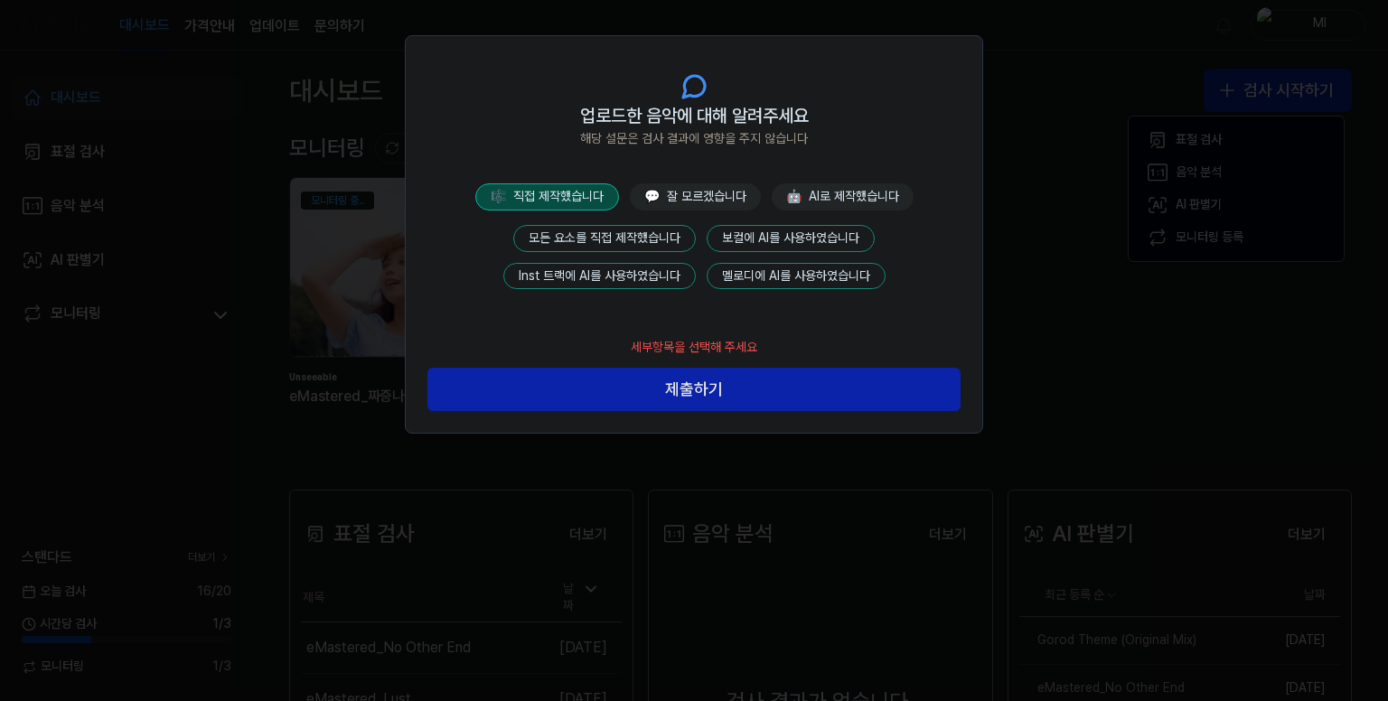
click at [606, 230] on button "모든 요소를 직접 제작했습니다" at bounding box center [604, 238] width 183 height 27
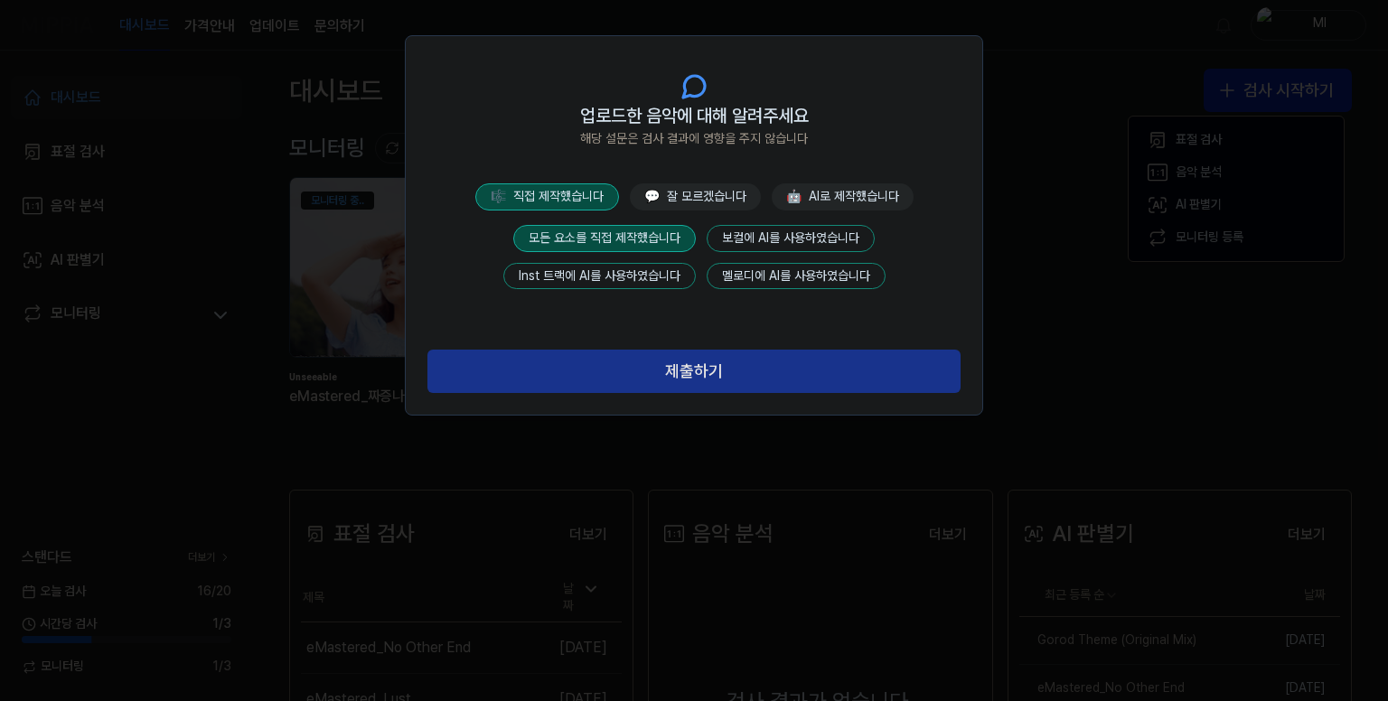
click at [680, 355] on button "제출하기" at bounding box center [693, 371] width 533 height 43
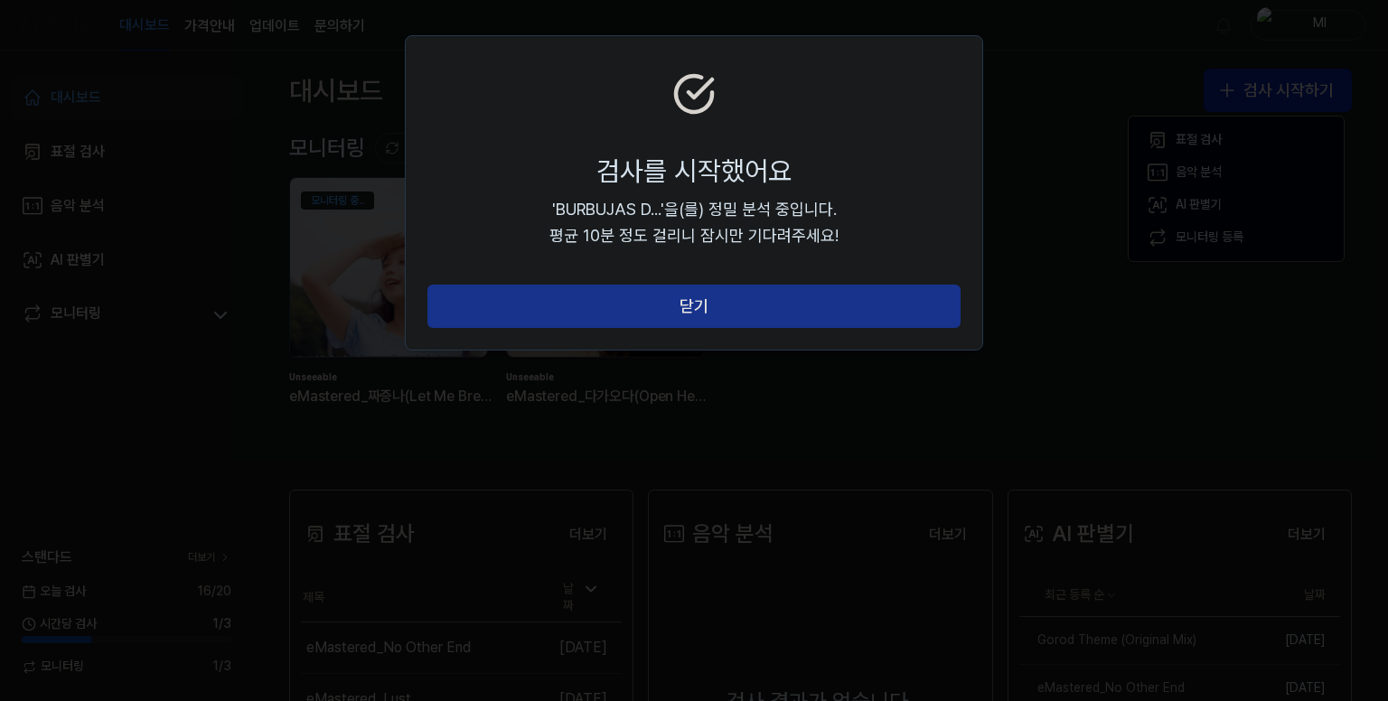
click at [727, 314] on button "닫기" at bounding box center [693, 306] width 533 height 43
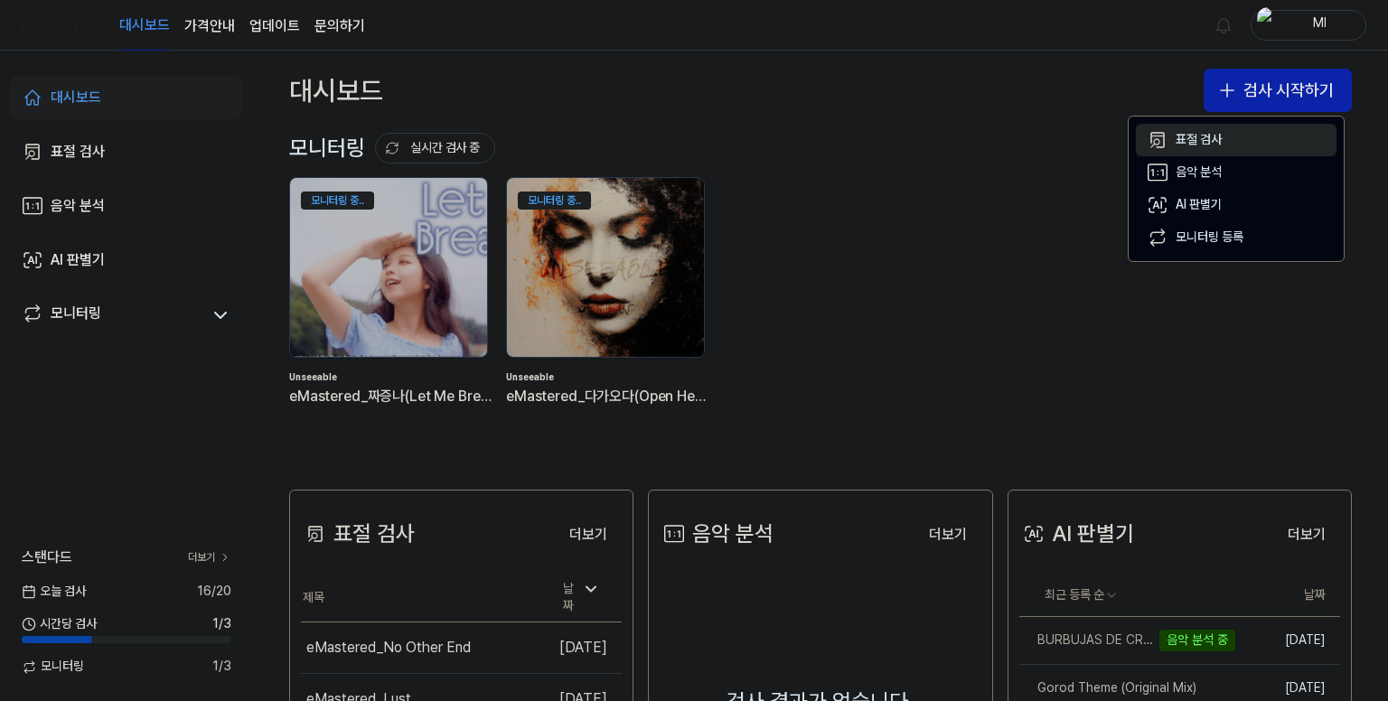
click at [1198, 138] on div "표절 검사" at bounding box center [1199, 140] width 46 height 18
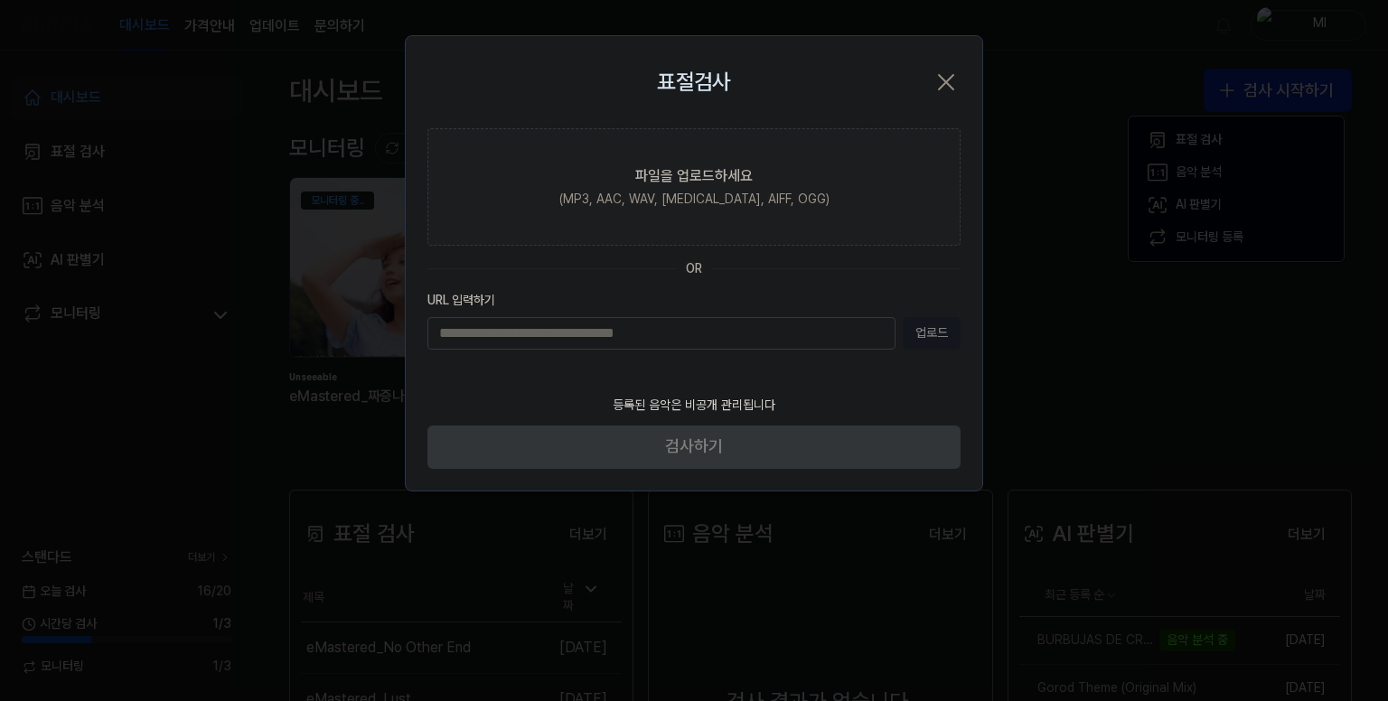
click at [610, 322] on input "URL 입력하기" at bounding box center [661, 333] width 468 height 33
type input "**********"
click at [947, 330] on button "업로드" at bounding box center [932, 333] width 58 height 33
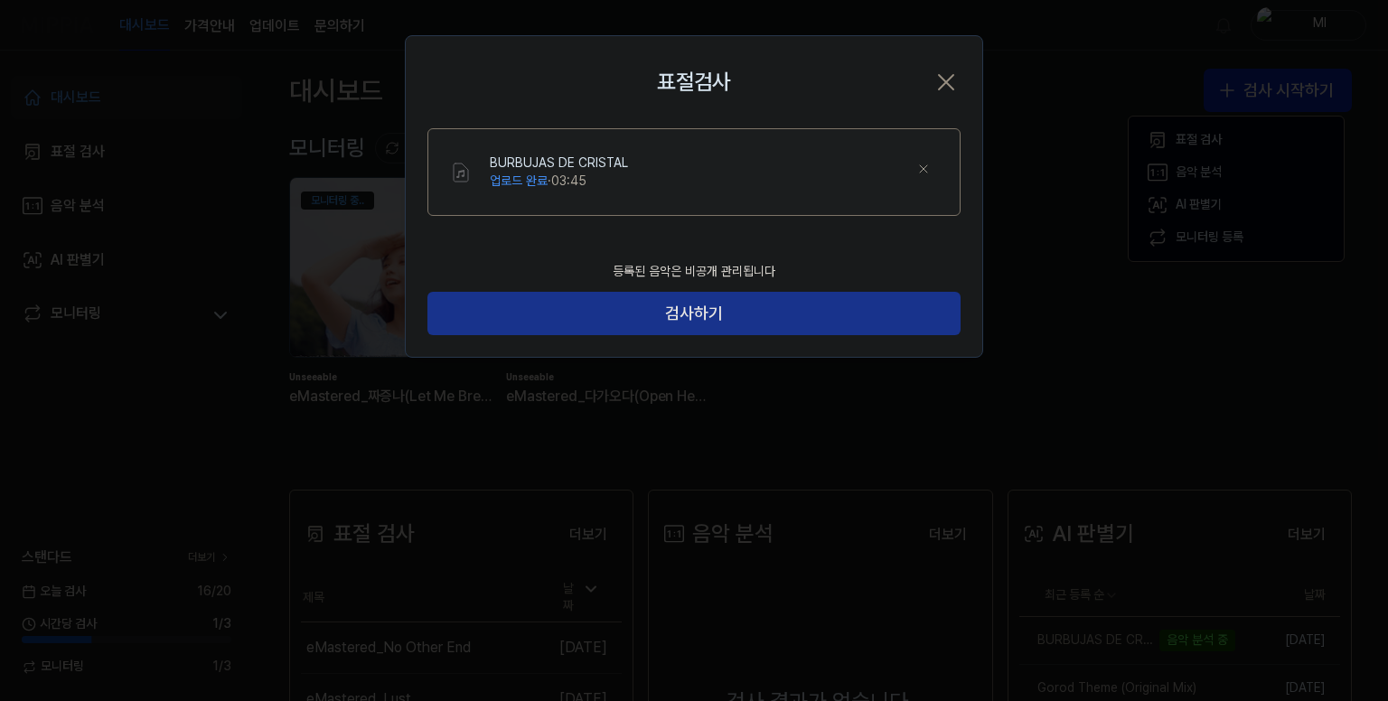
click at [713, 307] on button "검사하기" at bounding box center [693, 313] width 533 height 43
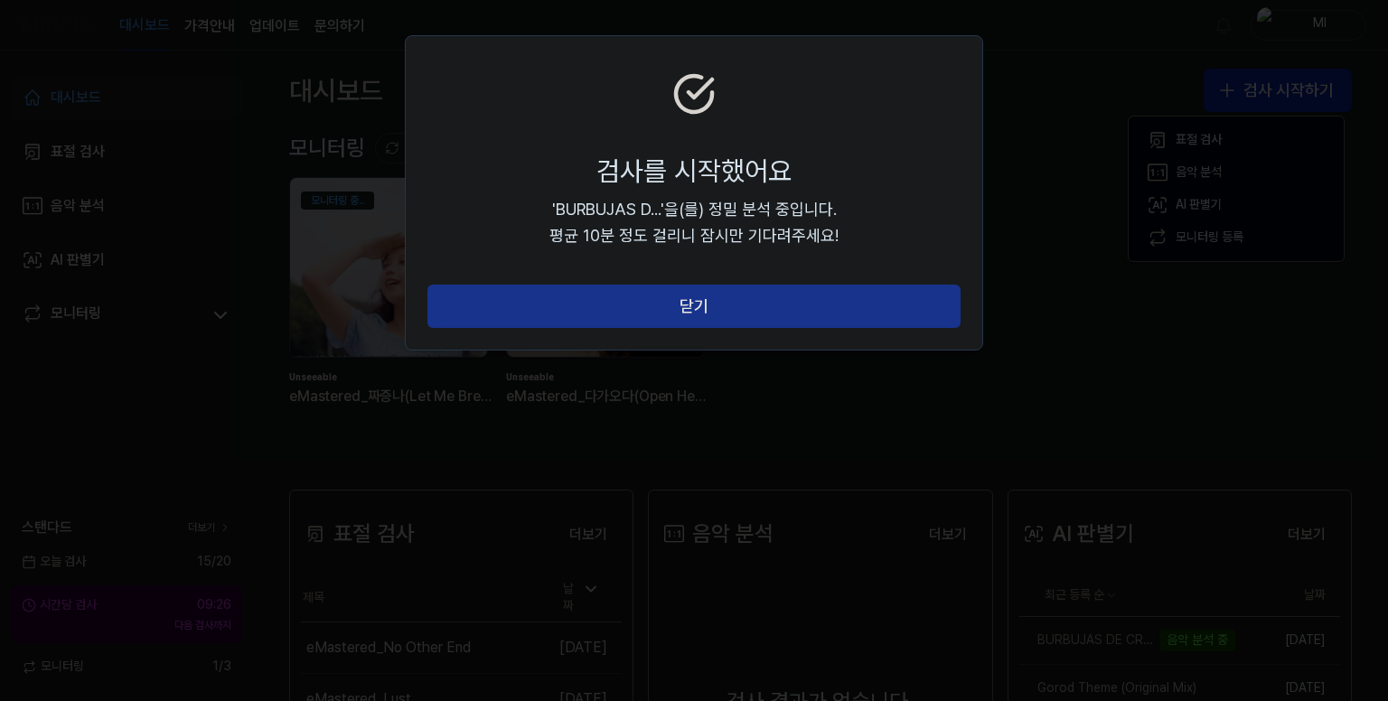
click at [716, 304] on button "닫기" at bounding box center [693, 306] width 533 height 43
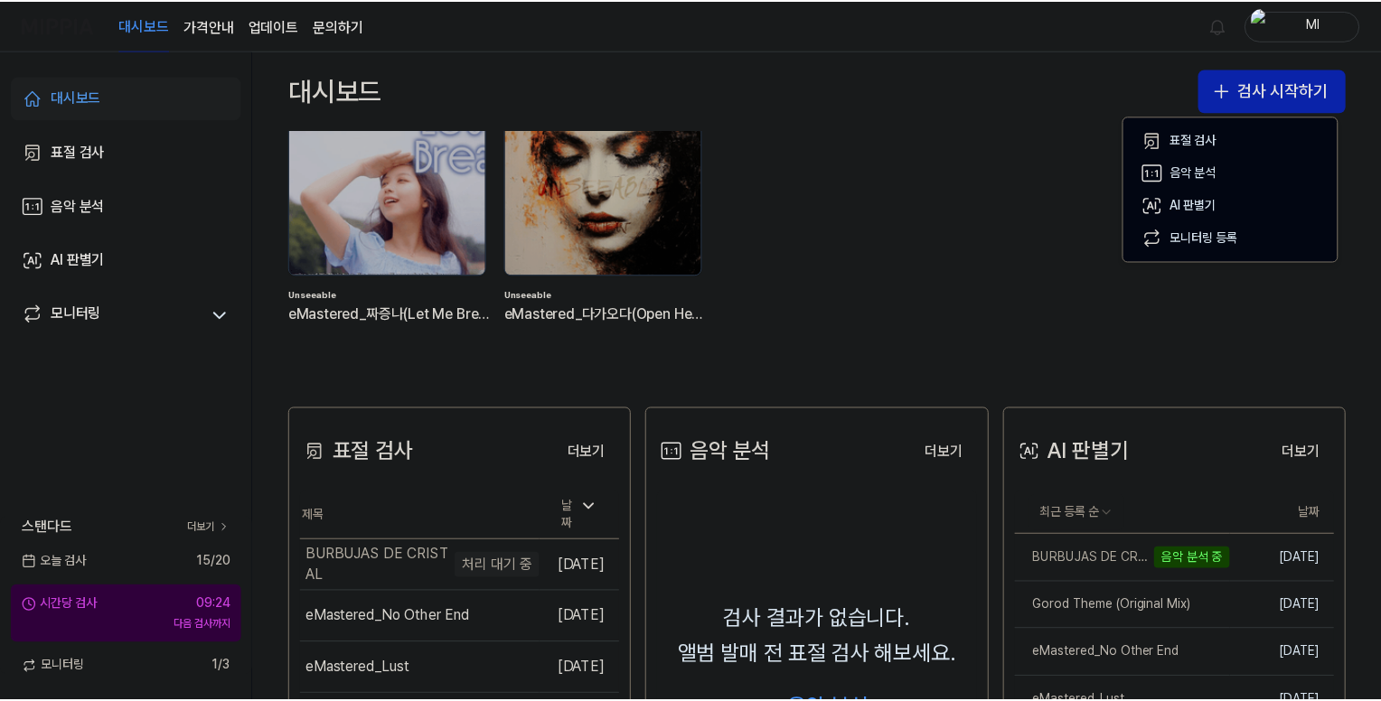
scroll to position [181, 0]
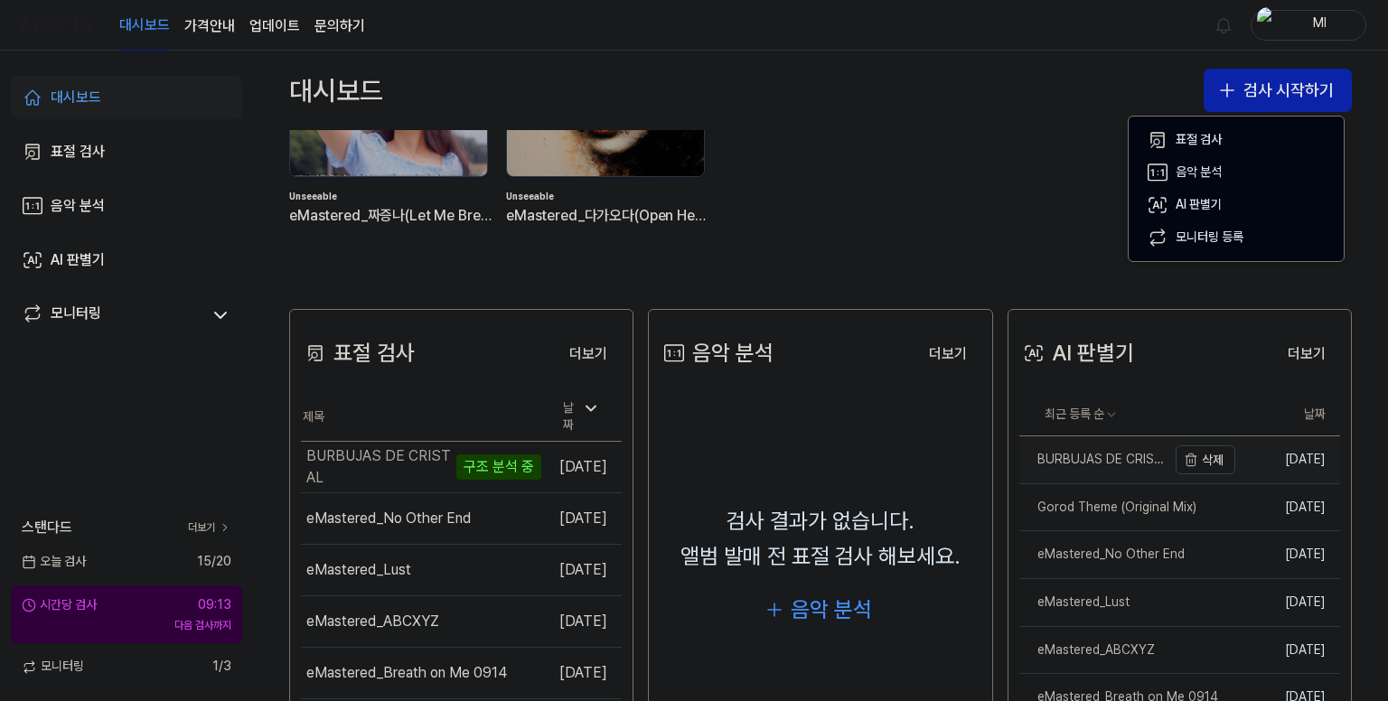
click at [1094, 474] on link "BURBUJAS DE CRISTAL" at bounding box center [1092, 459] width 147 height 47
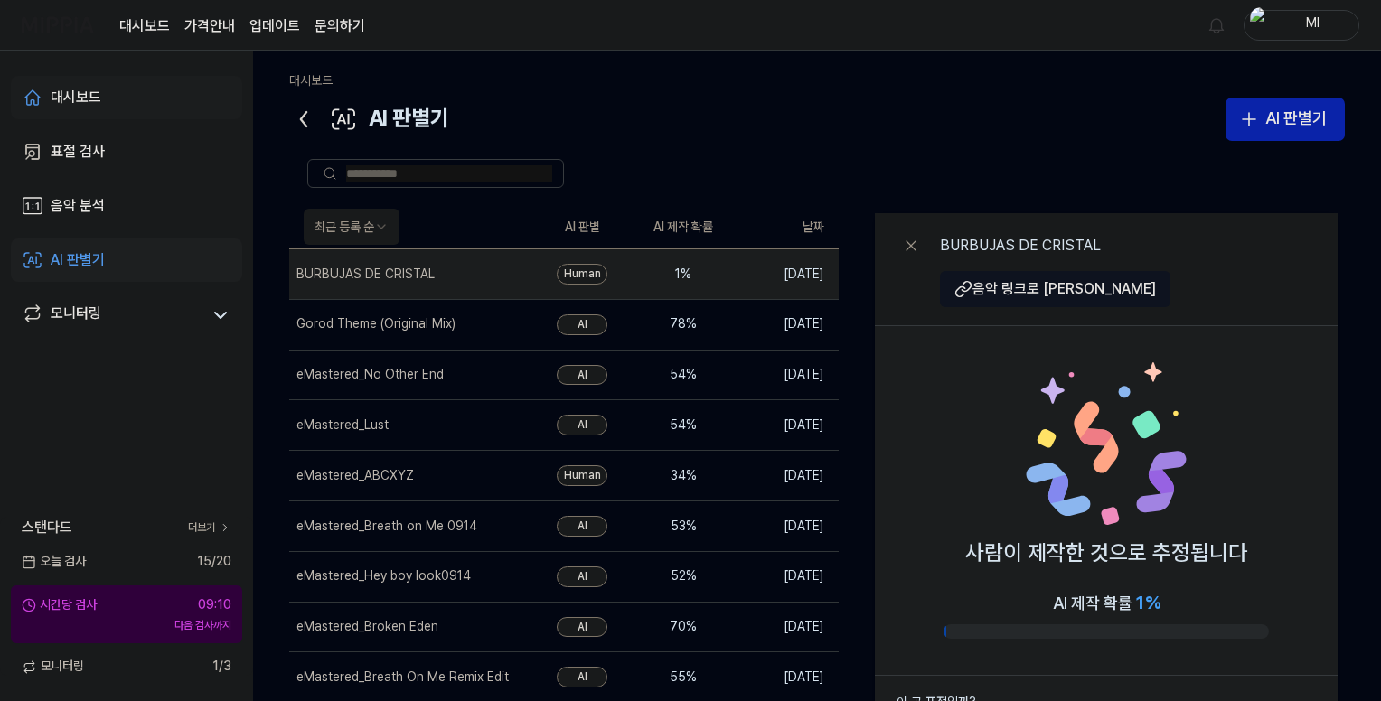
click at [65, 88] on div "대시보드" at bounding box center [76, 98] width 51 height 22
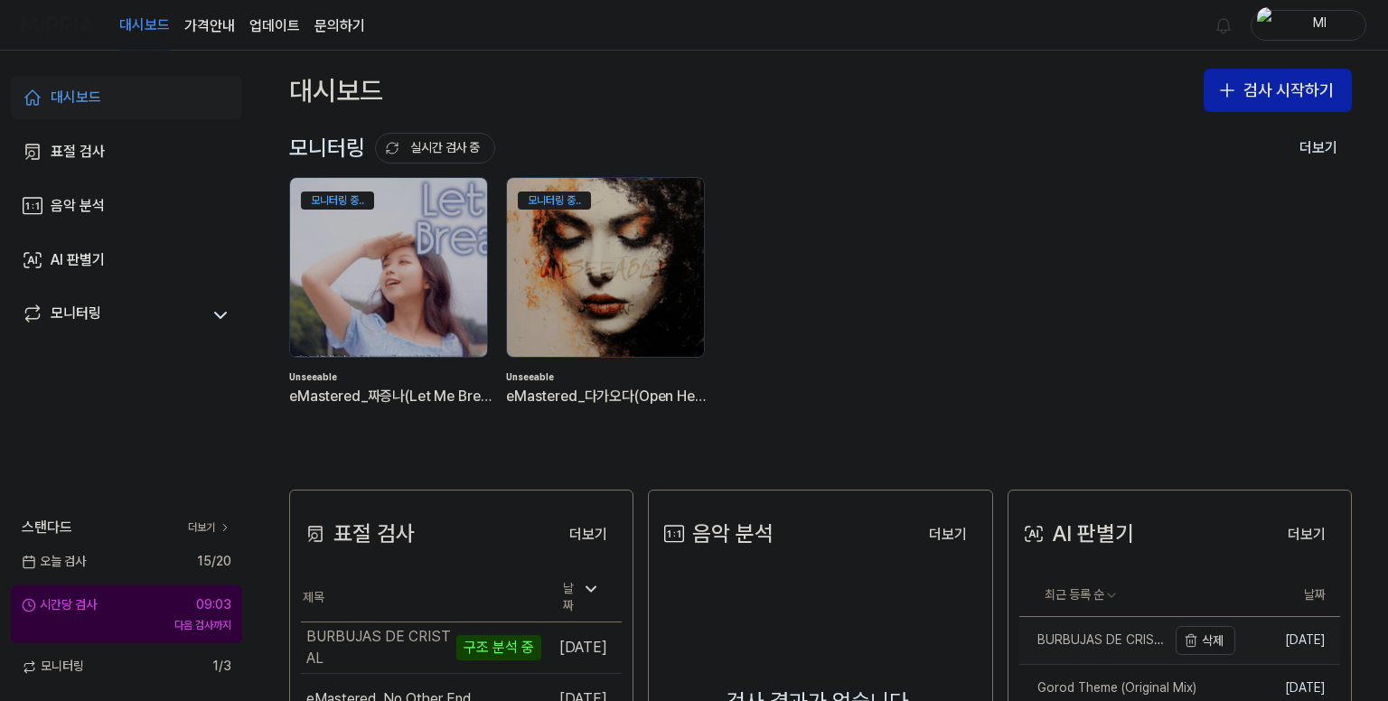
click at [1088, 635] on div "BURBUJAS DE CRISTAL" at bounding box center [1092, 641] width 147 height 18
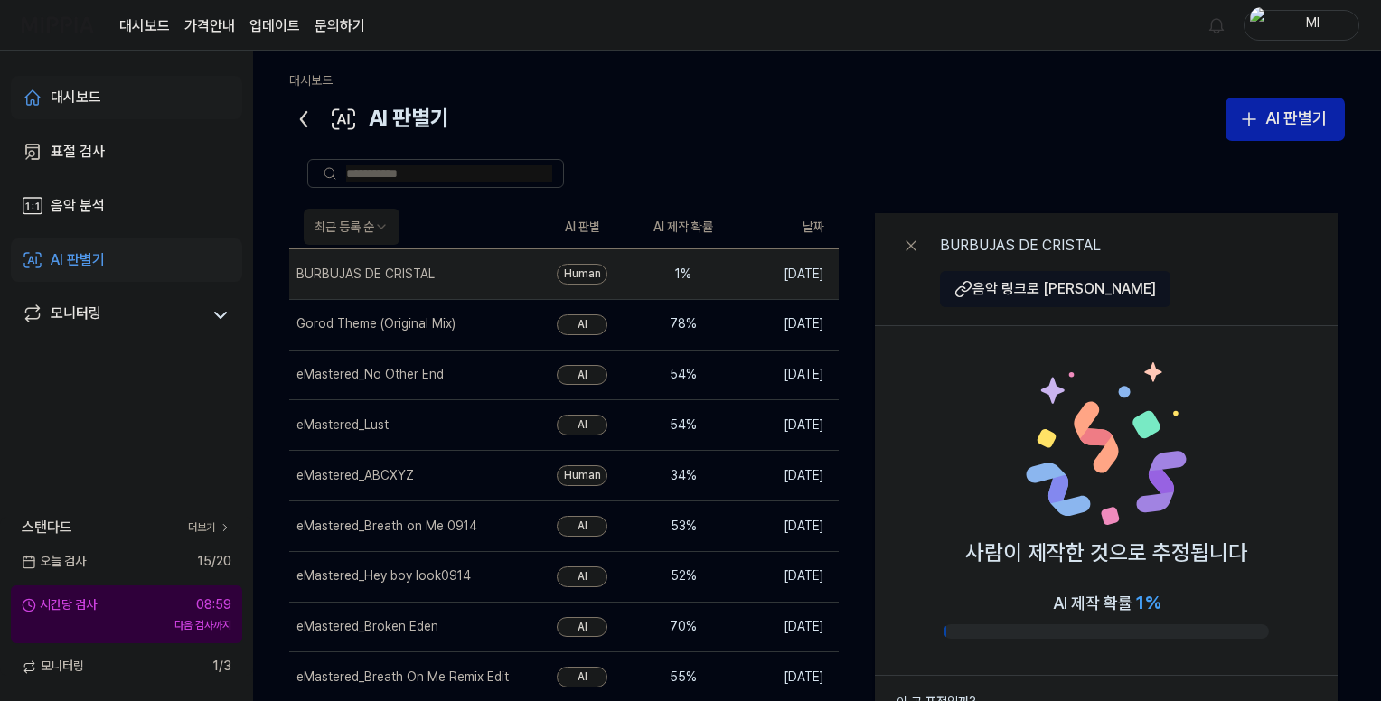
click at [92, 107] on div "대시보드" at bounding box center [76, 98] width 51 height 22
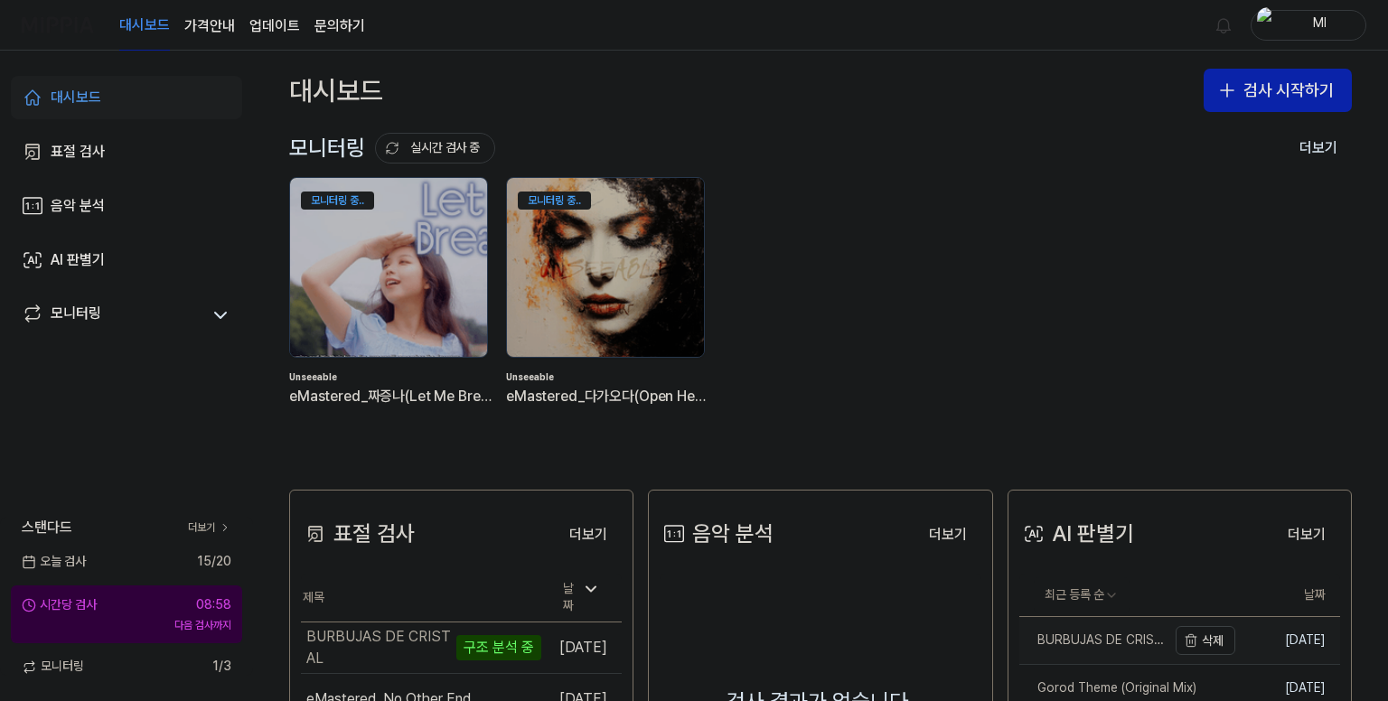
click at [1081, 644] on div "BURBUJAS DE CRISTAL" at bounding box center [1092, 641] width 147 height 18
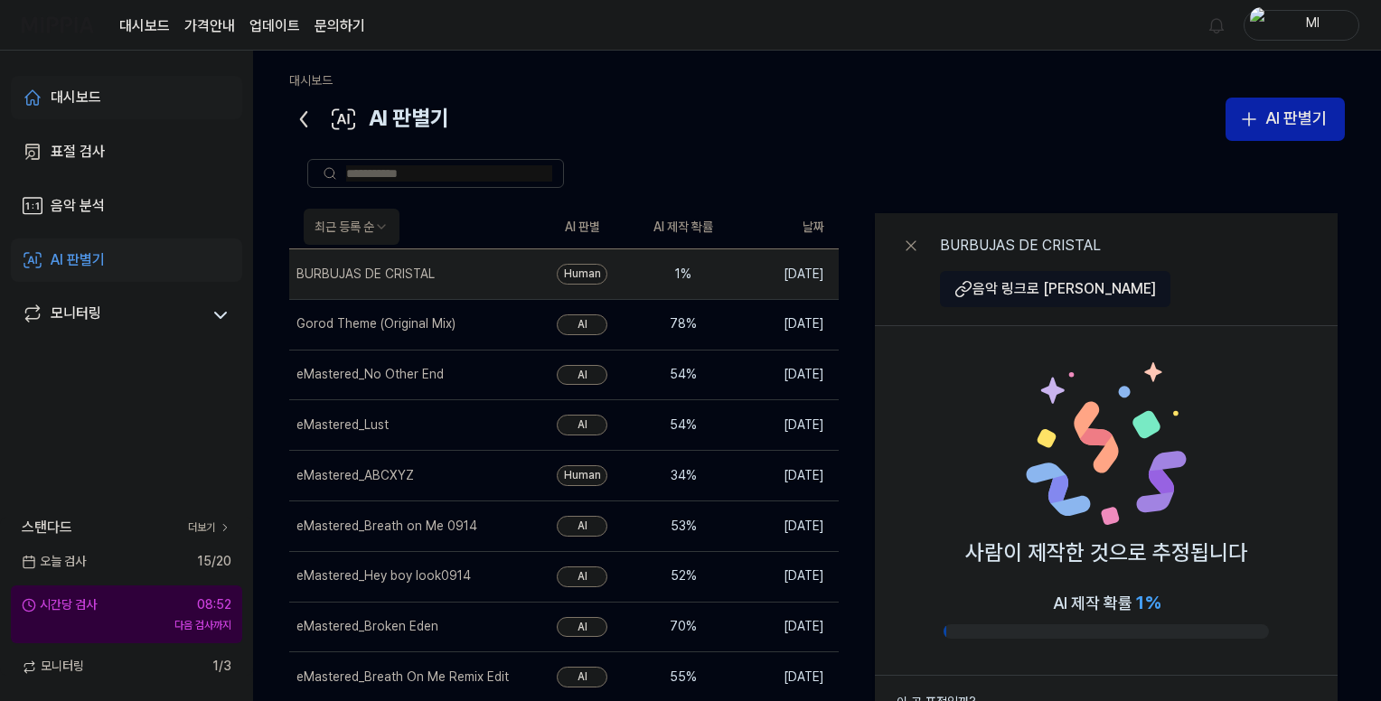
click at [64, 89] on div "대시보드" at bounding box center [76, 98] width 51 height 22
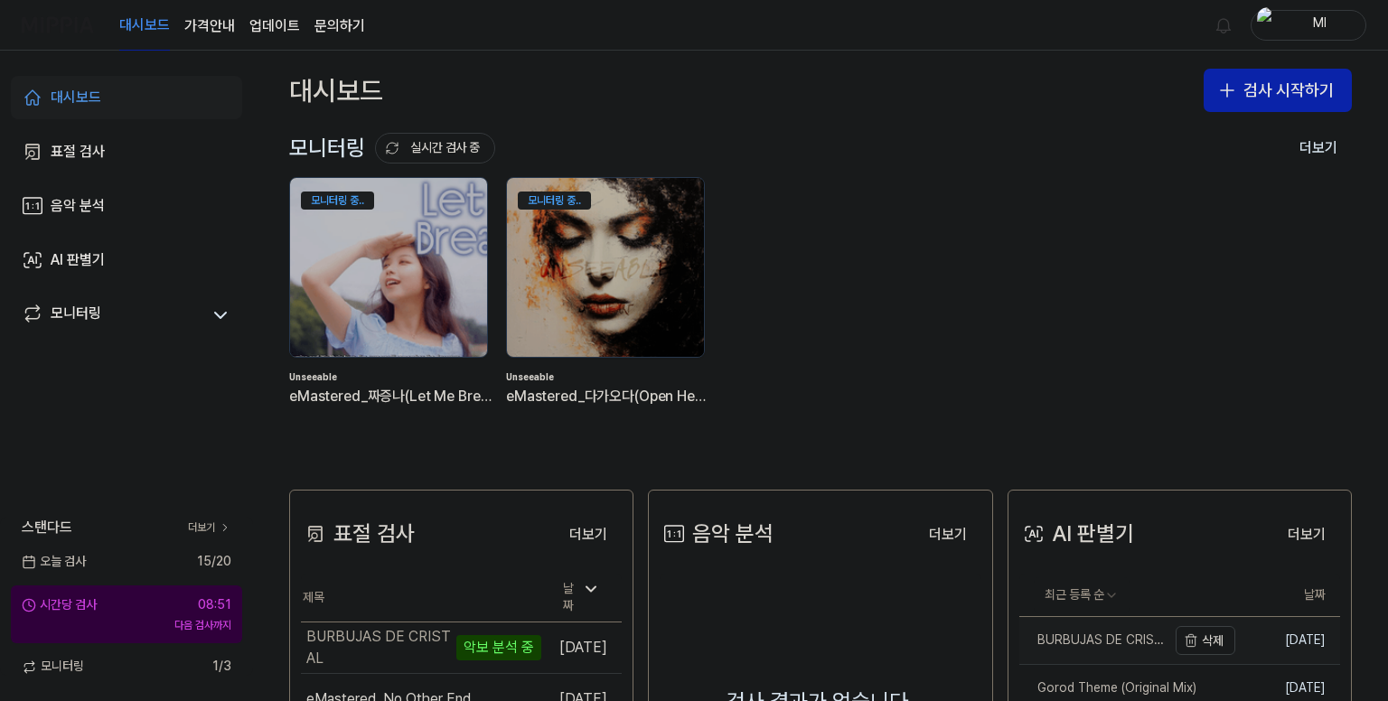
click at [1087, 645] on div "BURBUJAS DE CRISTAL" at bounding box center [1092, 641] width 147 height 18
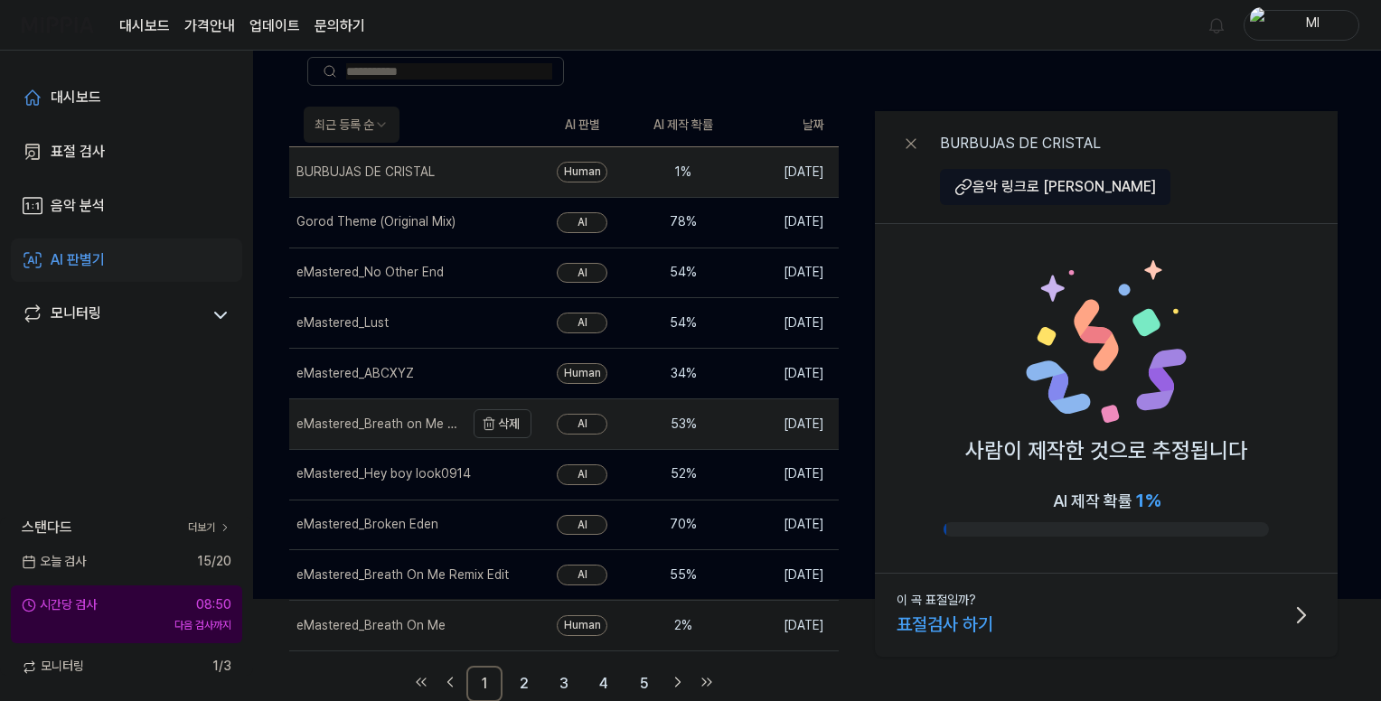
scroll to position [105, 0]
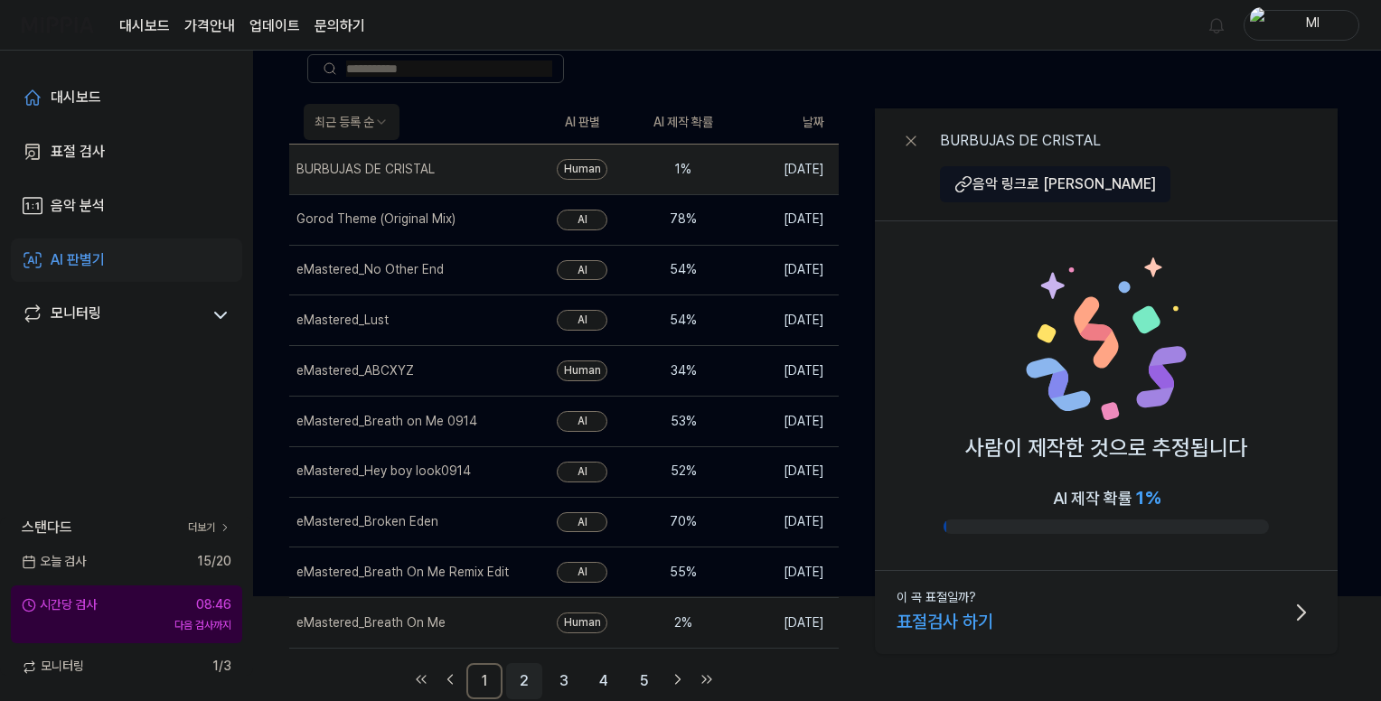
click at [521, 668] on link "2" at bounding box center [524, 681] width 36 height 36
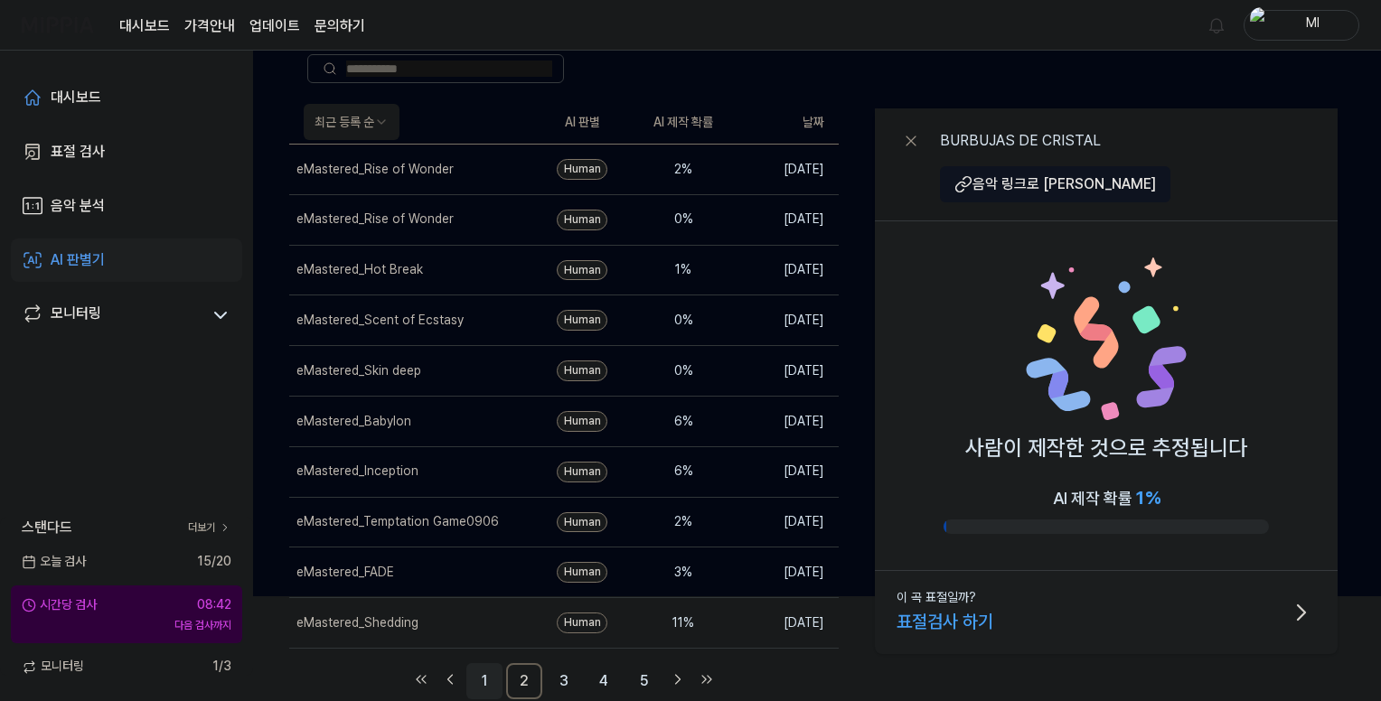
click at [483, 680] on link "1" at bounding box center [484, 681] width 36 height 36
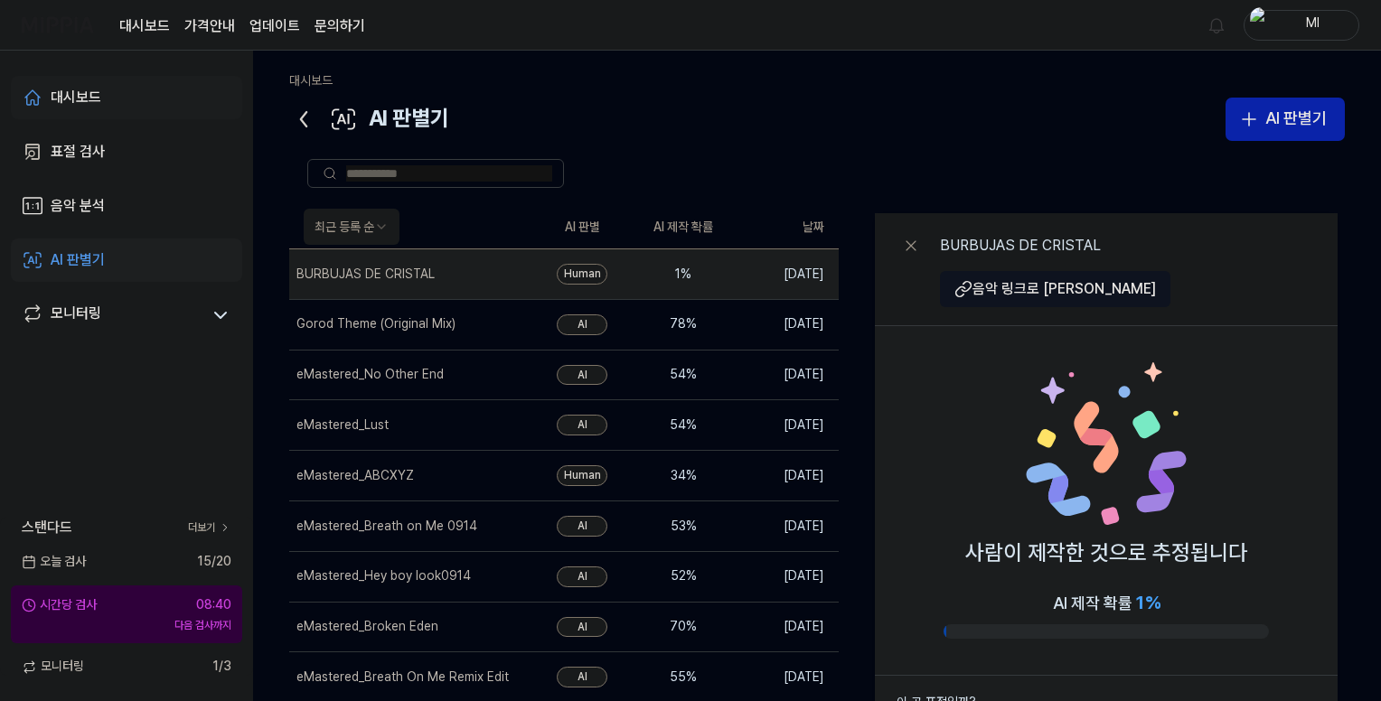
click at [80, 89] on div "대시보드" at bounding box center [76, 98] width 51 height 22
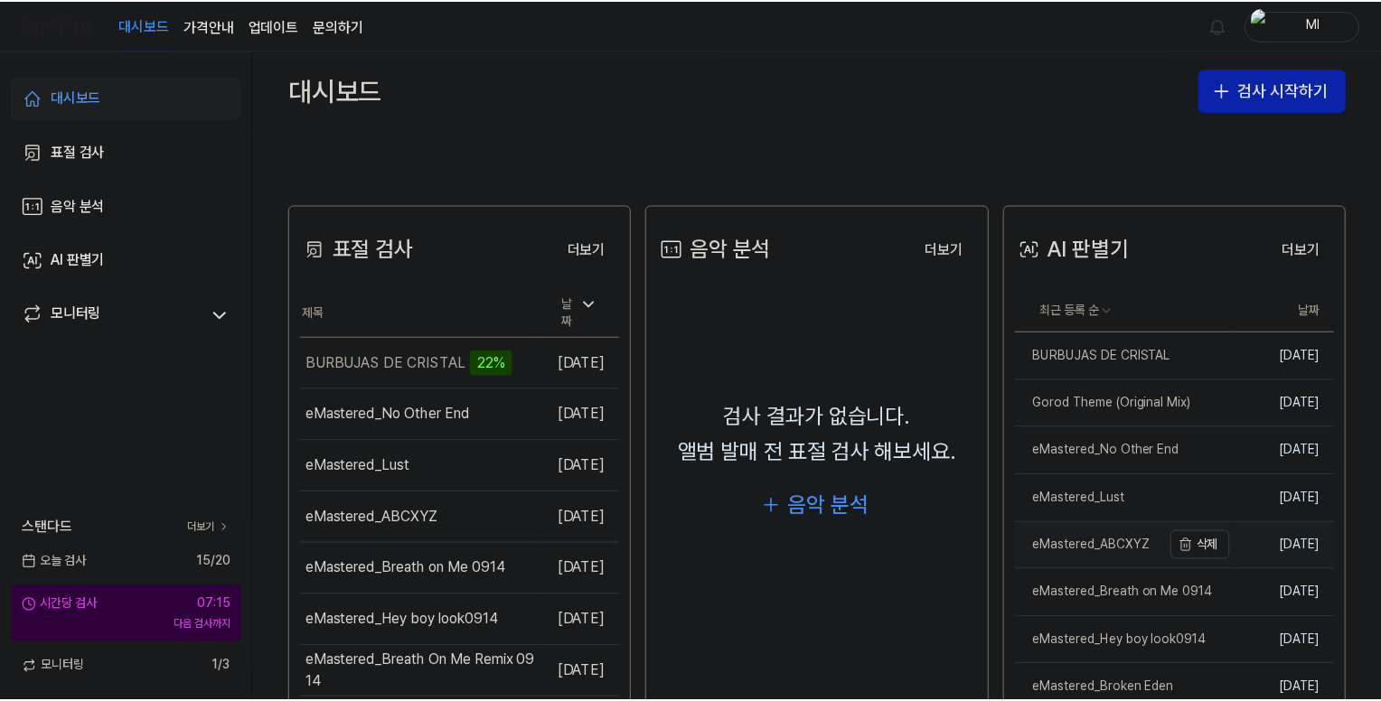
scroll to position [361, 0]
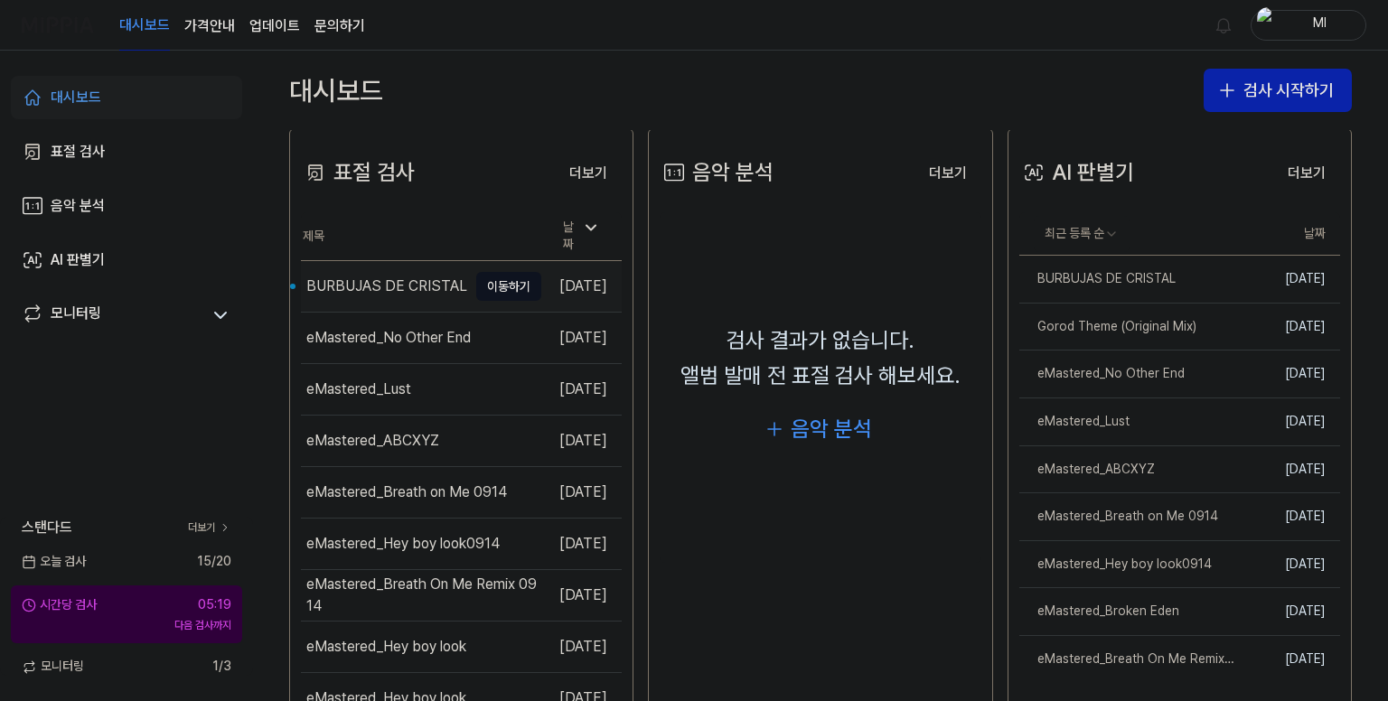
click at [412, 281] on div "BURBUJAS DE CRISTAL" at bounding box center [386, 287] width 161 height 22
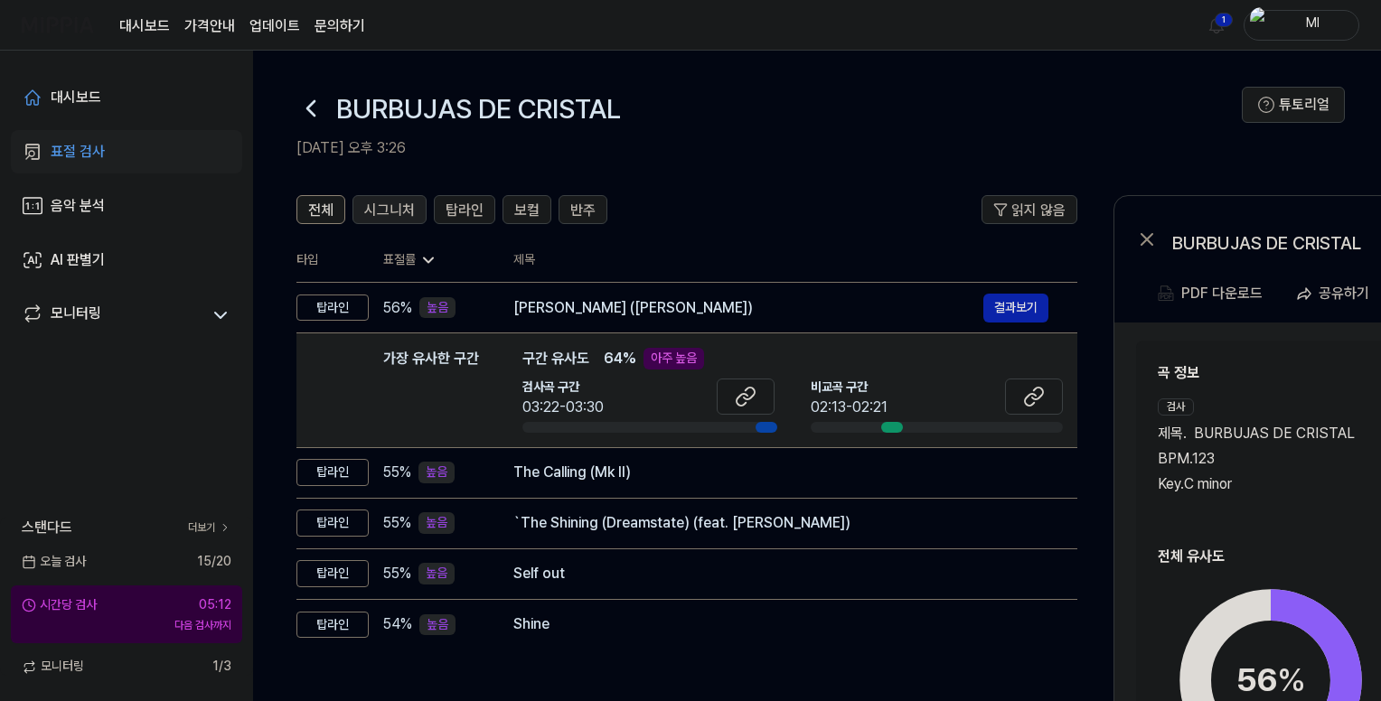
click at [391, 200] on span "시그니처" at bounding box center [389, 211] width 51 height 22
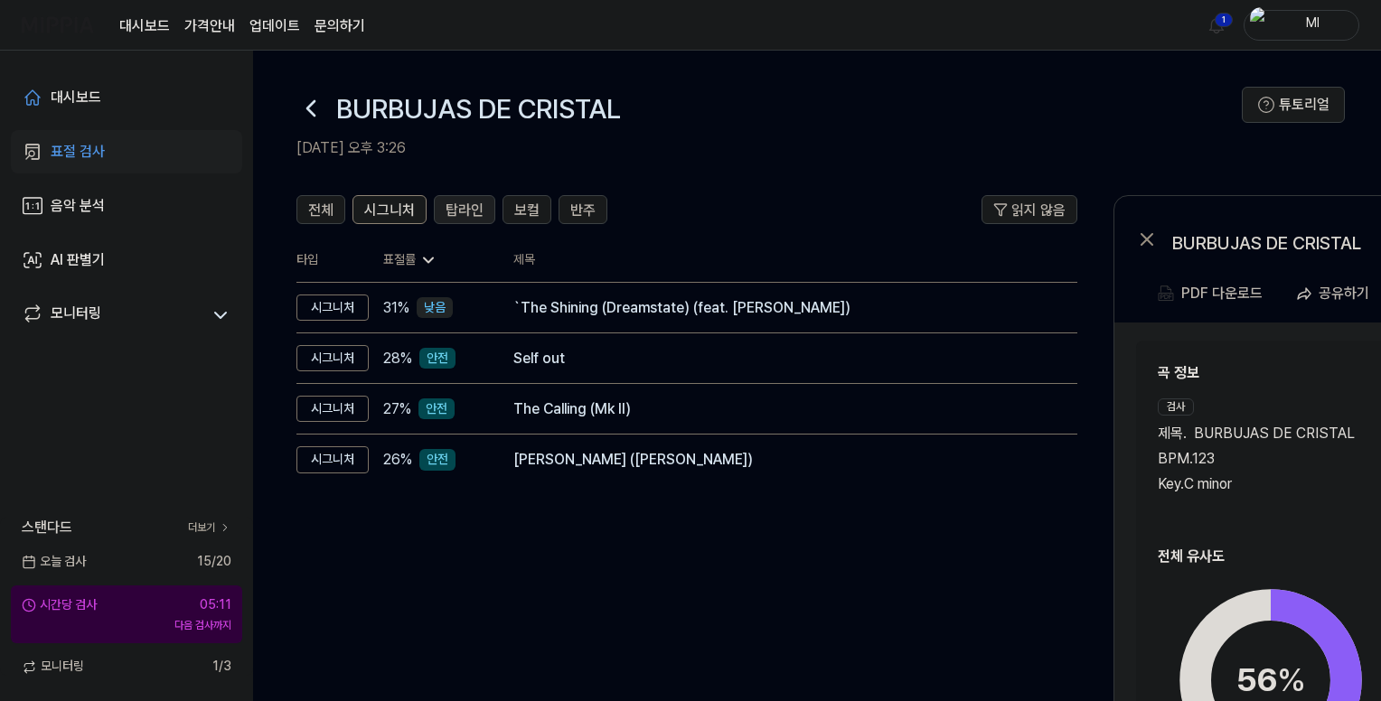
click at [458, 207] on span "탑라인" at bounding box center [465, 211] width 38 height 22
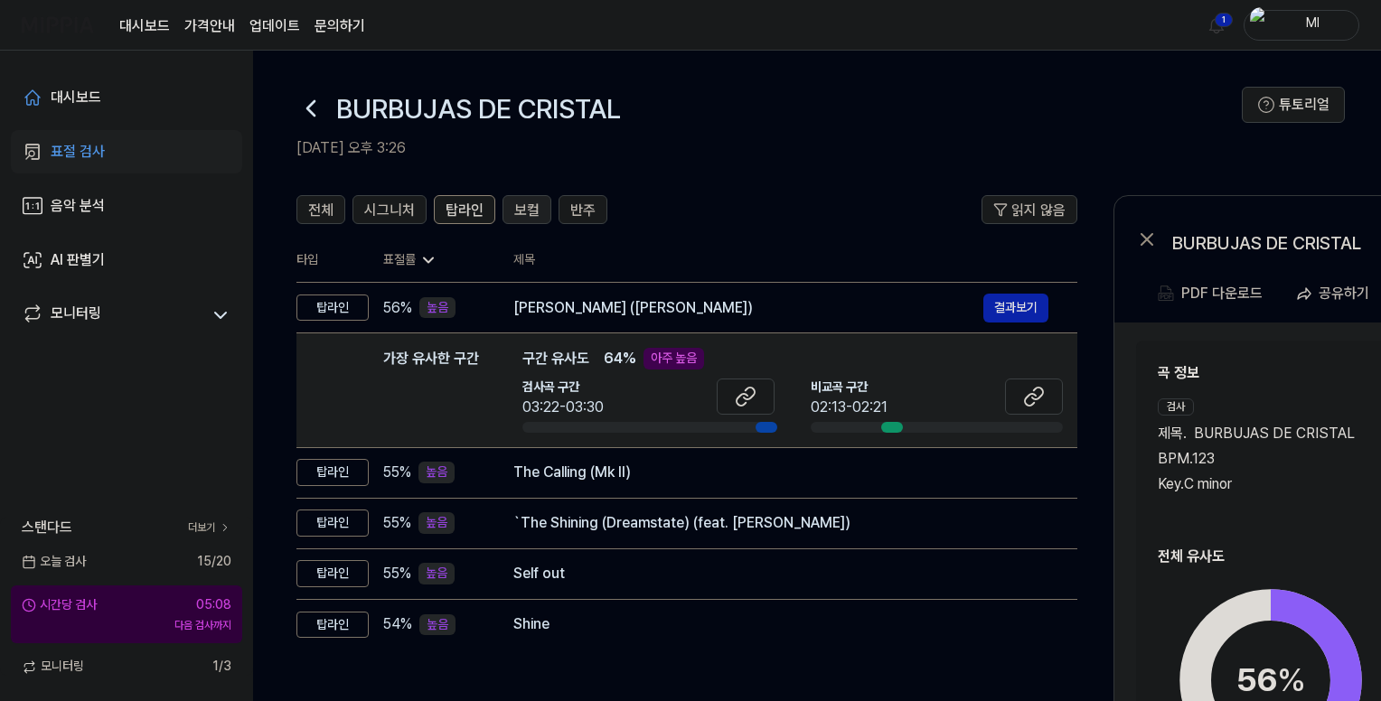
click at [519, 210] on span "보컬" at bounding box center [526, 211] width 25 height 22
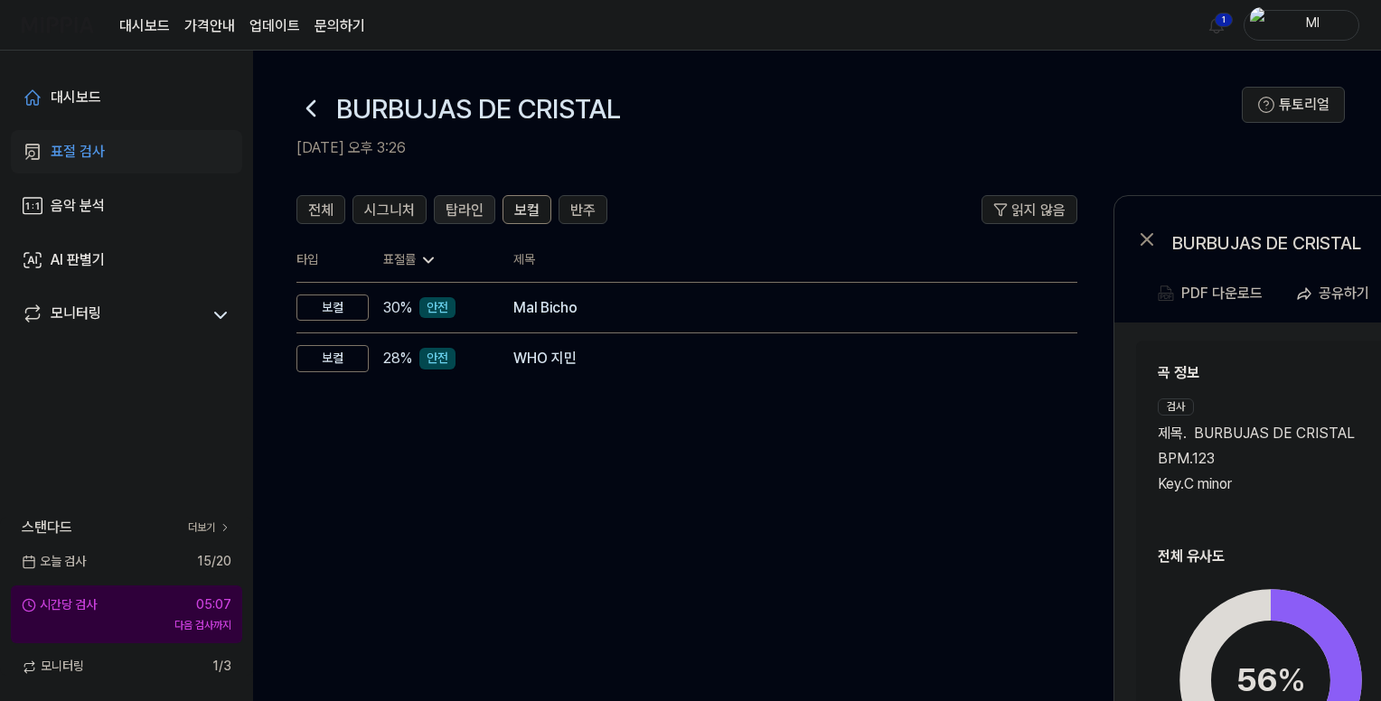
click at [462, 207] on span "탑라인" at bounding box center [465, 211] width 38 height 22
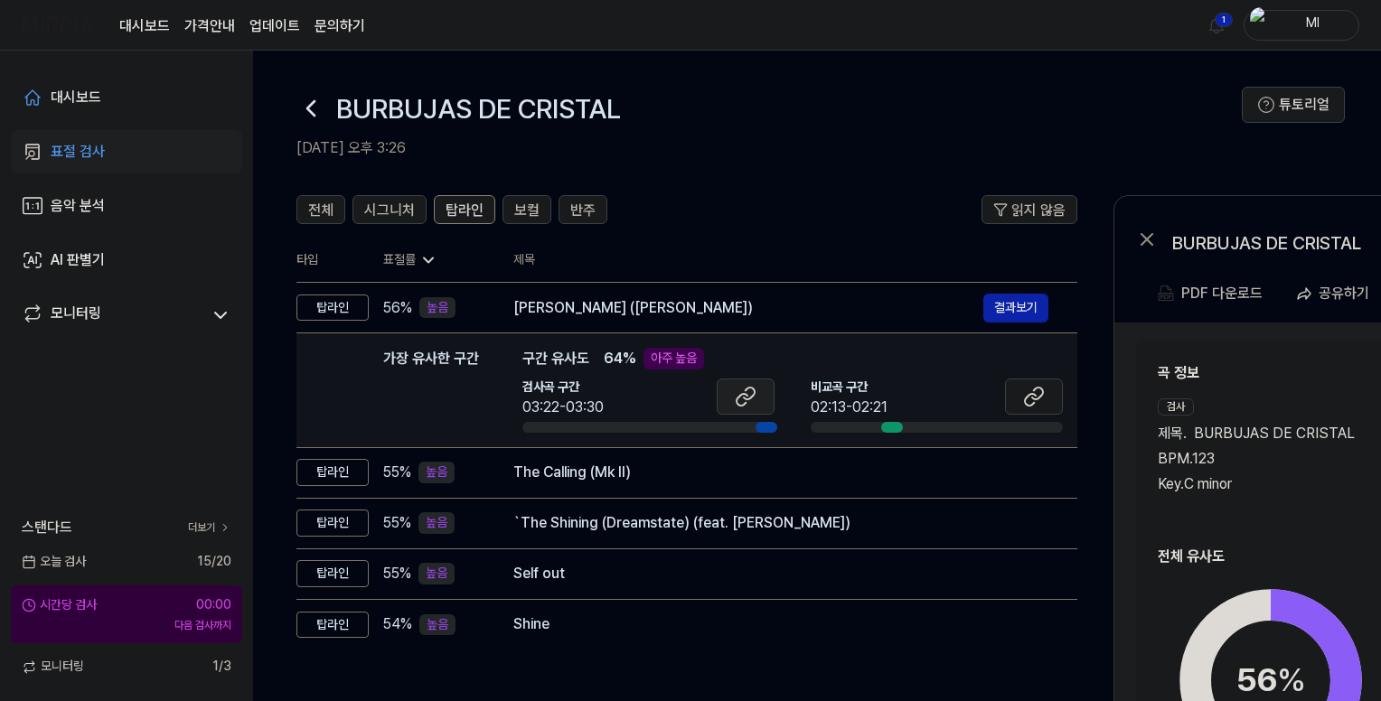
click at [747, 402] on icon at bounding box center [746, 397] width 22 height 22
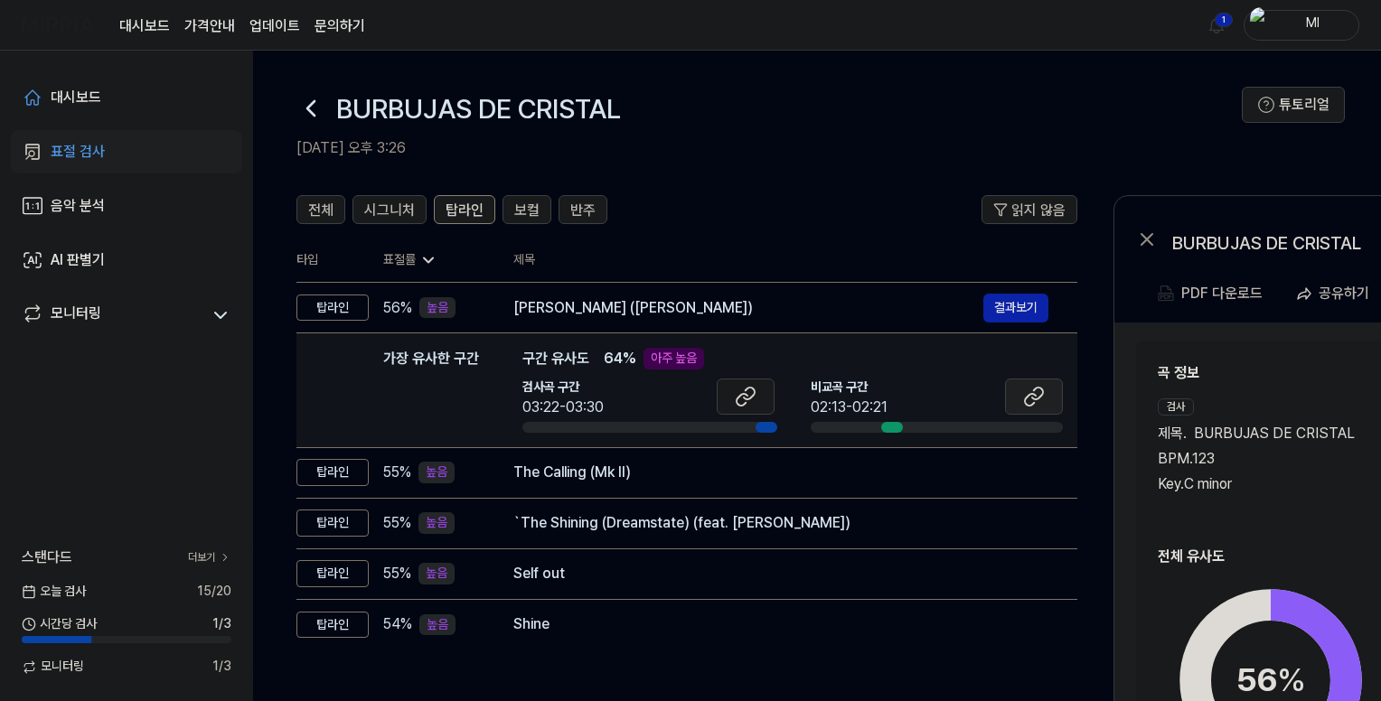
click at [1019, 391] on button at bounding box center [1034, 397] width 58 height 36
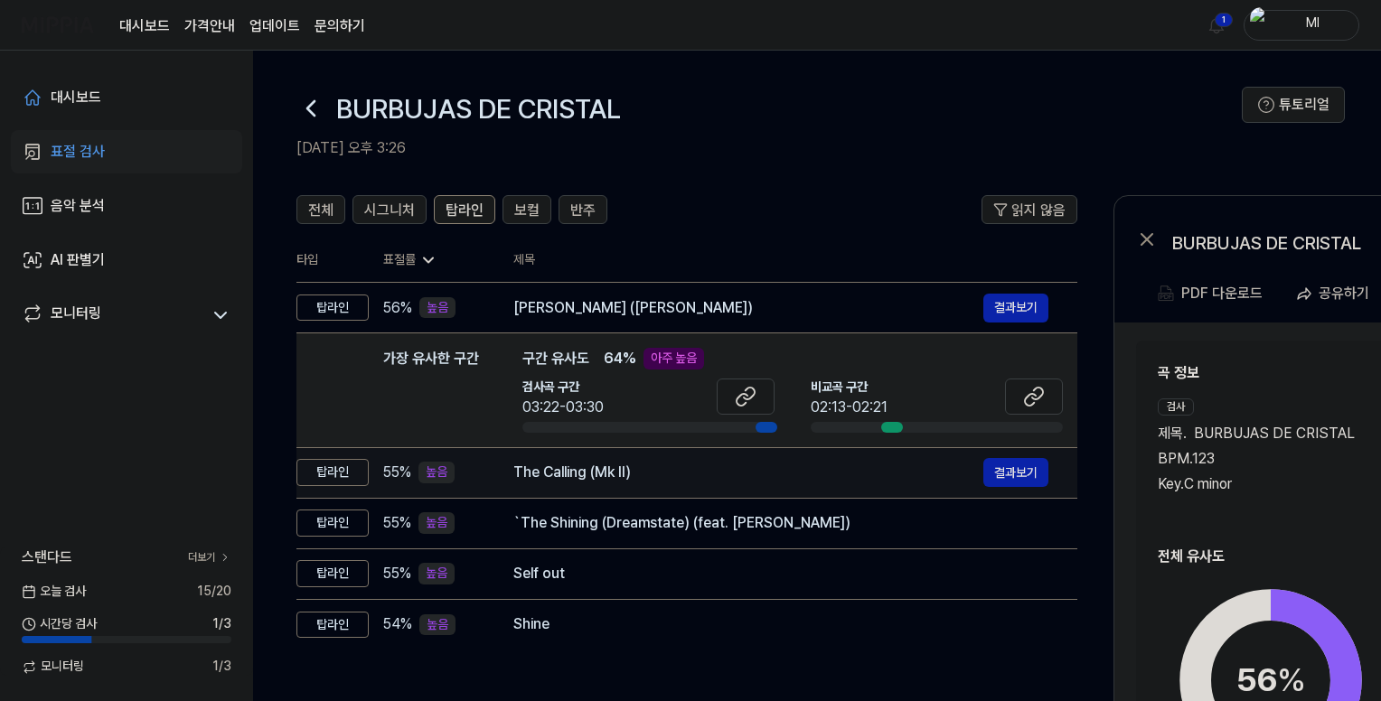
click at [668, 478] on div "The Calling (Mk II)" at bounding box center [748, 473] width 470 height 22
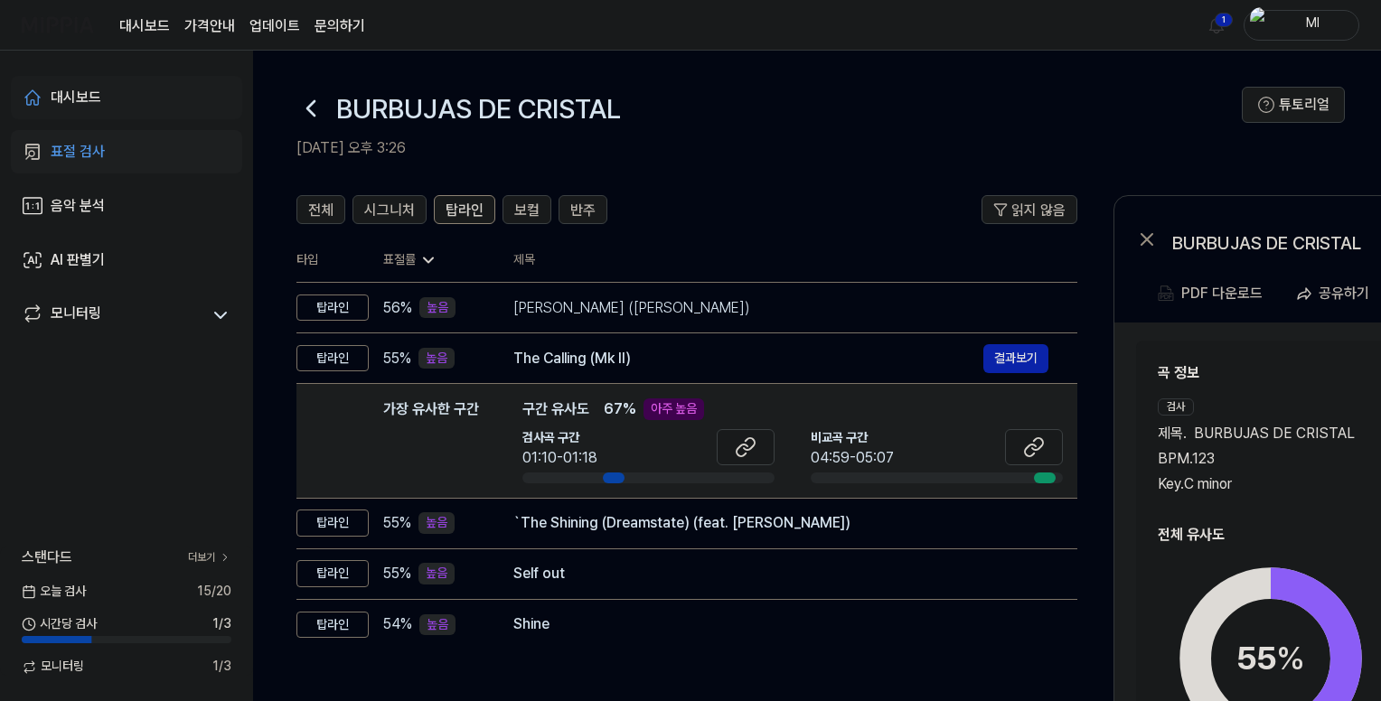
click at [94, 90] on div "대시보드" at bounding box center [76, 98] width 51 height 22
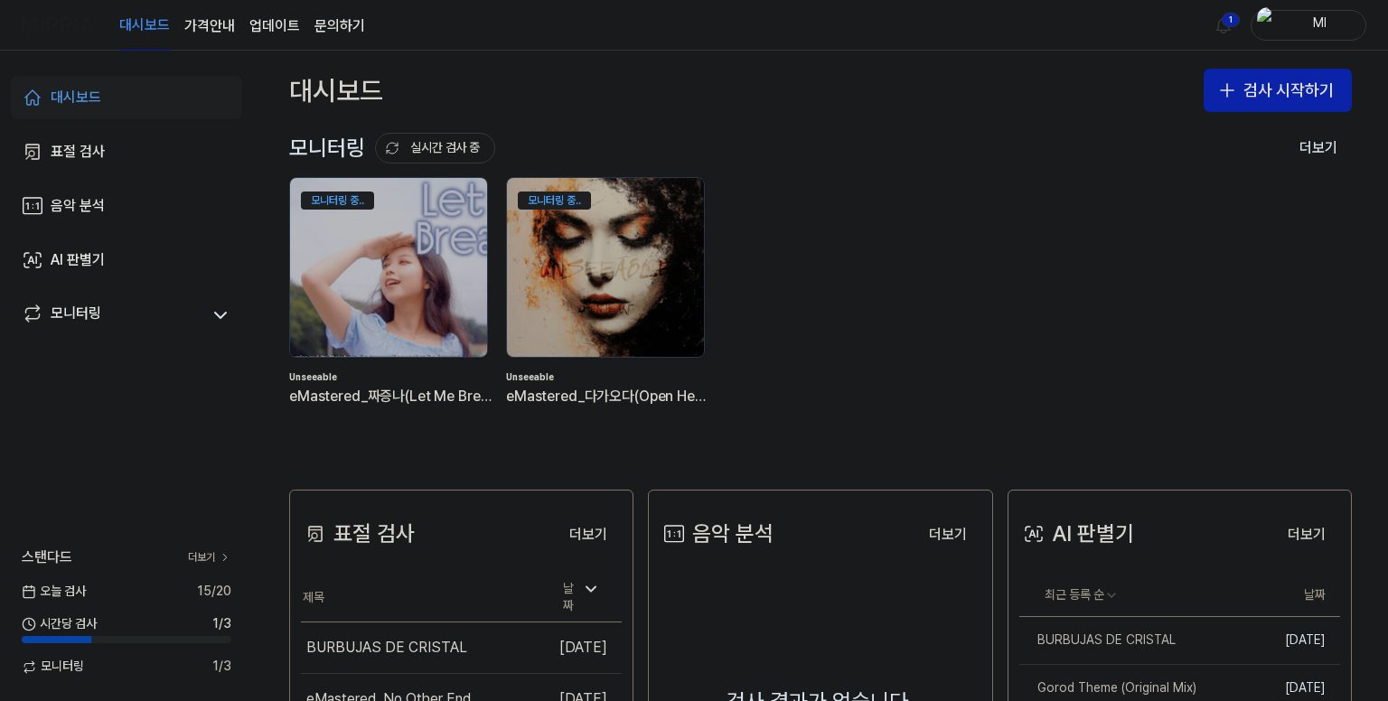
scroll to position [436, 0]
